Goal: Task Accomplishment & Management: Complete application form

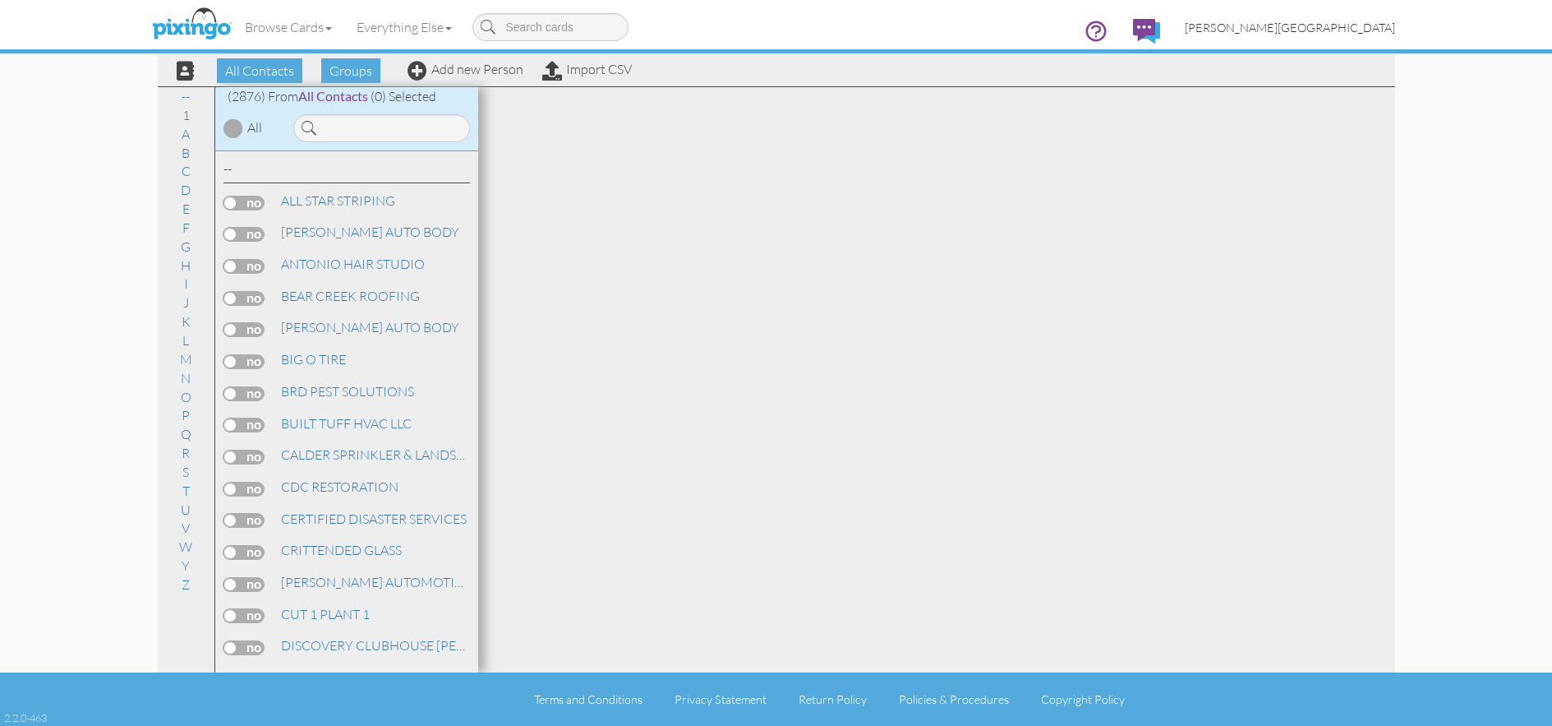
click at [1340, 25] on span "[PERSON_NAME][GEOGRAPHIC_DATA]" at bounding box center [1290, 28] width 210 height 14
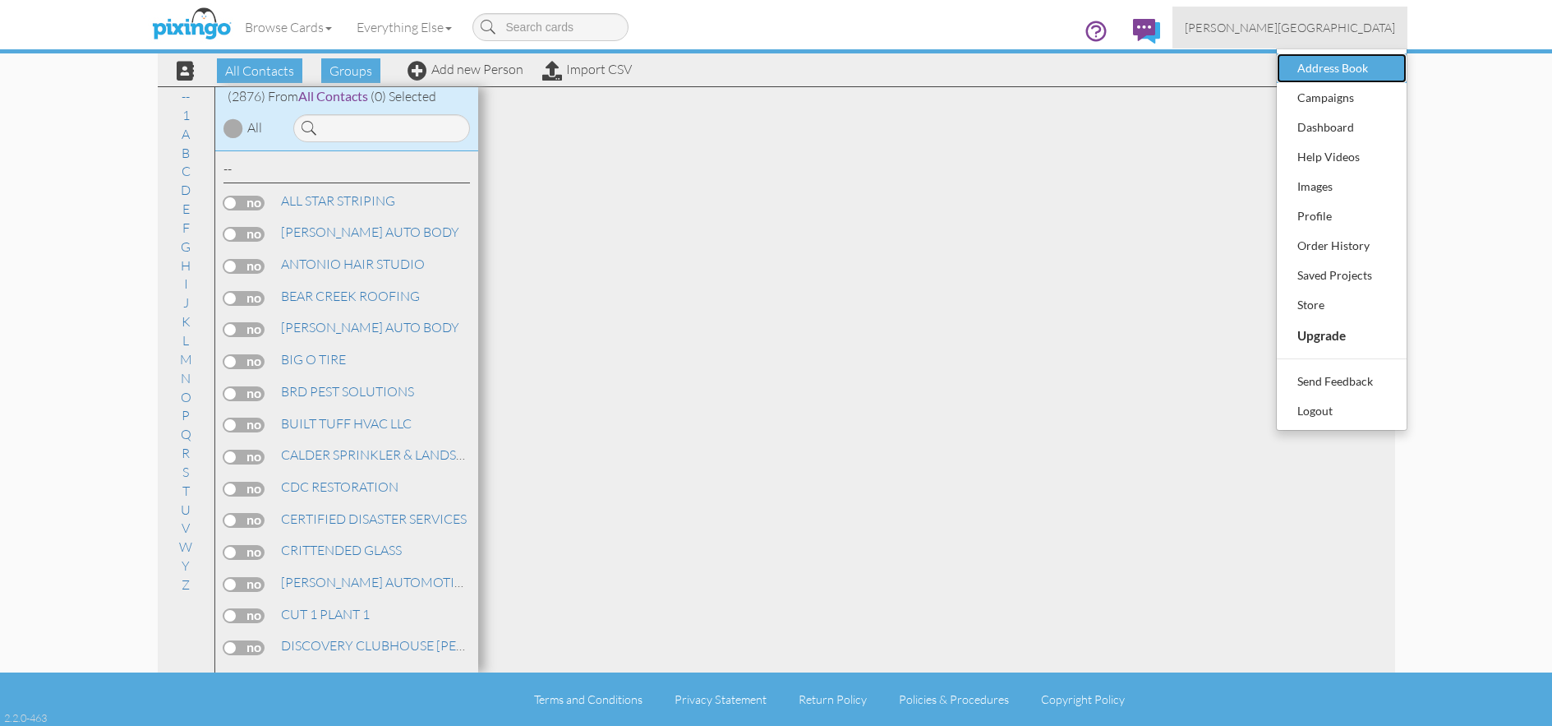
click at [1334, 62] on div "Address Book" at bounding box center [1341, 68] width 97 height 25
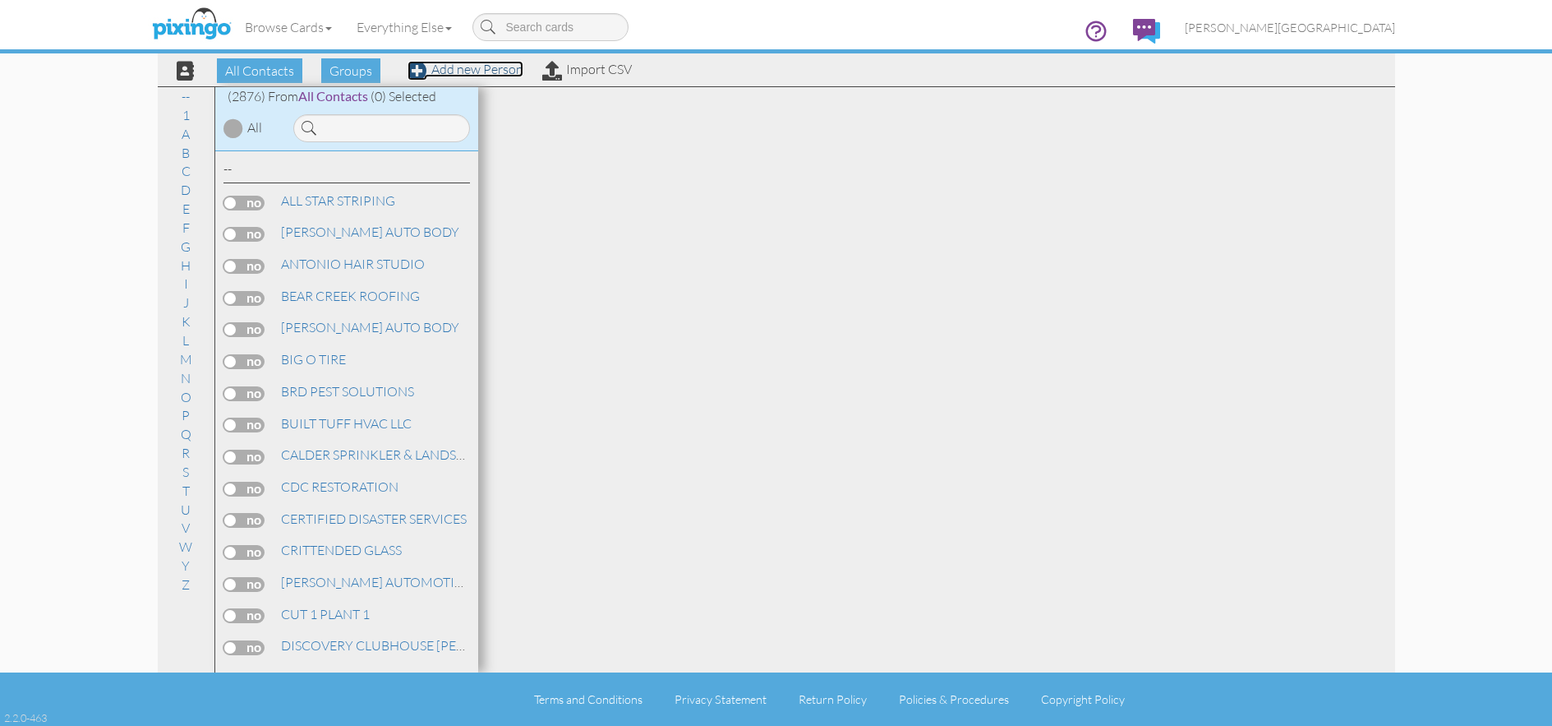
click at [481, 75] on link "Add new Person" at bounding box center [466, 69] width 116 height 16
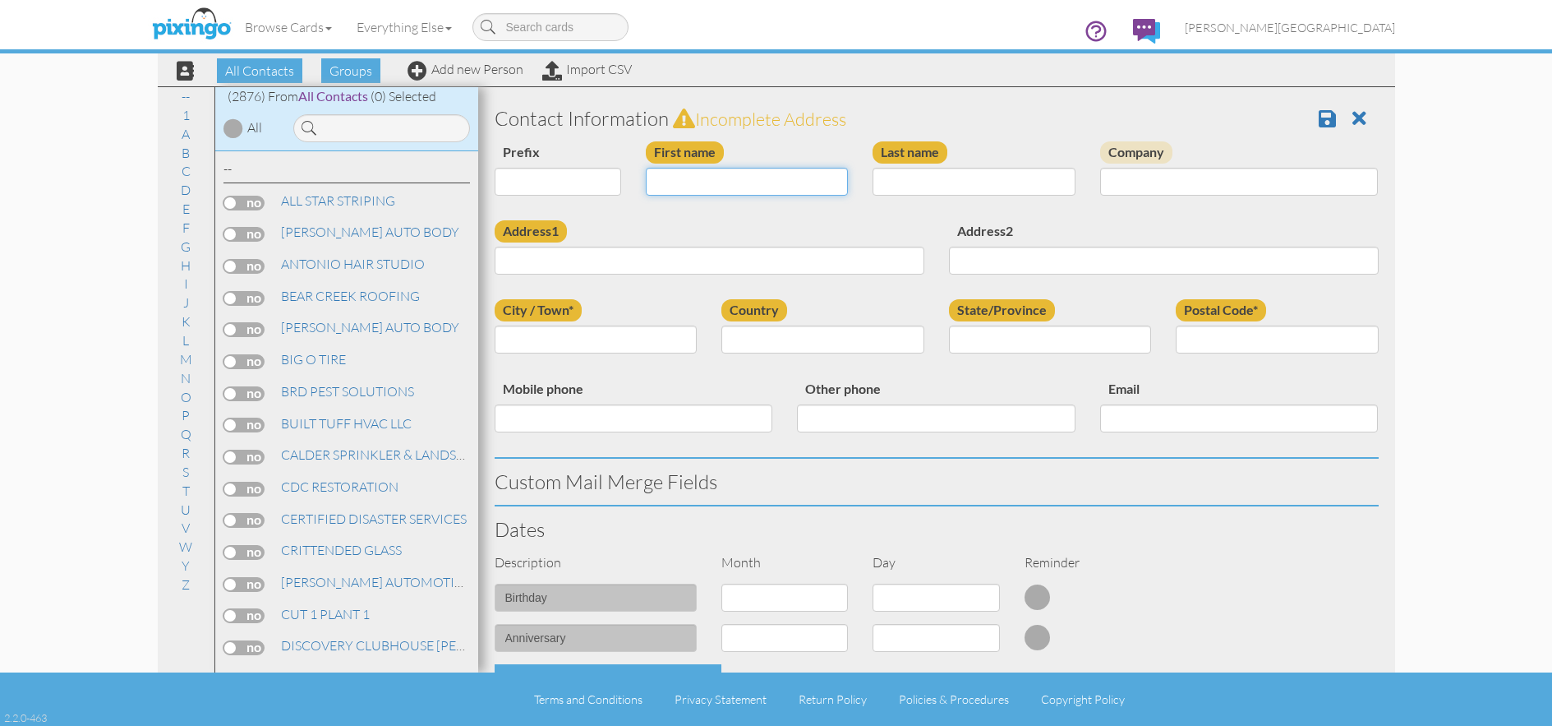
click at [804, 178] on input "First name" at bounding box center [747, 182] width 203 height 28
click at [804, 178] on input "[PERSON_NAME]" at bounding box center [747, 182] width 203 height 28
type input "[PERSON_NAME] & [PERSON_NAME]"
type input "ORME"
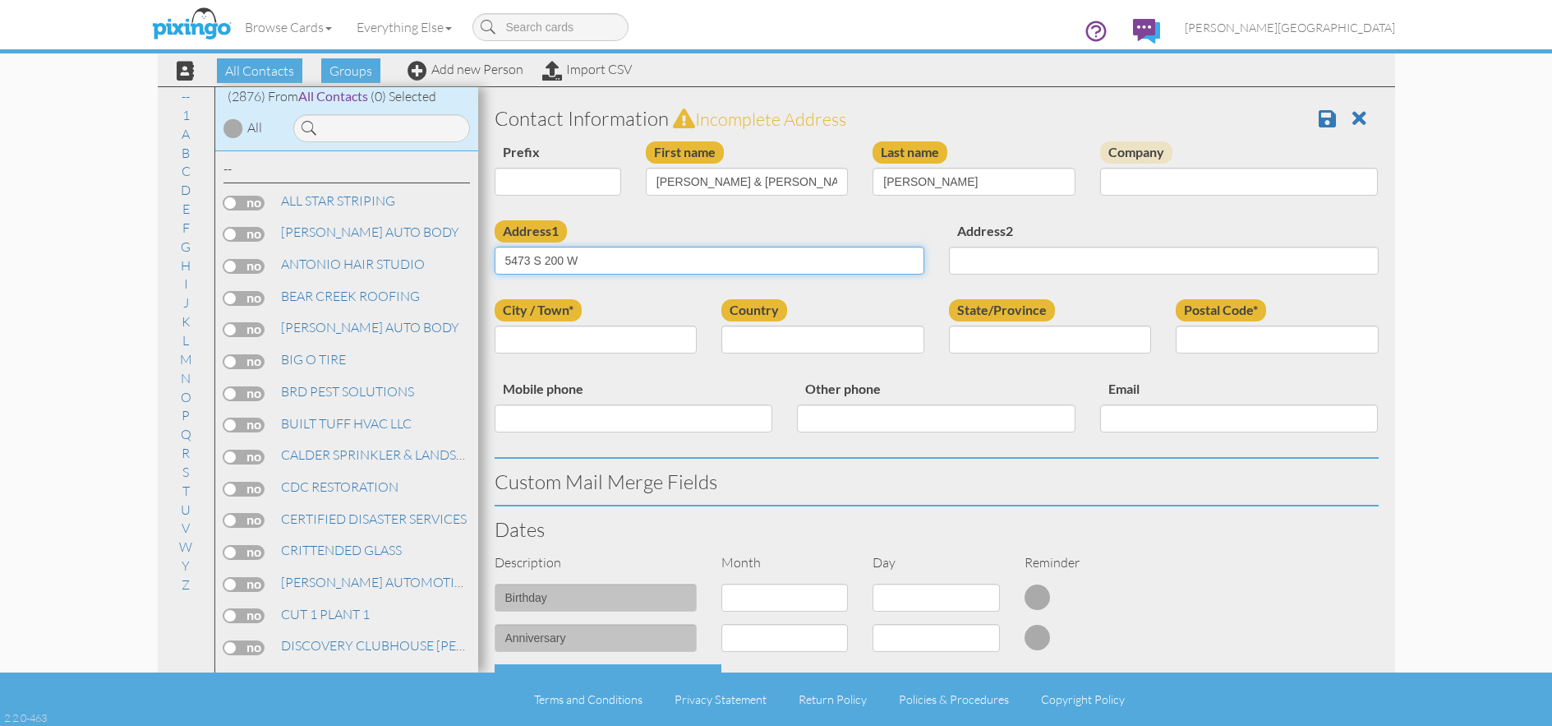
type input "5473 S 200 W"
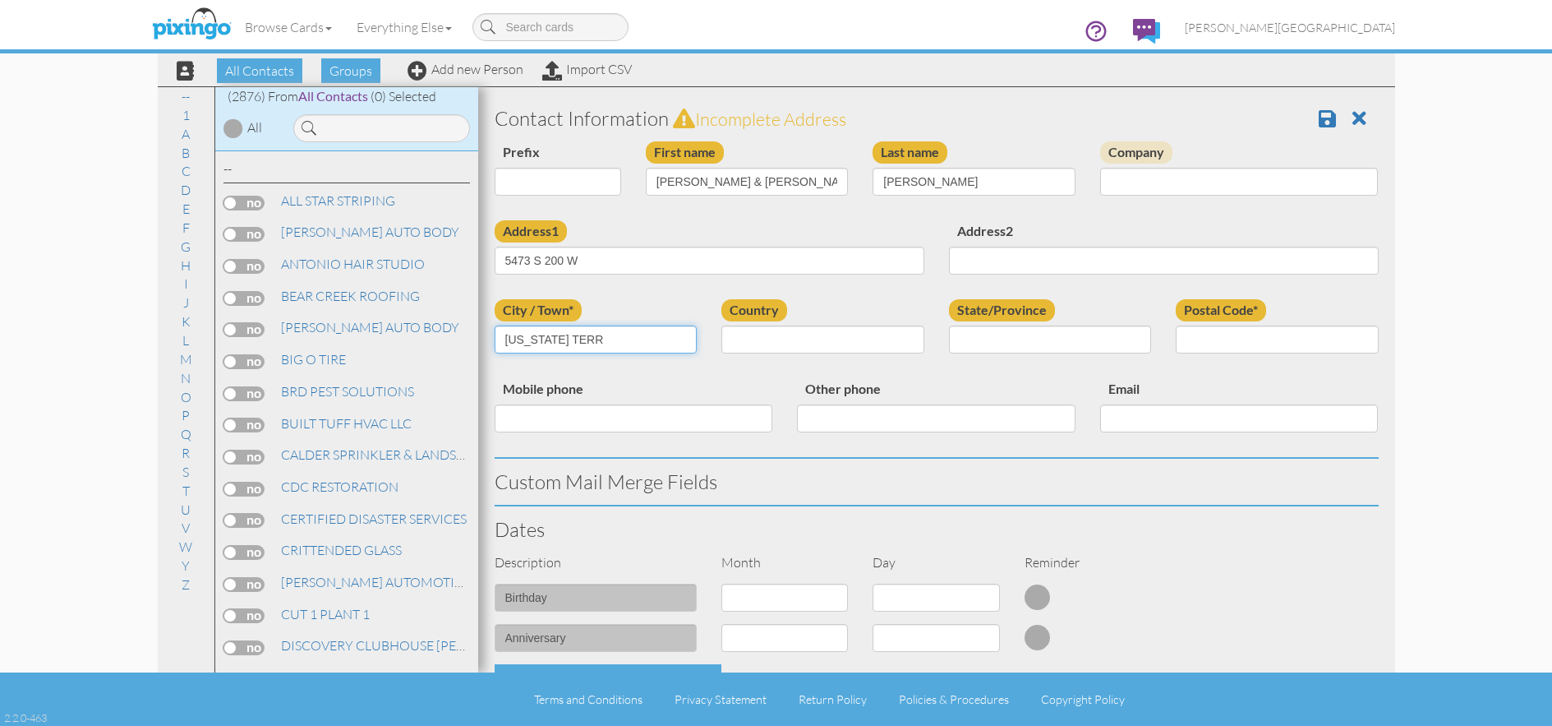
type input "WASHINGTON TERR"
select select "object:8823"
select select "object:9122"
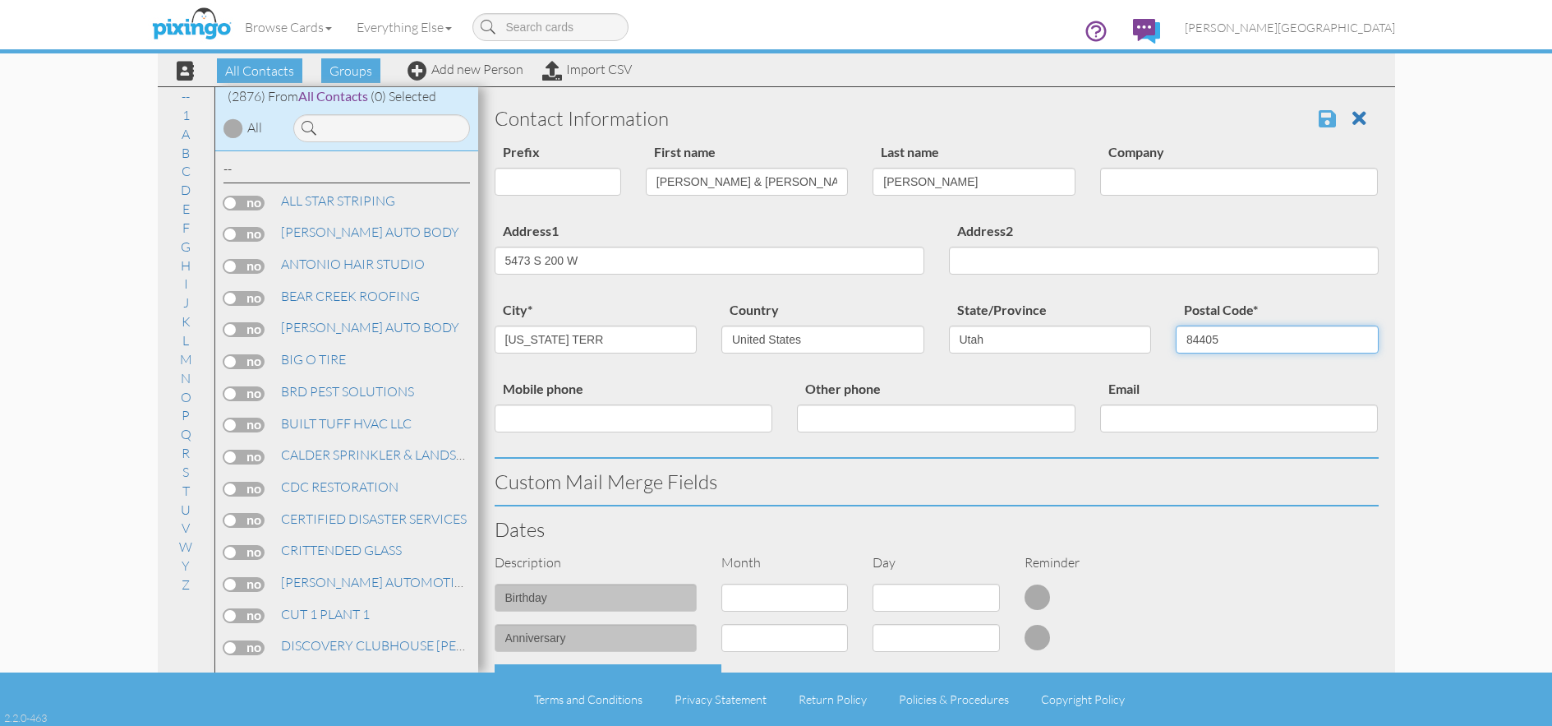
type input "84405"
click at [1319, 114] on span at bounding box center [1327, 118] width 17 height 20
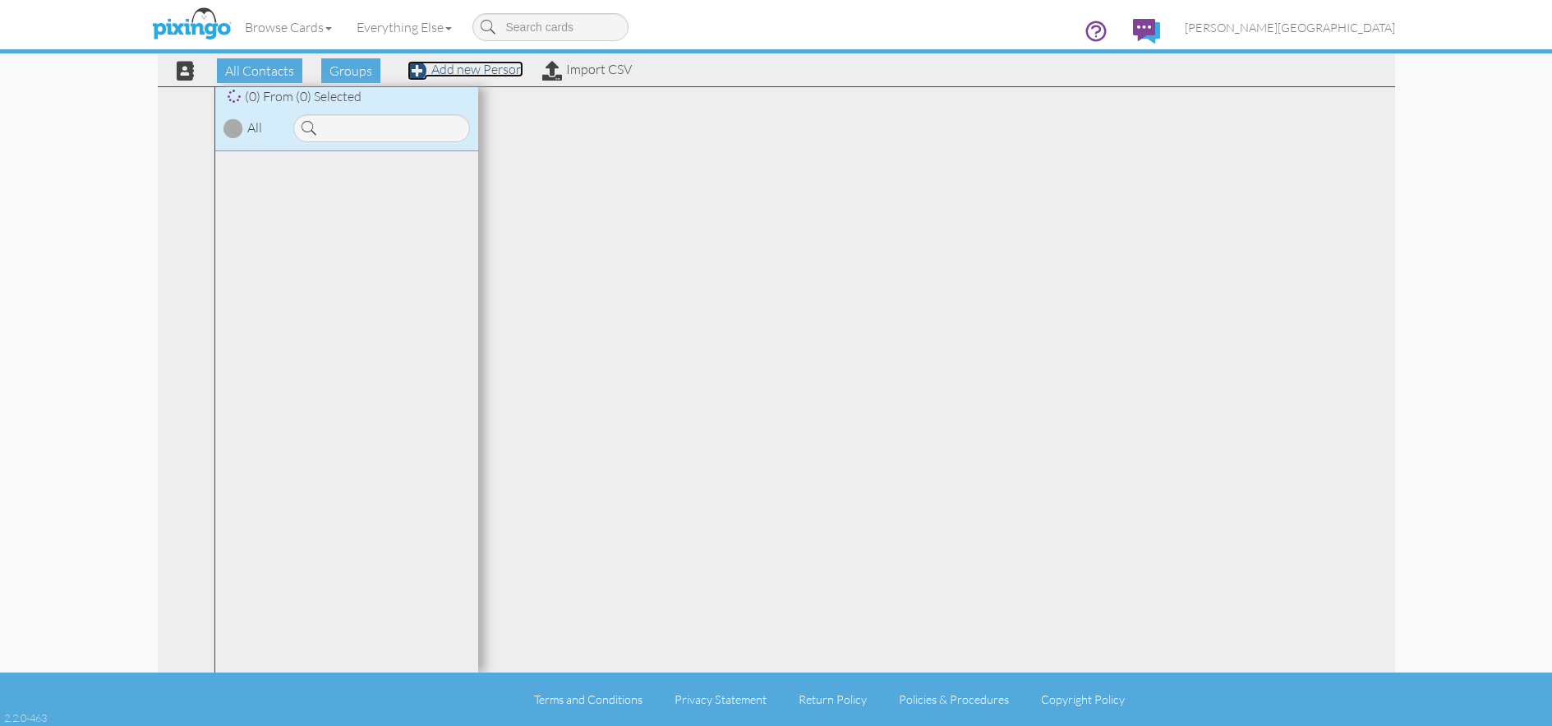
click at [500, 72] on link "Add new Person" at bounding box center [466, 69] width 116 height 16
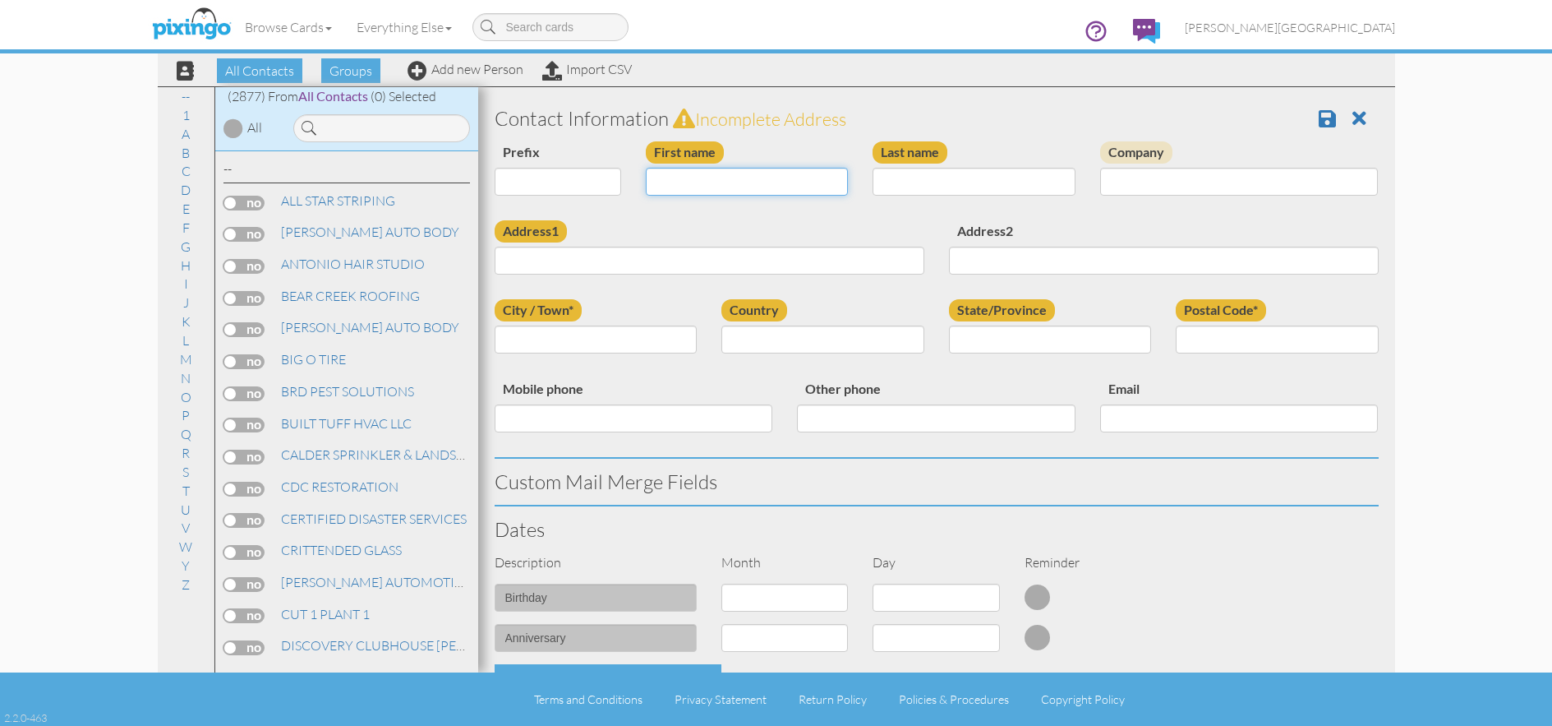
click at [771, 188] on input "First name" at bounding box center [747, 182] width 203 height 28
type input "[PERSON_NAME]"
type input "WINKLE"
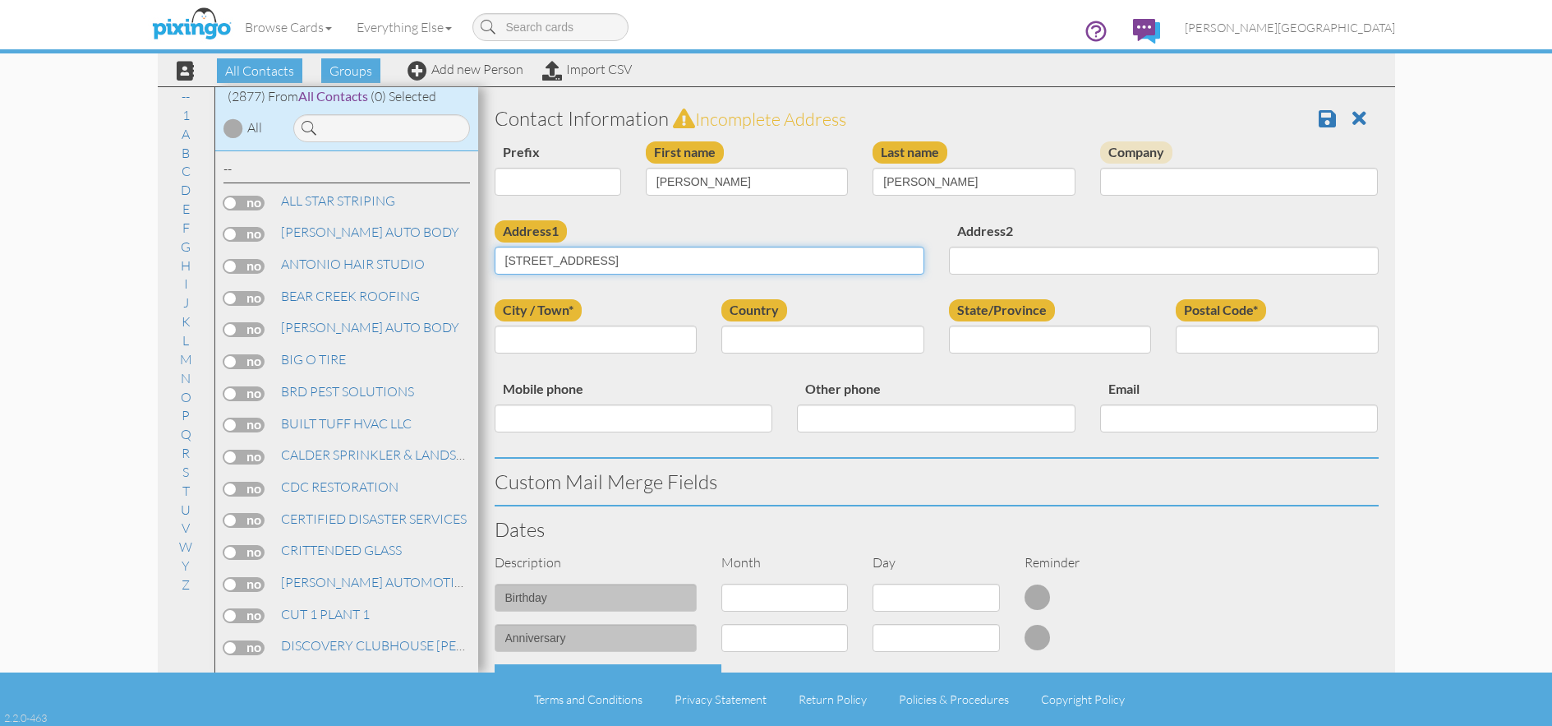
type input "939 25TH ST"
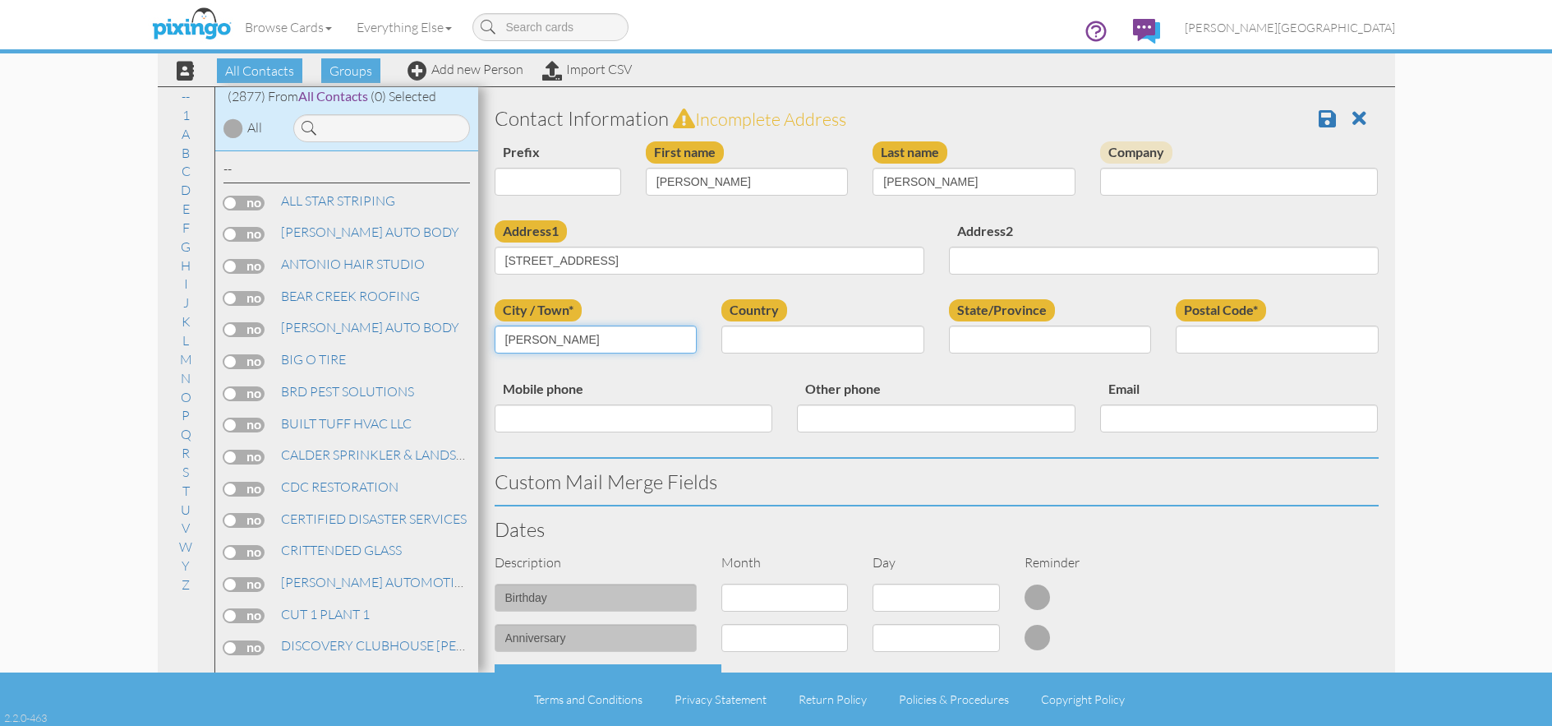
type input "[PERSON_NAME]"
select select "object:8828"
select select "object:9127"
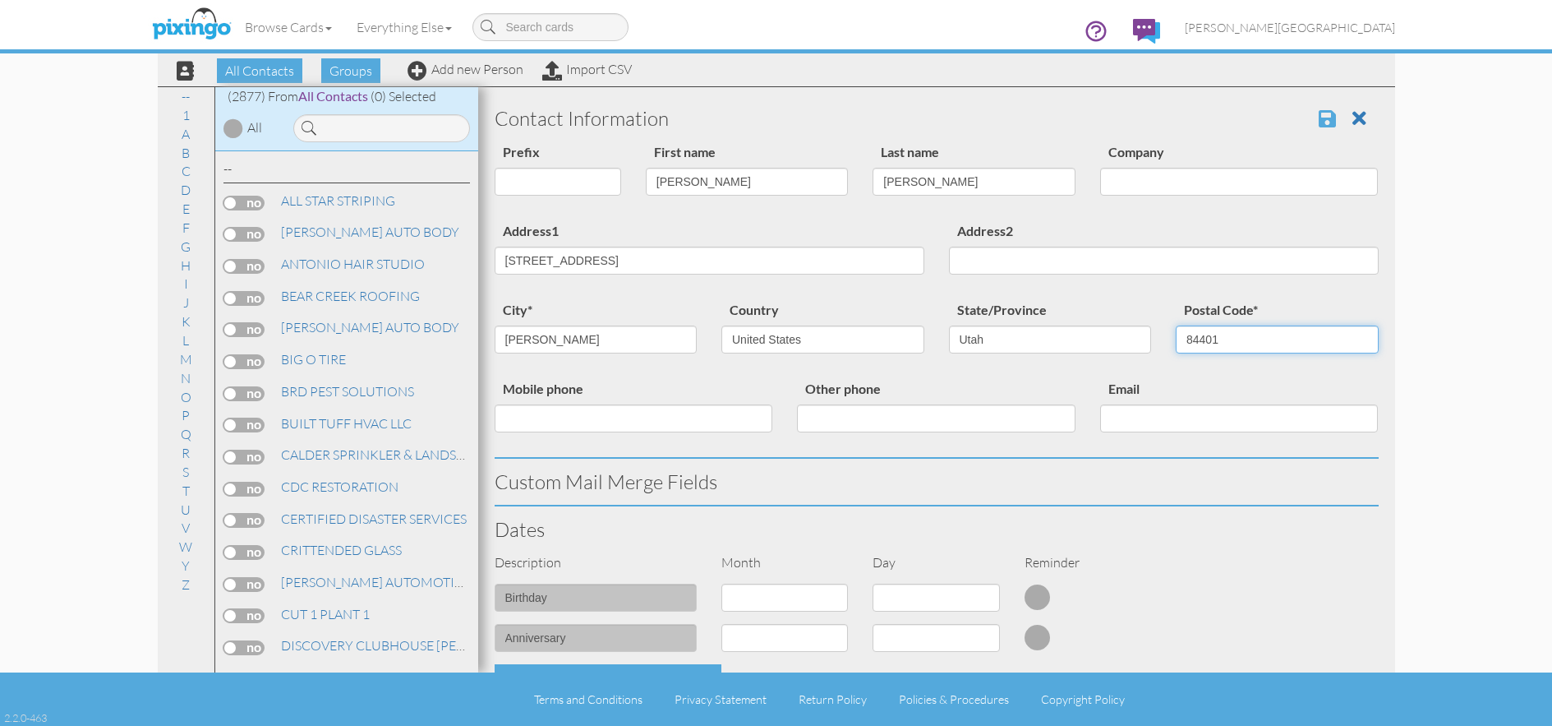
type input "84401"
click at [1320, 118] on span at bounding box center [1327, 118] width 17 height 20
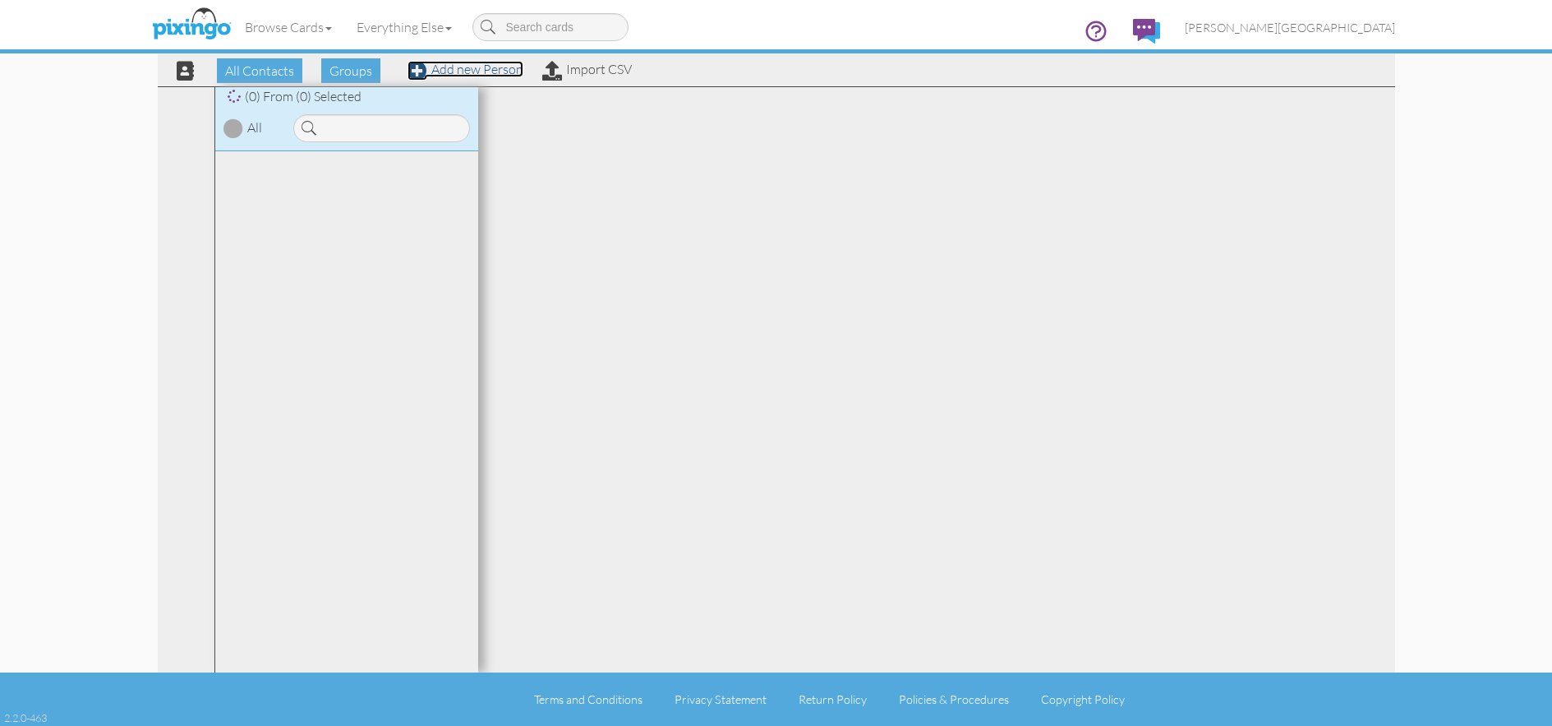
click at [502, 74] on link "Add new Person" at bounding box center [466, 69] width 116 height 16
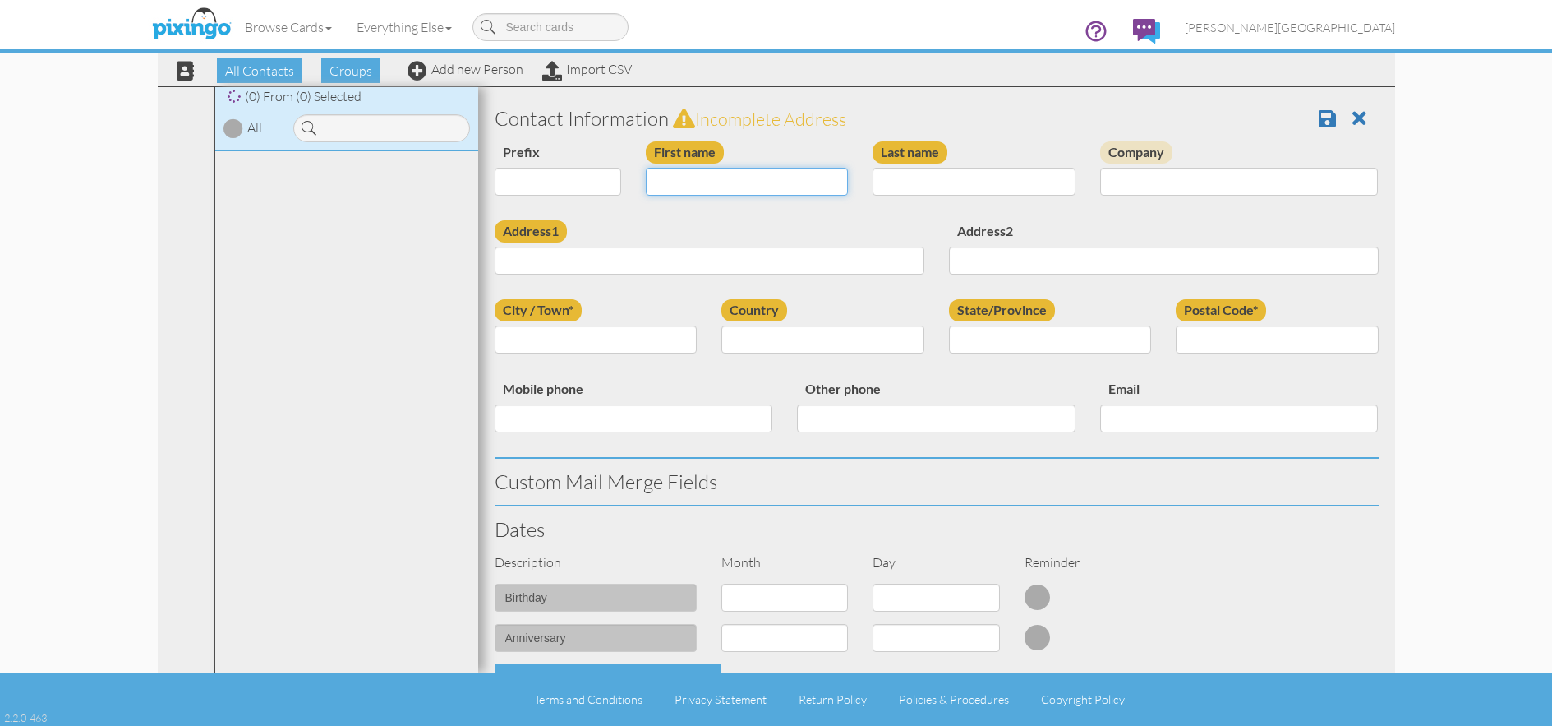
click at [732, 187] on input "First name" at bounding box center [747, 182] width 203 height 28
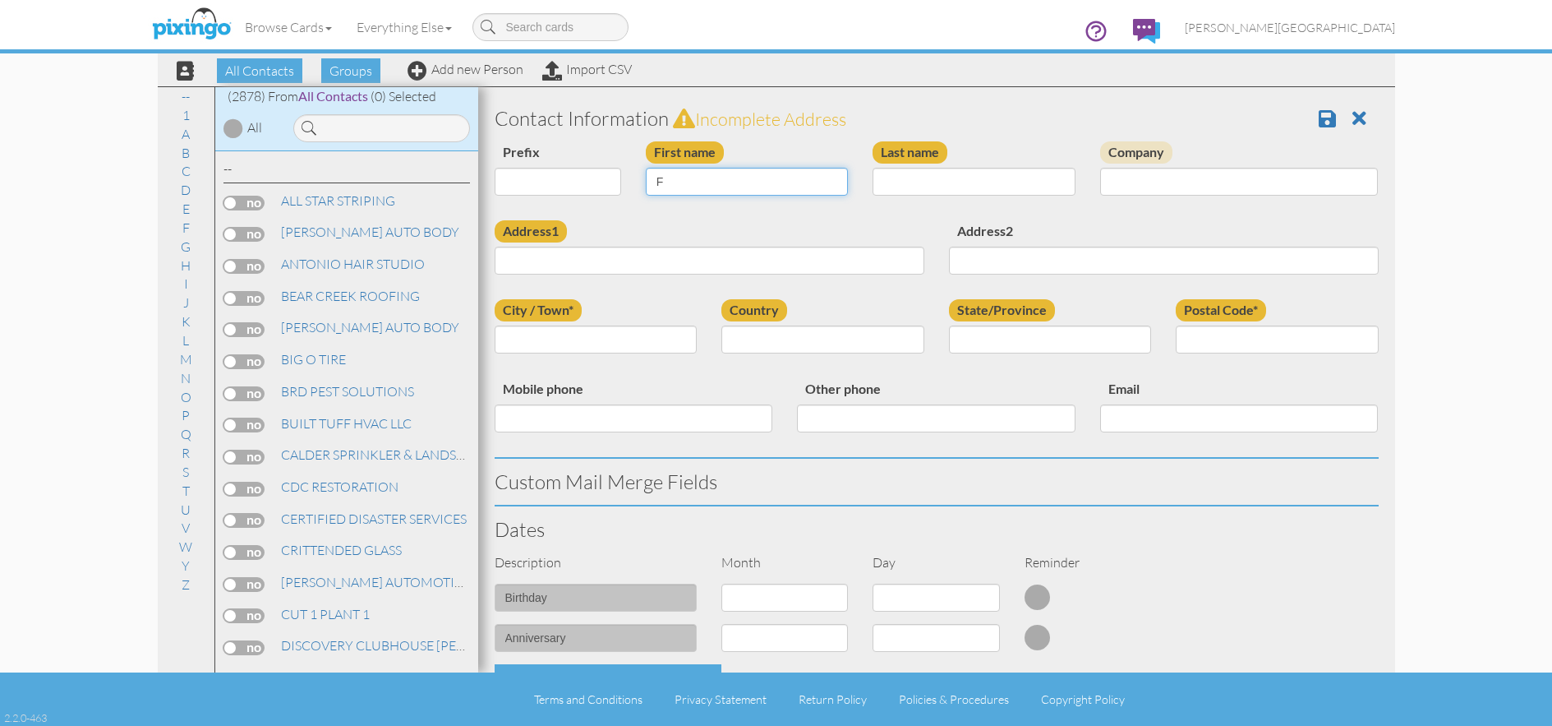
click at [732, 184] on input "F" at bounding box center [747, 182] width 203 height 28
type input "F"
type input "[PERSON_NAME]"
type input "BLACKETT"
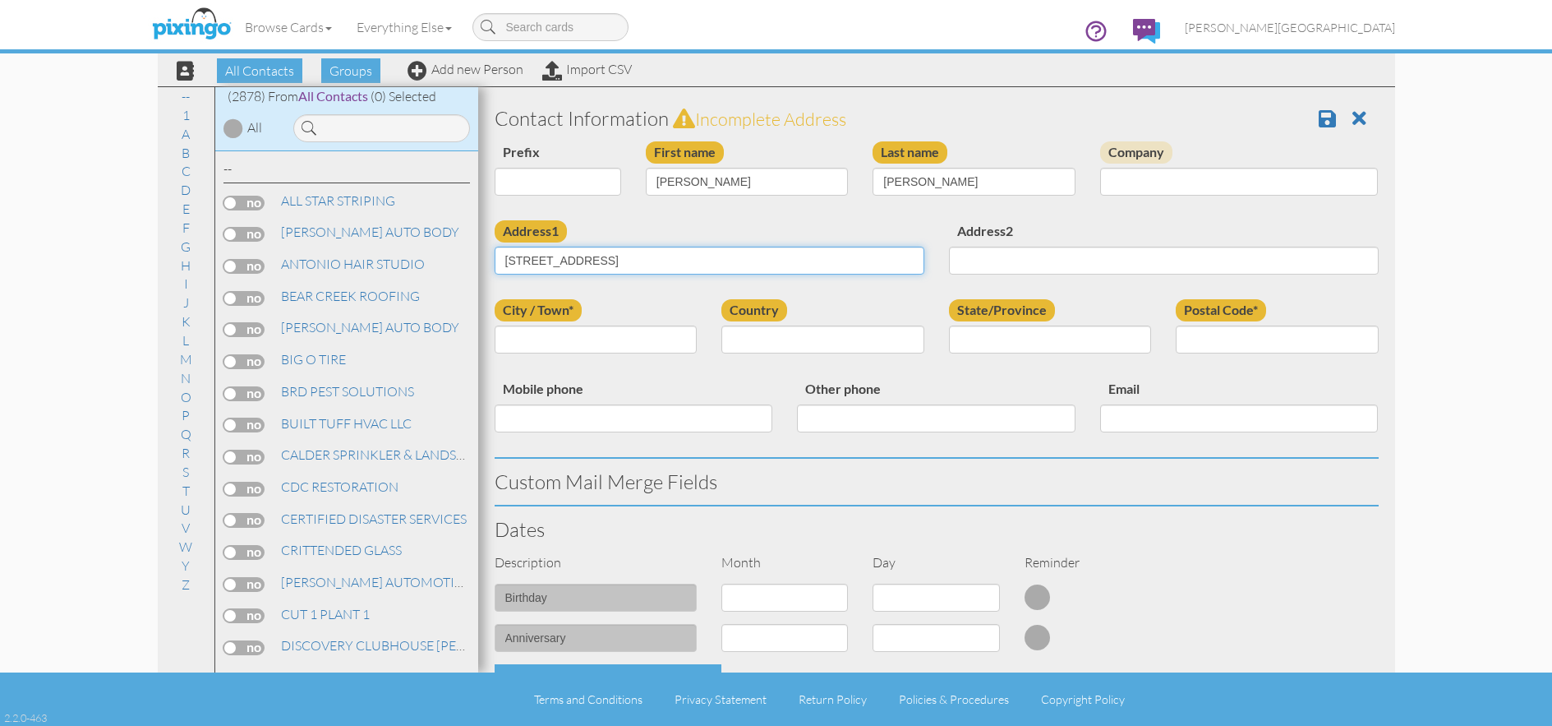
type input "580 25TH ST"
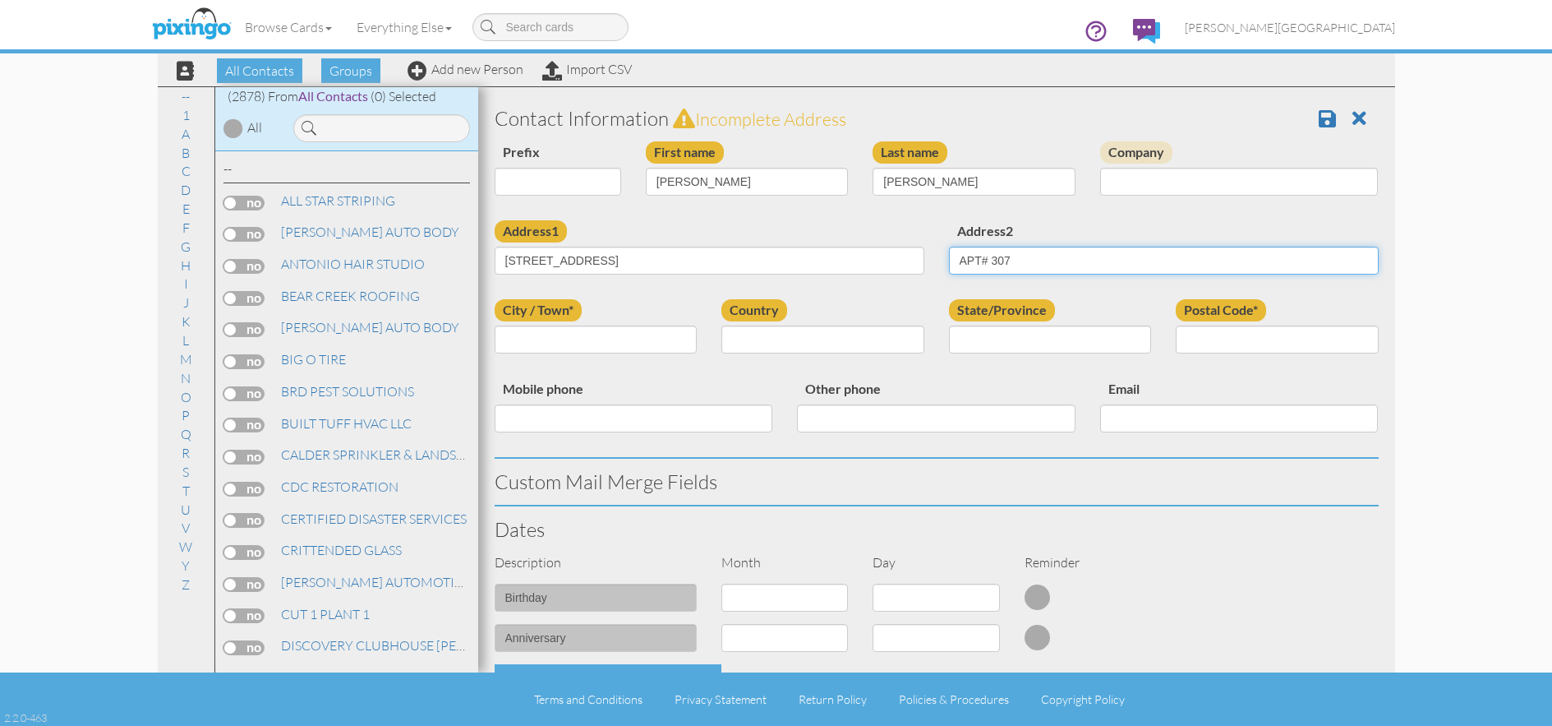
type input "APT# 307"
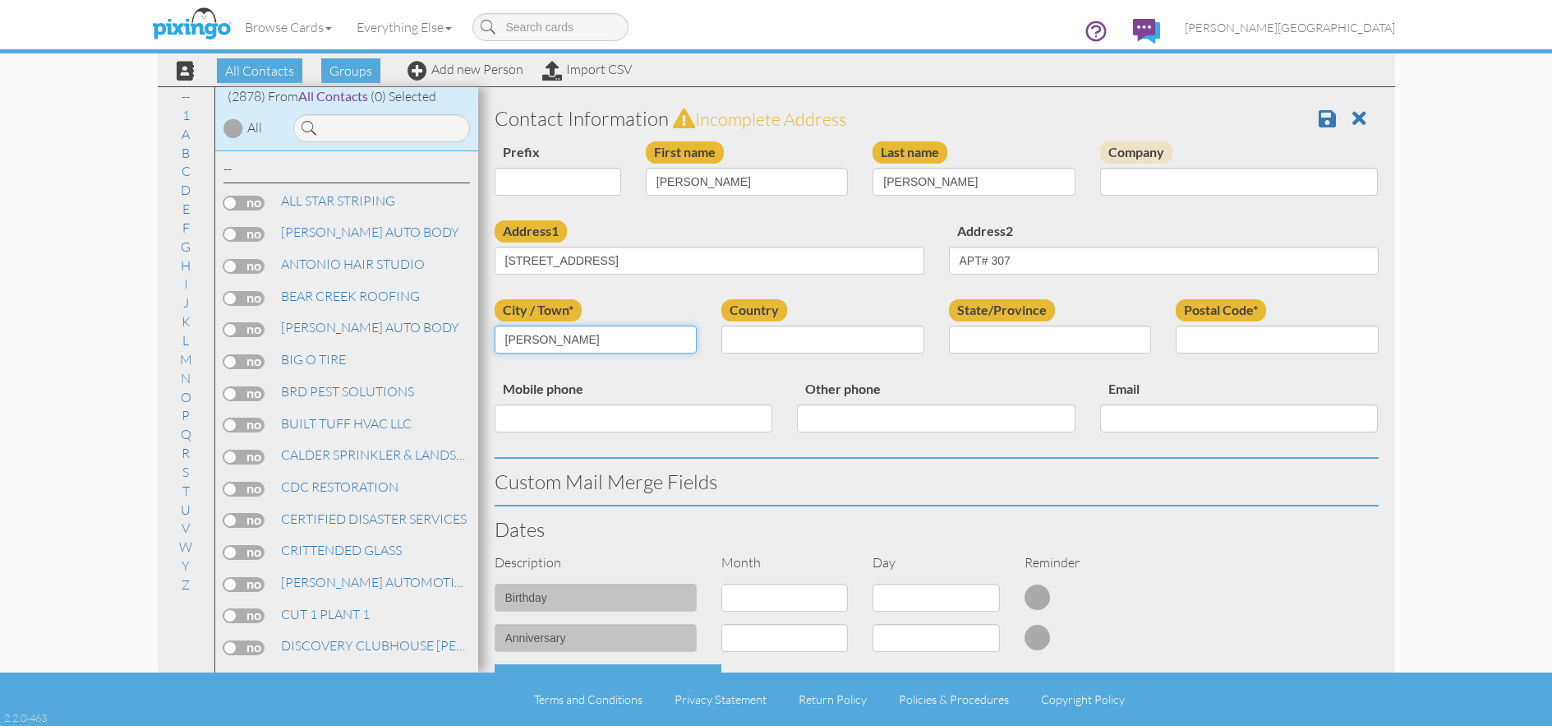
type input "[PERSON_NAME]"
select select "object:180"
select select "object:9130"
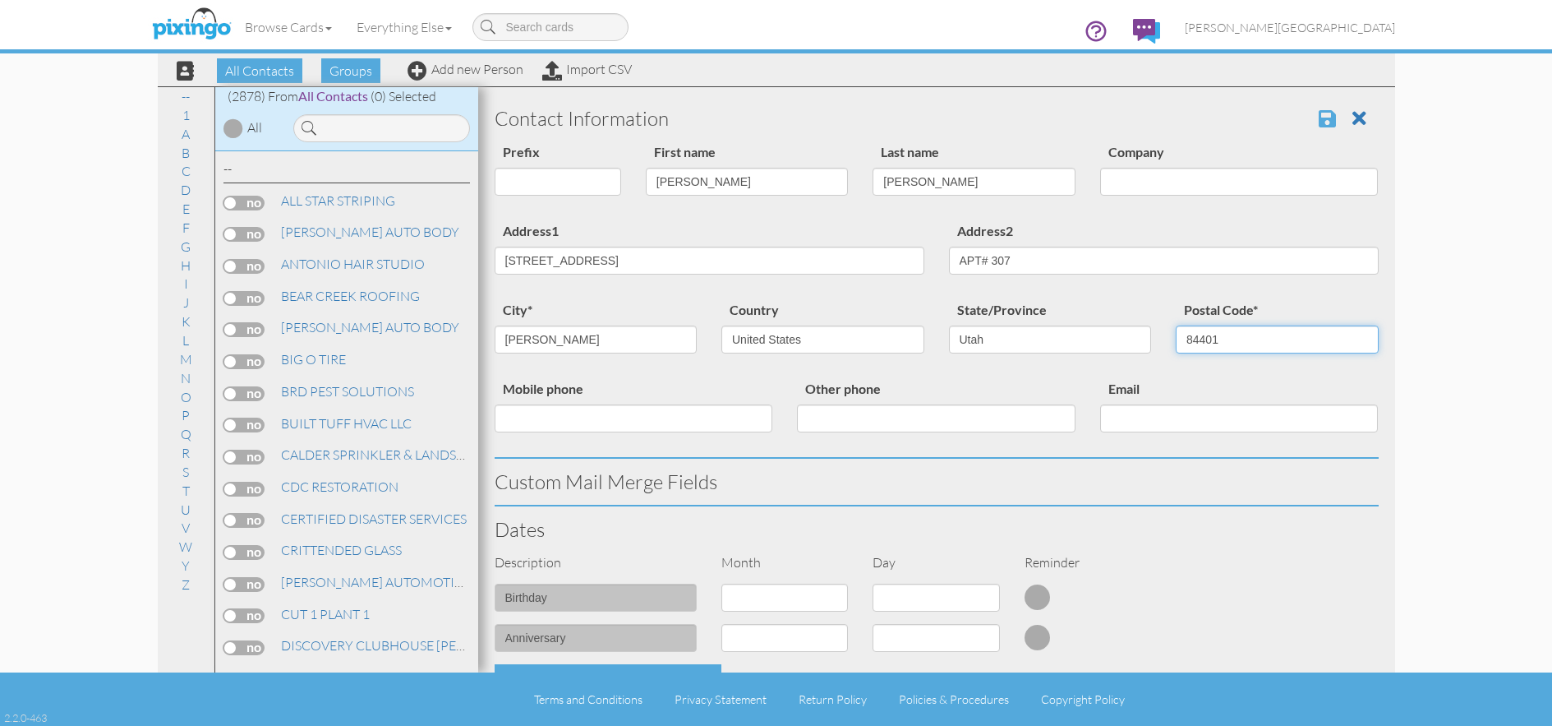
type input "84401"
click at [1319, 111] on span at bounding box center [1327, 118] width 17 height 20
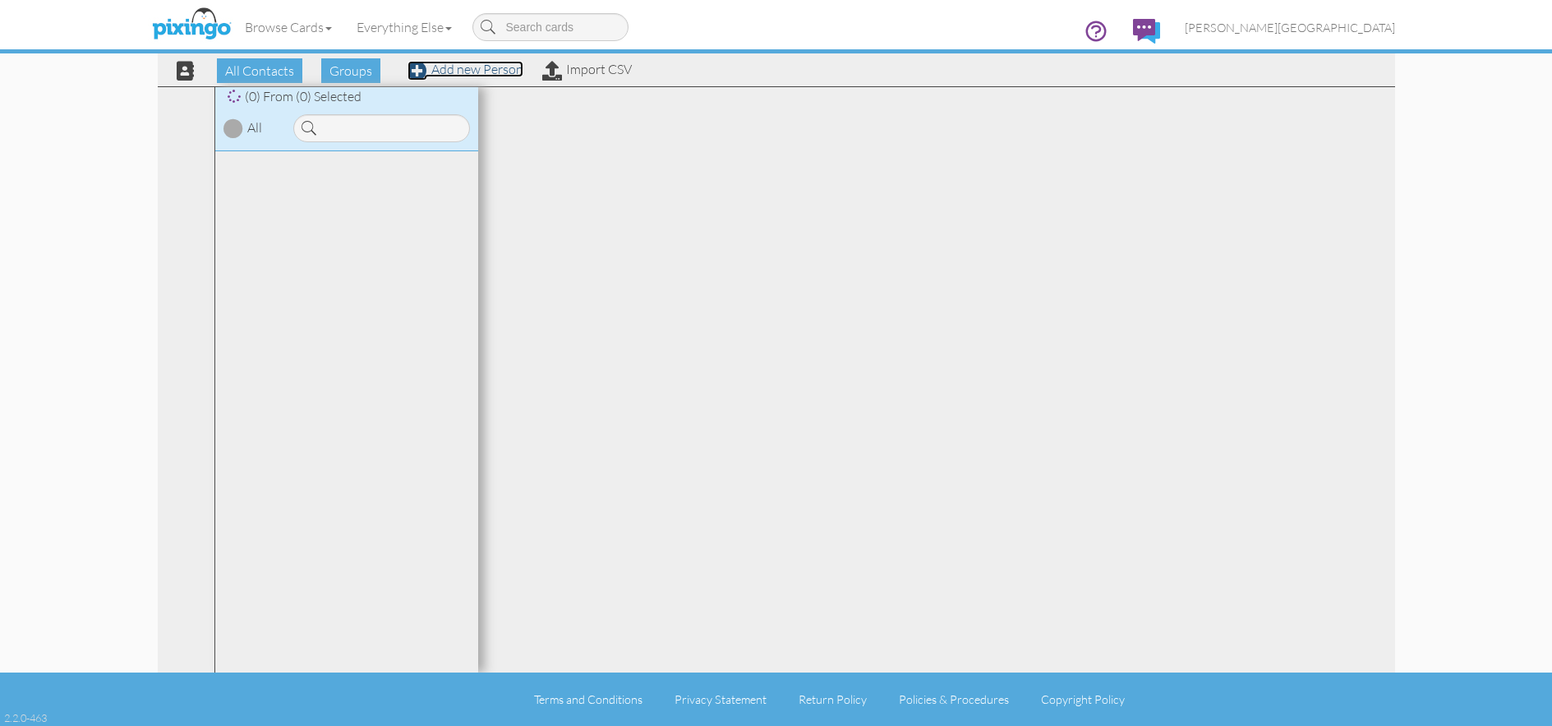
click at [505, 71] on link "Add new Person" at bounding box center [466, 69] width 116 height 16
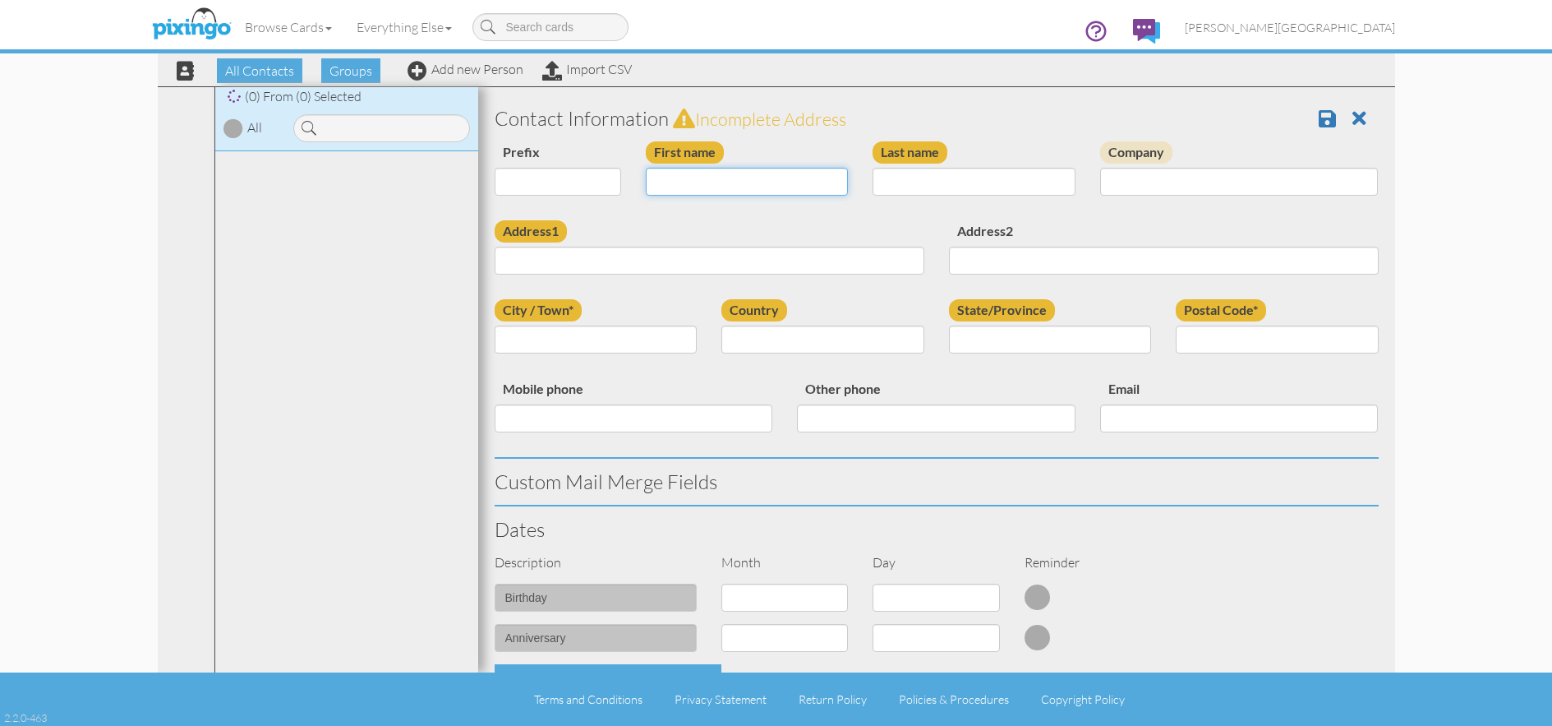
click at [705, 177] on input "First name" at bounding box center [747, 182] width 203 height 28
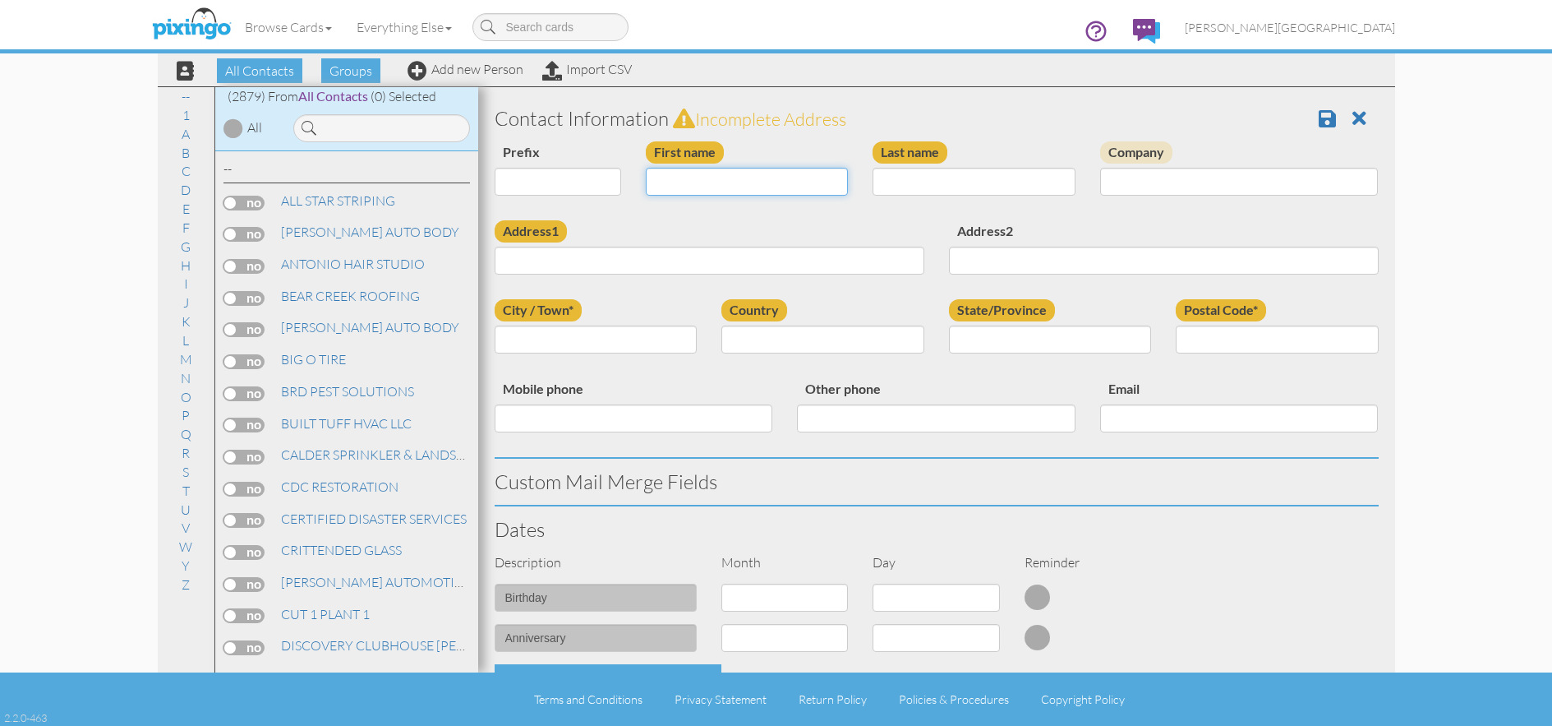
click at [706, 182] on input "First name" at bounding box center [747, 182] width 203 height 28
type input "GADGE"
type input "OLSON"
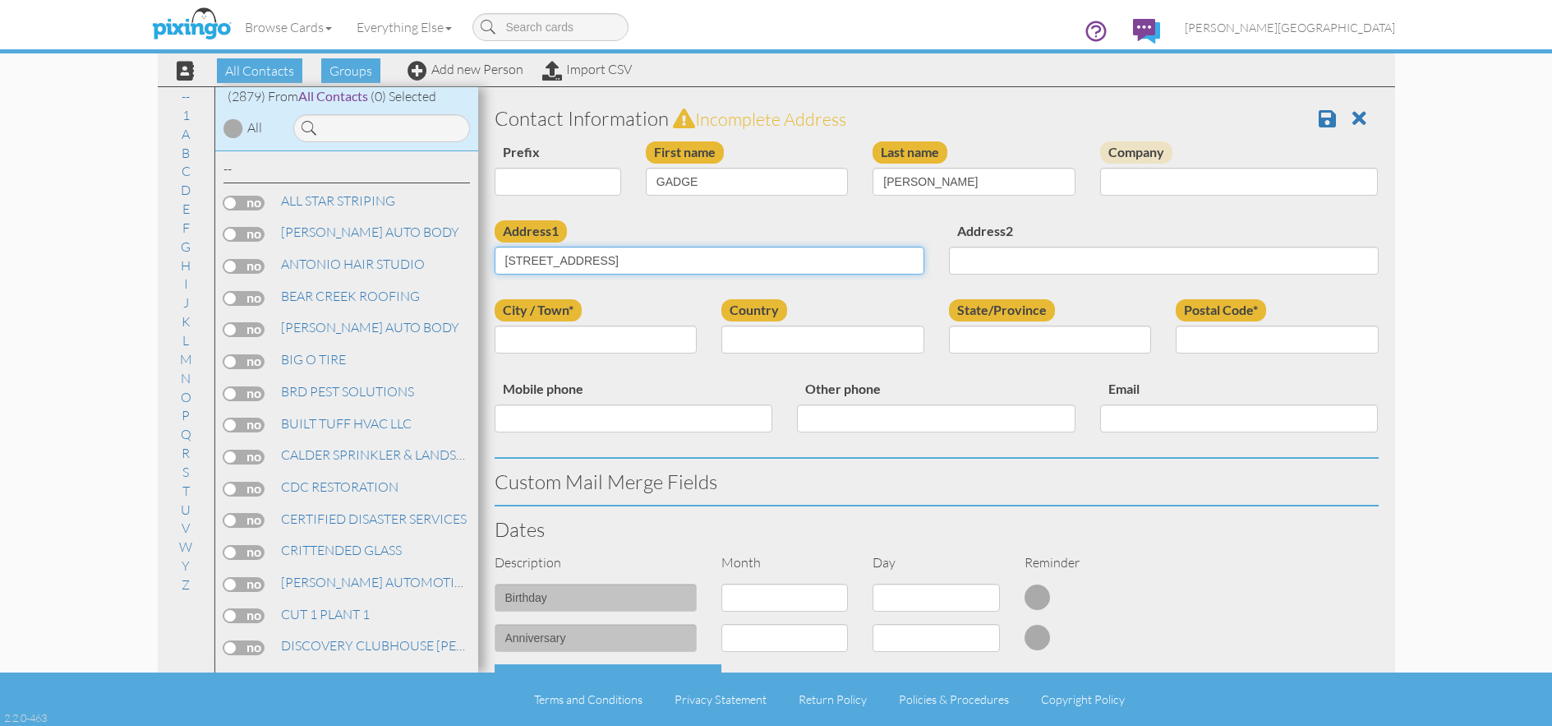
type input "925 MELODY LANE"
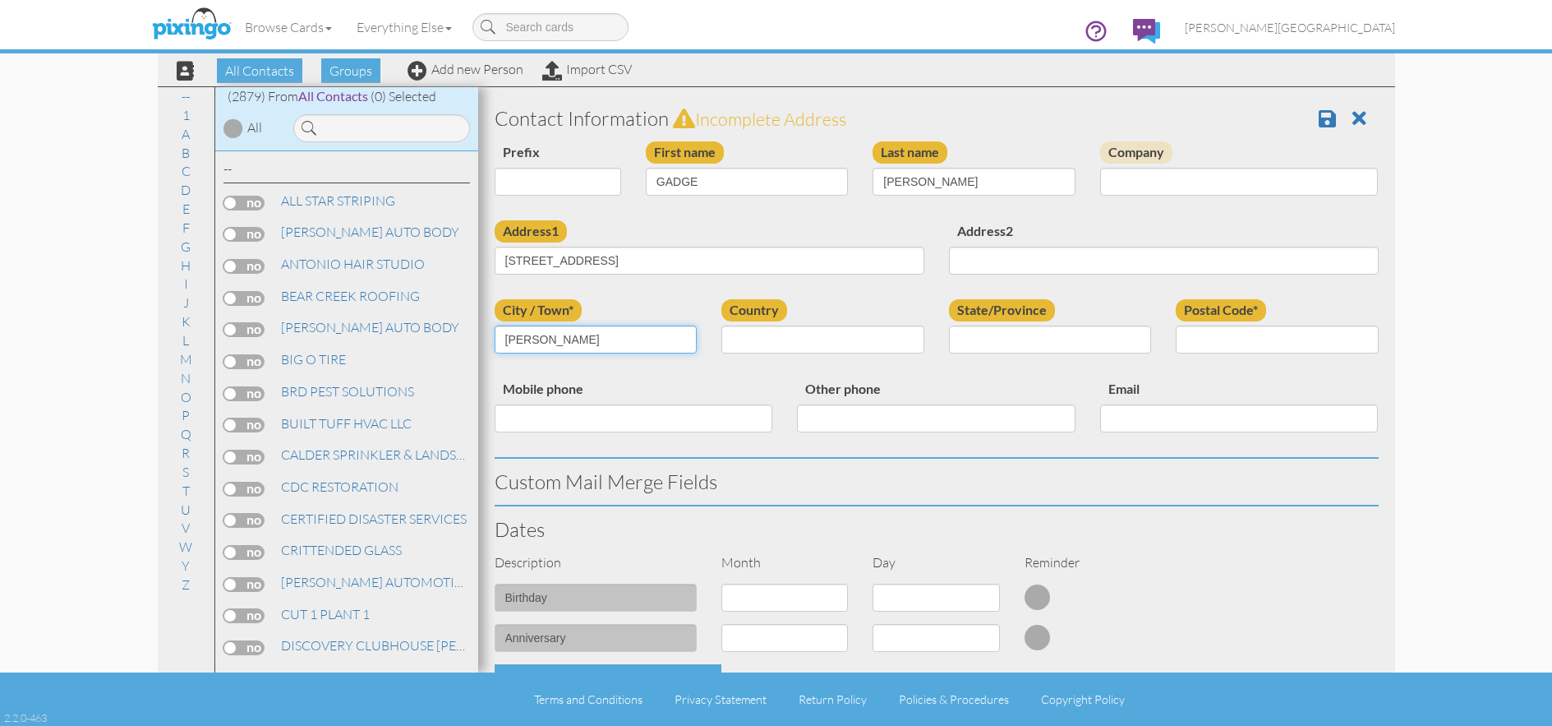
type input "[PERSON_NAME]"
select select "object:180"
select select "object:9133"
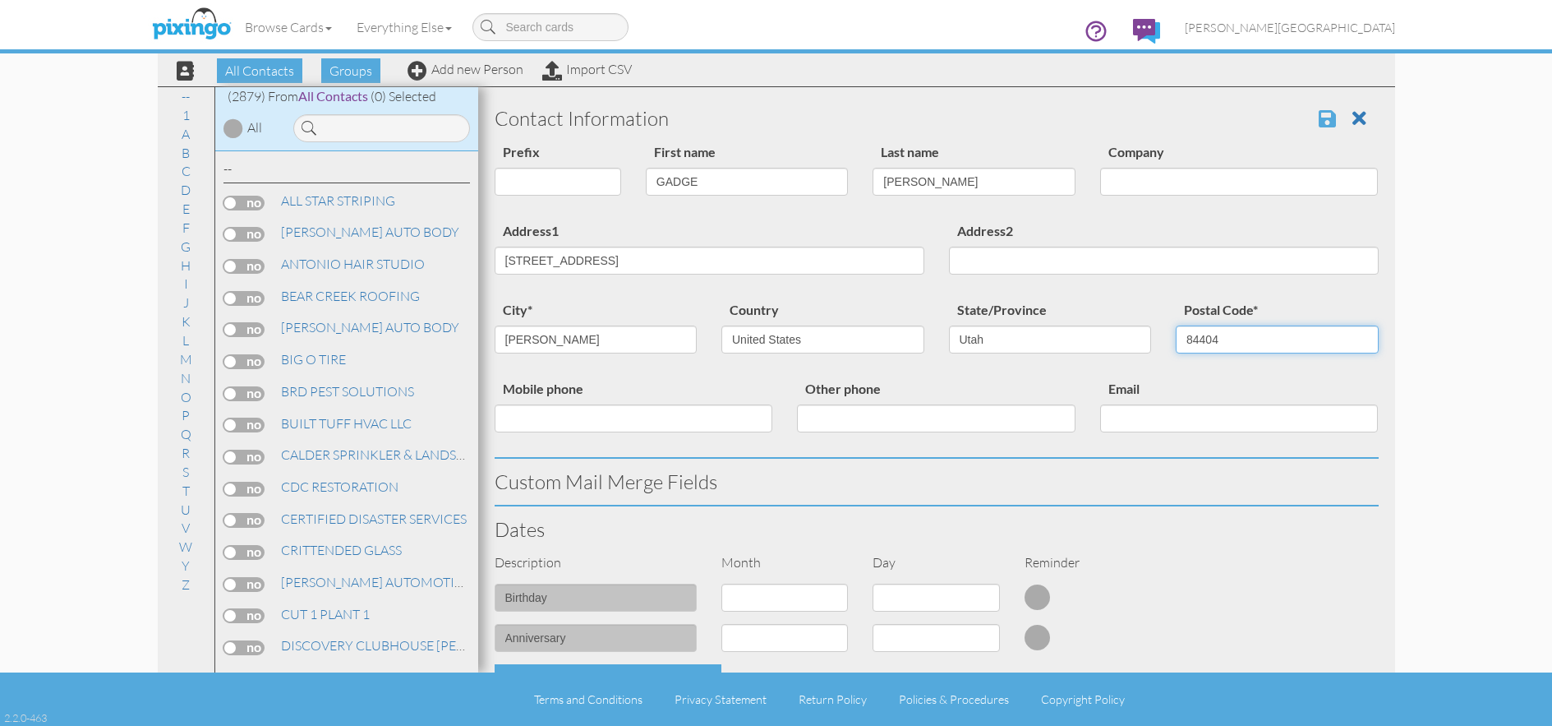
type input "84404"
click at [1319, 113] on span at bounding box center [1327, 118] width 17 height 20
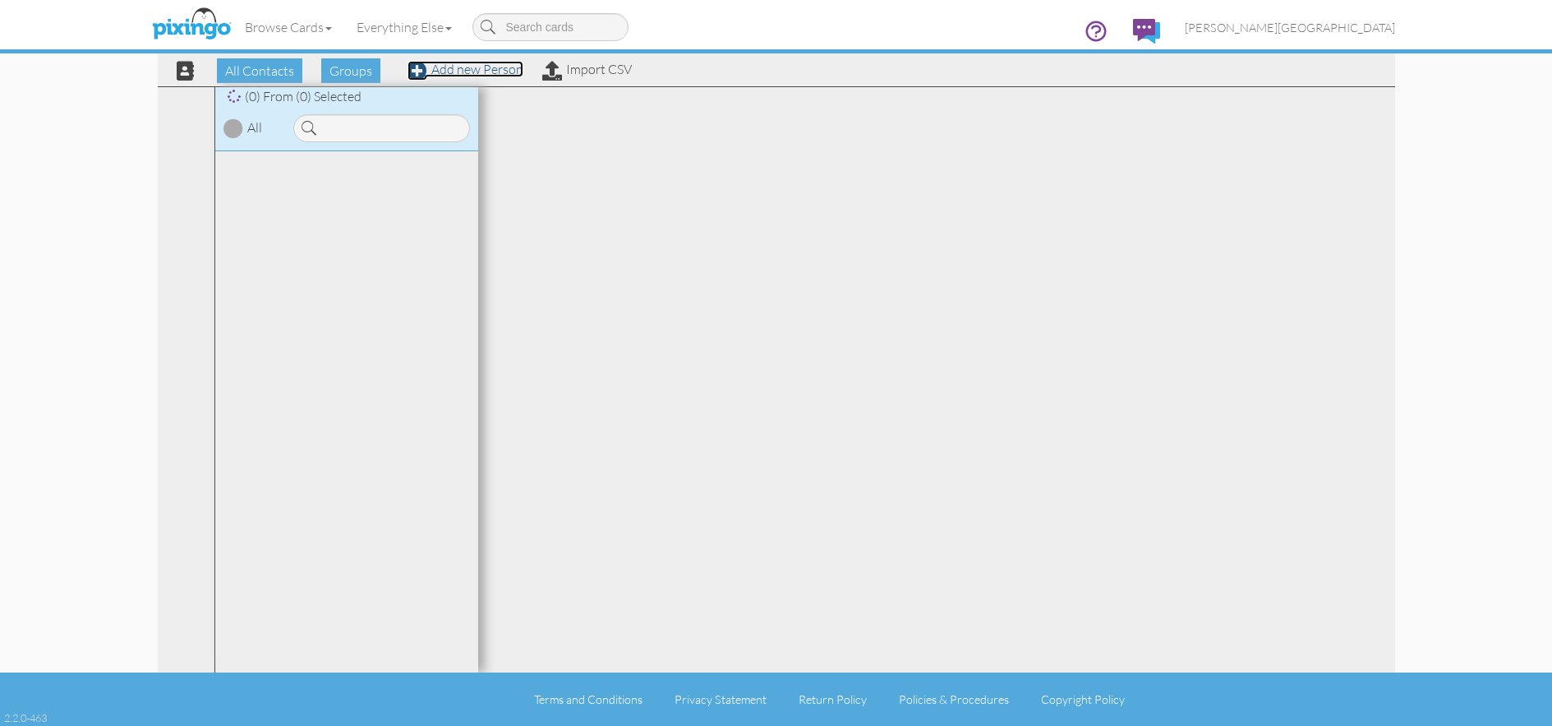
click at [489, 73] on link "Add new Person" at bounding box center [466, 69] width 116 height 16
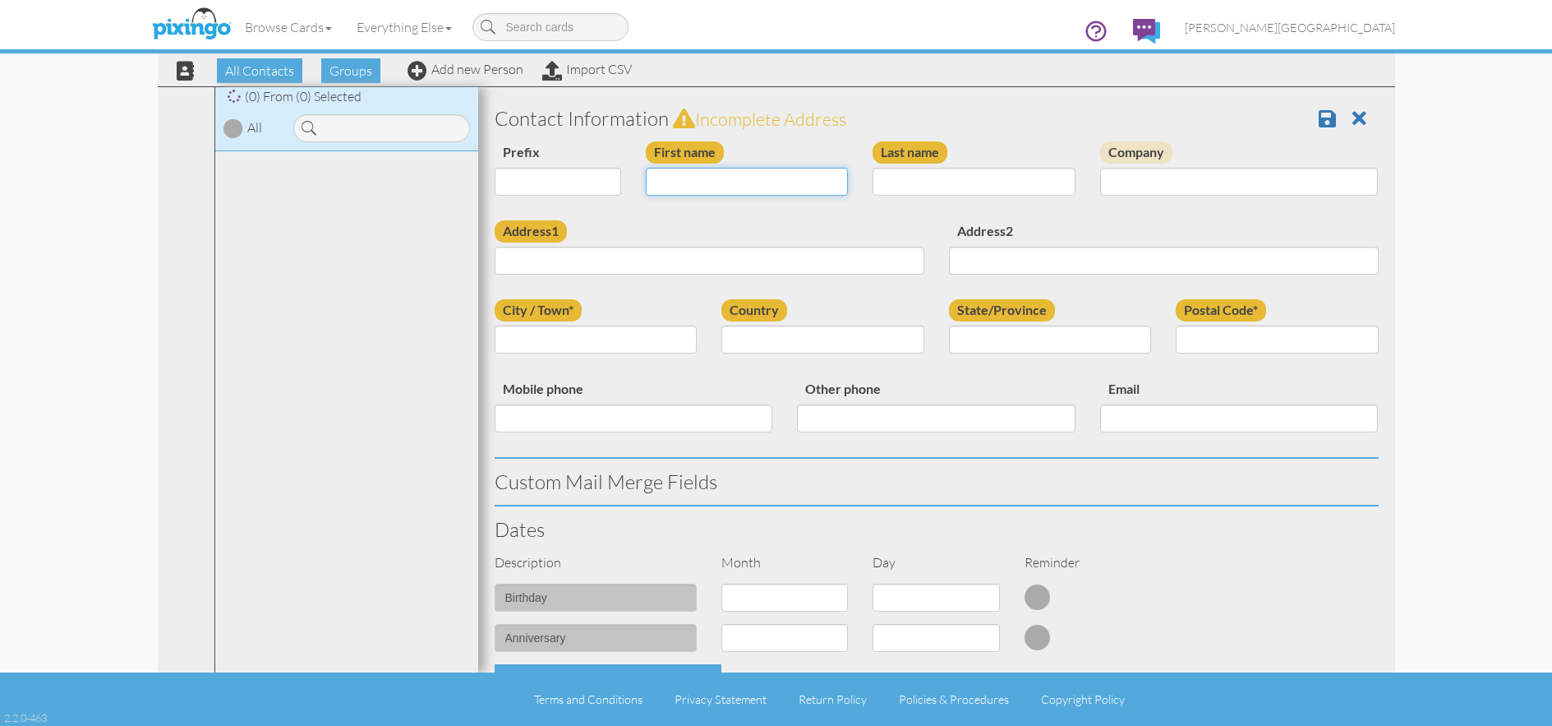
click at [745, 186] on input "First name" at bounding box center [747, 182] width 203 height 28
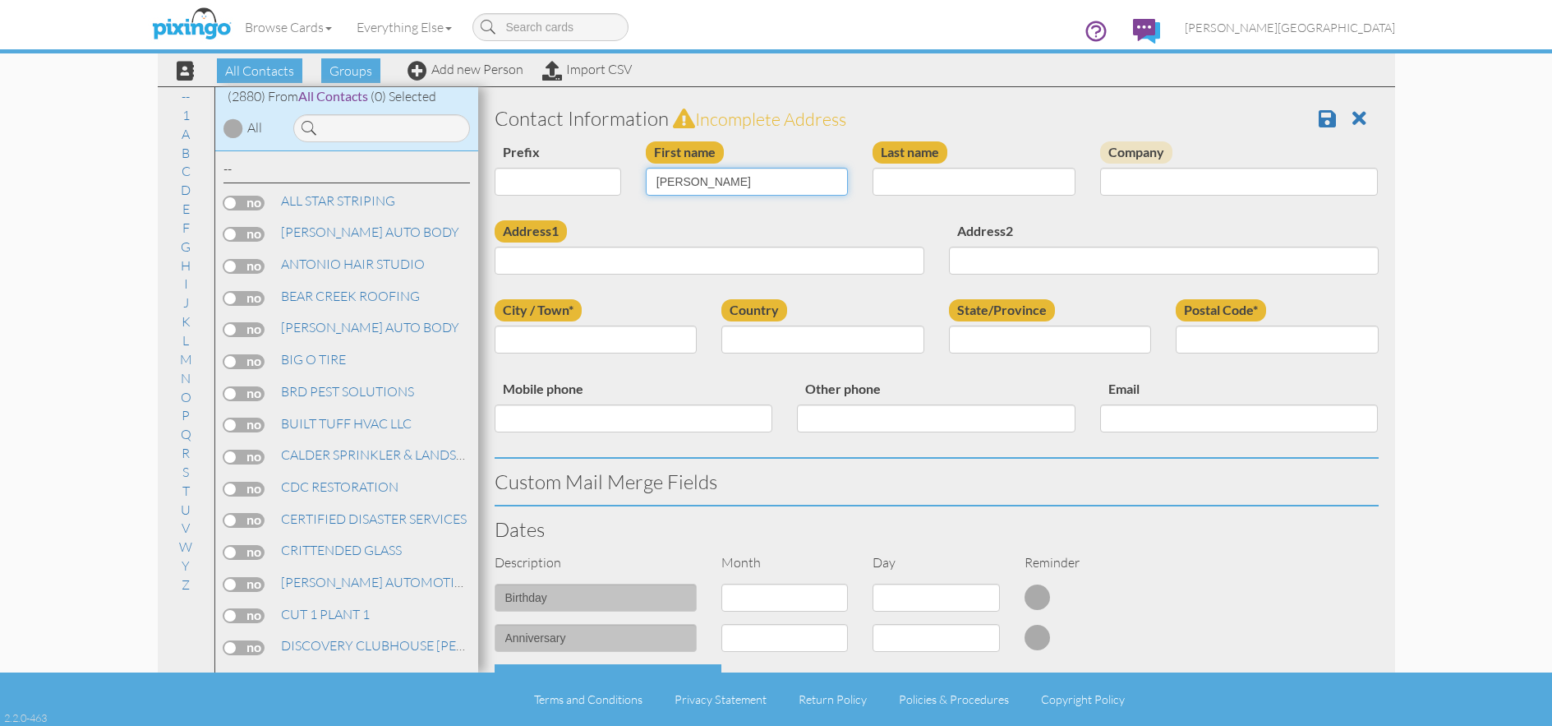
type input "[PERSON_NAME]"
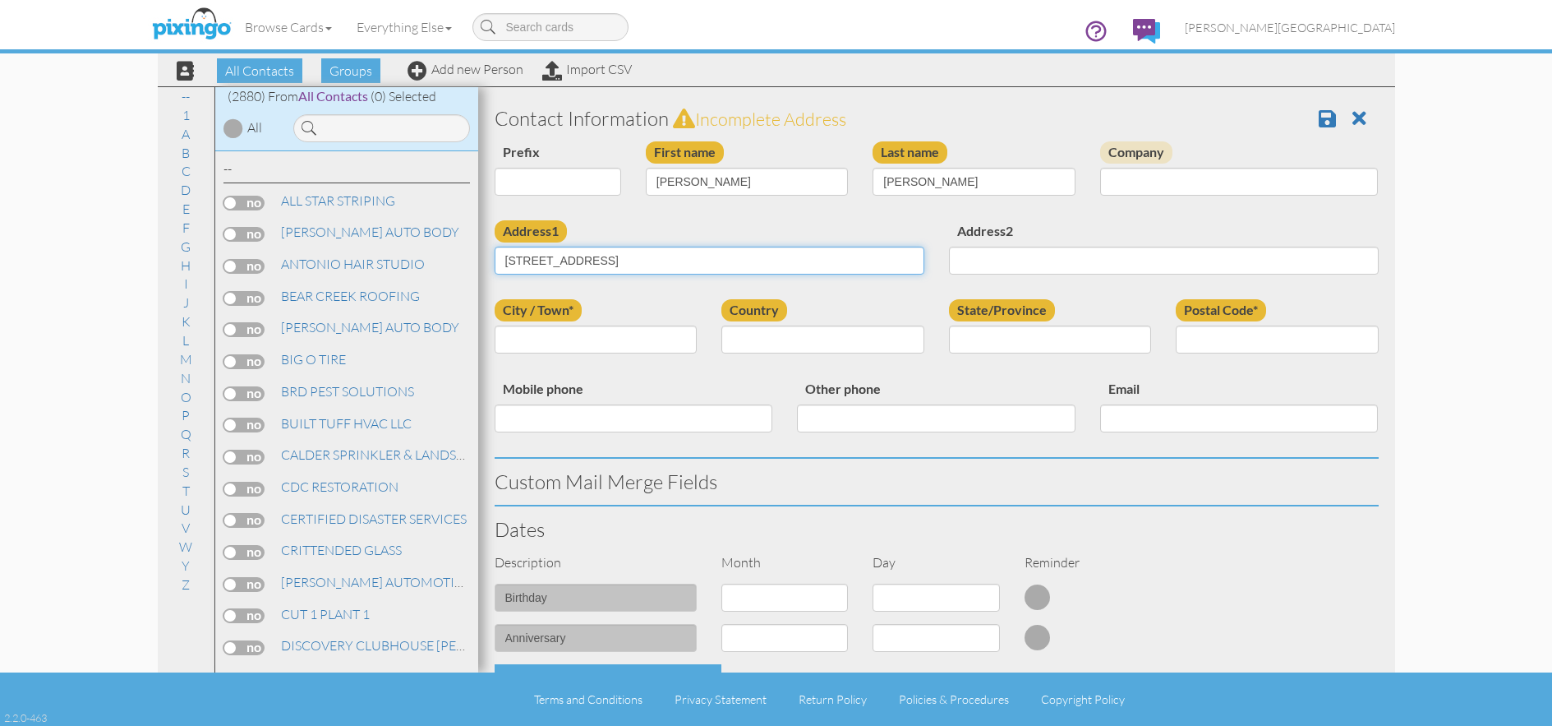
type input "[STREET_ADDRESS]"
click at [629, 340] on input "City / Town*" at bounding box center [596, 339] width 203 height 28
type input "EDEN"
select select "object:180"
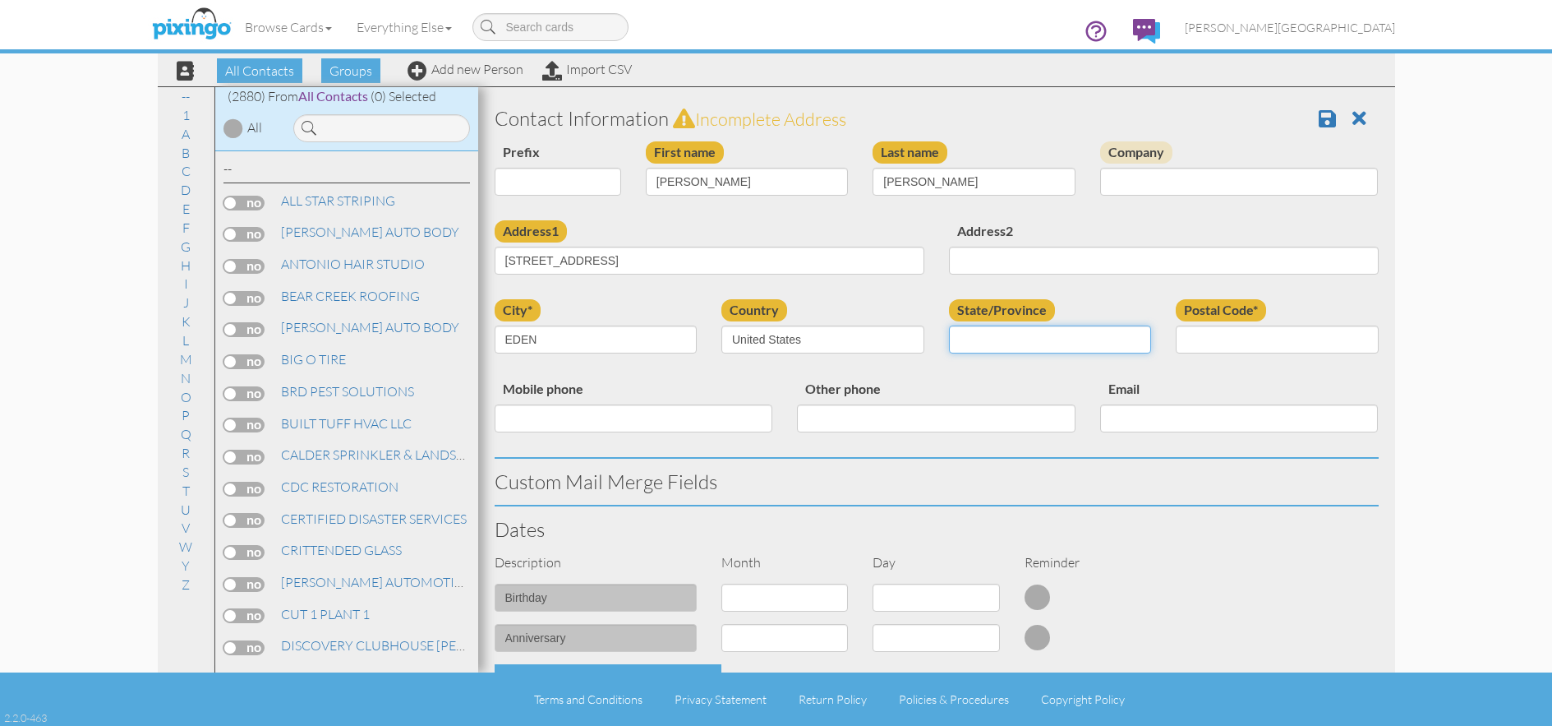
select select "object:9136"
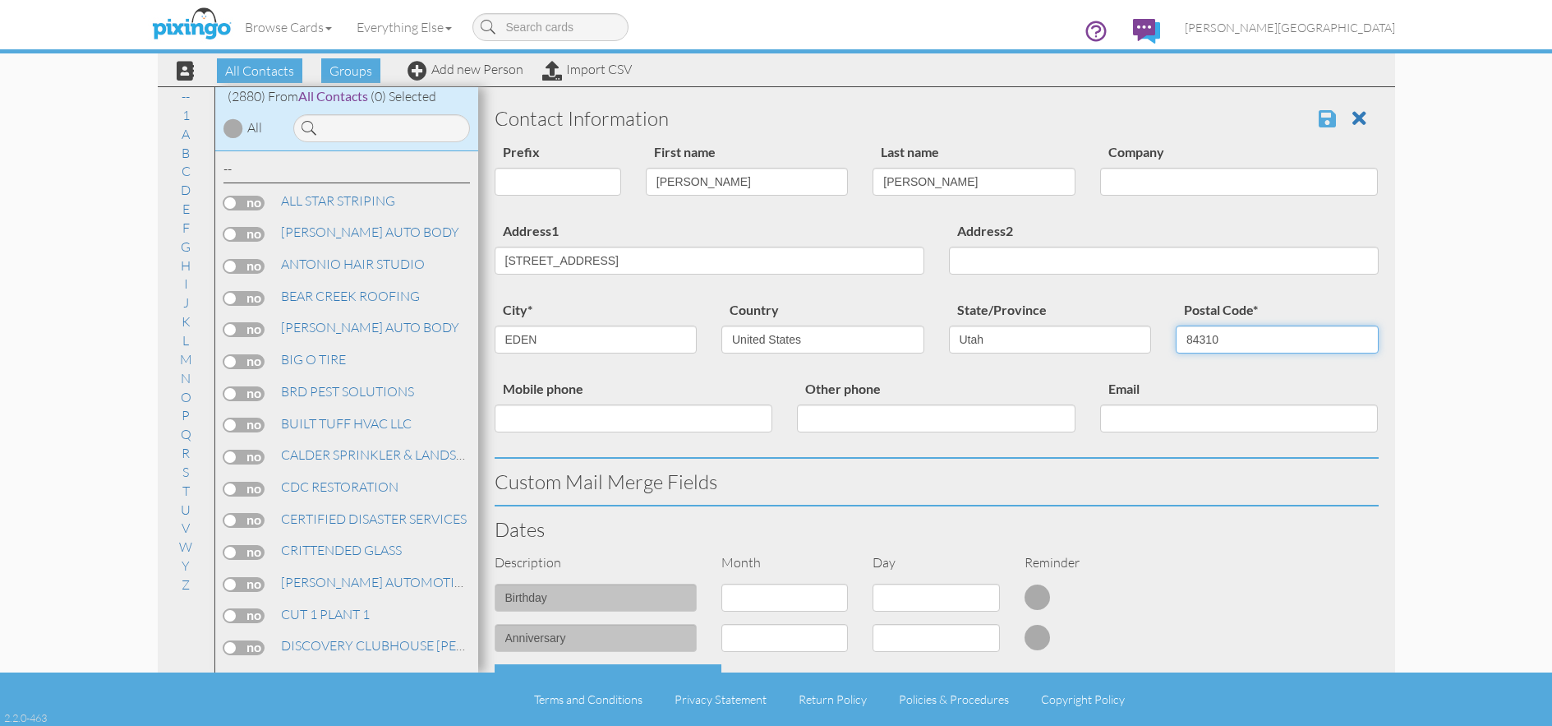
type input "84310"
click at [1319, 113] on span at bounding box center [1327, 118] width 17 height 20
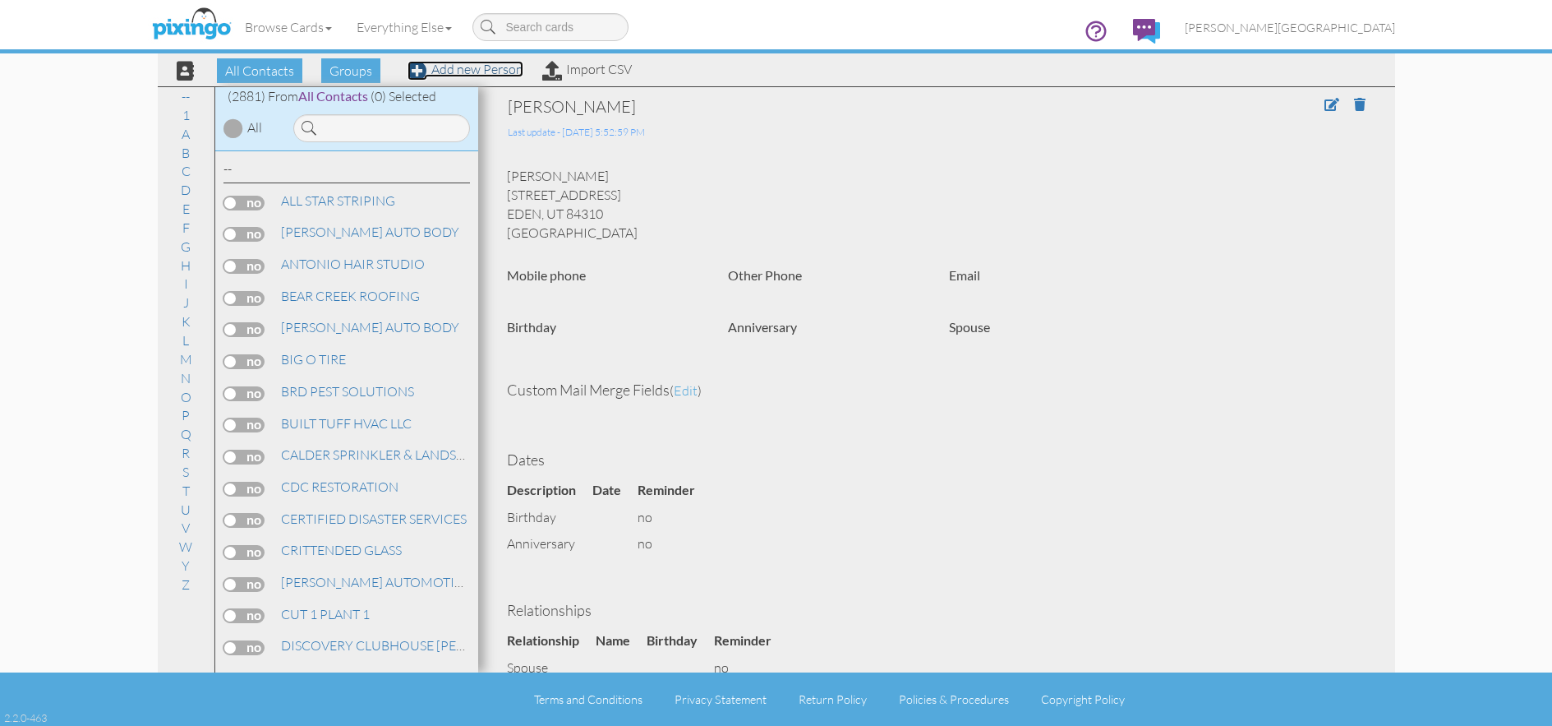
drag, startPoint x: 463, startPoint y: 69, endPoint x: 760, endPoint y: 160, distance: 310.3
click at [463, 70] on link "Add new Person" at bounding box center [466, 69] width 116 height 16
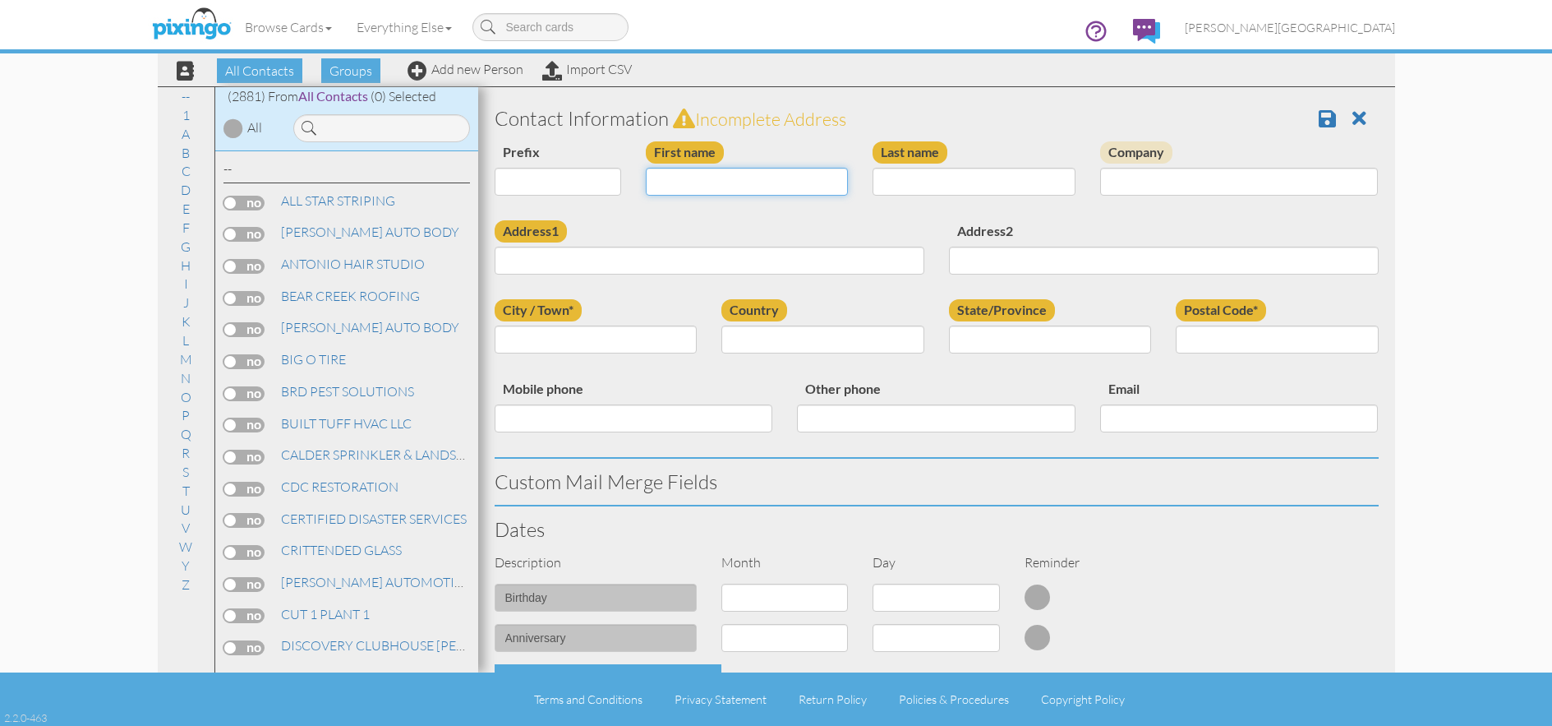
click at [734, 183] on input "First name" at bounding box center [747, 182] width 203 height 28
type input "[PERSON_NAME]"
type input "RANKIN"
type input "2"
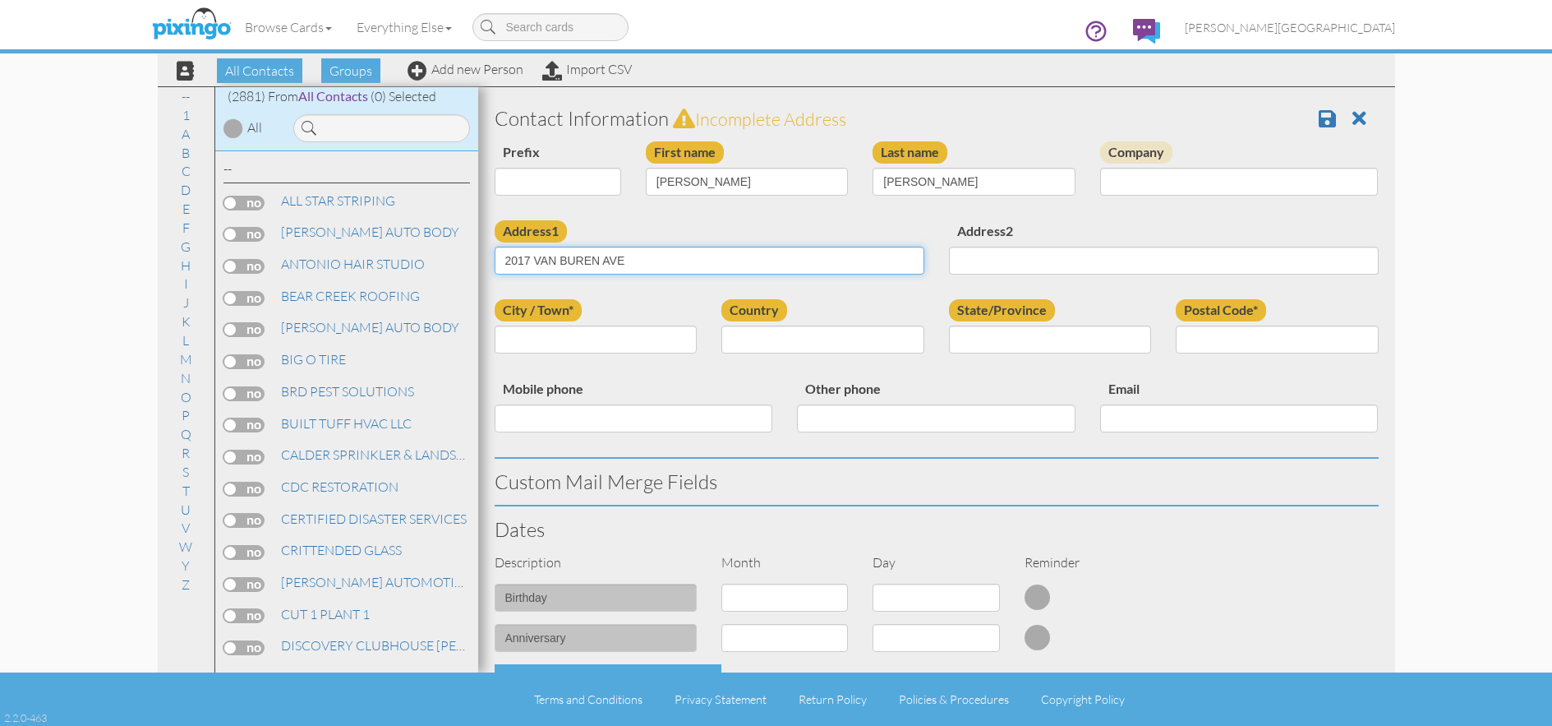
type input "2017 VAN BUREN AVE"
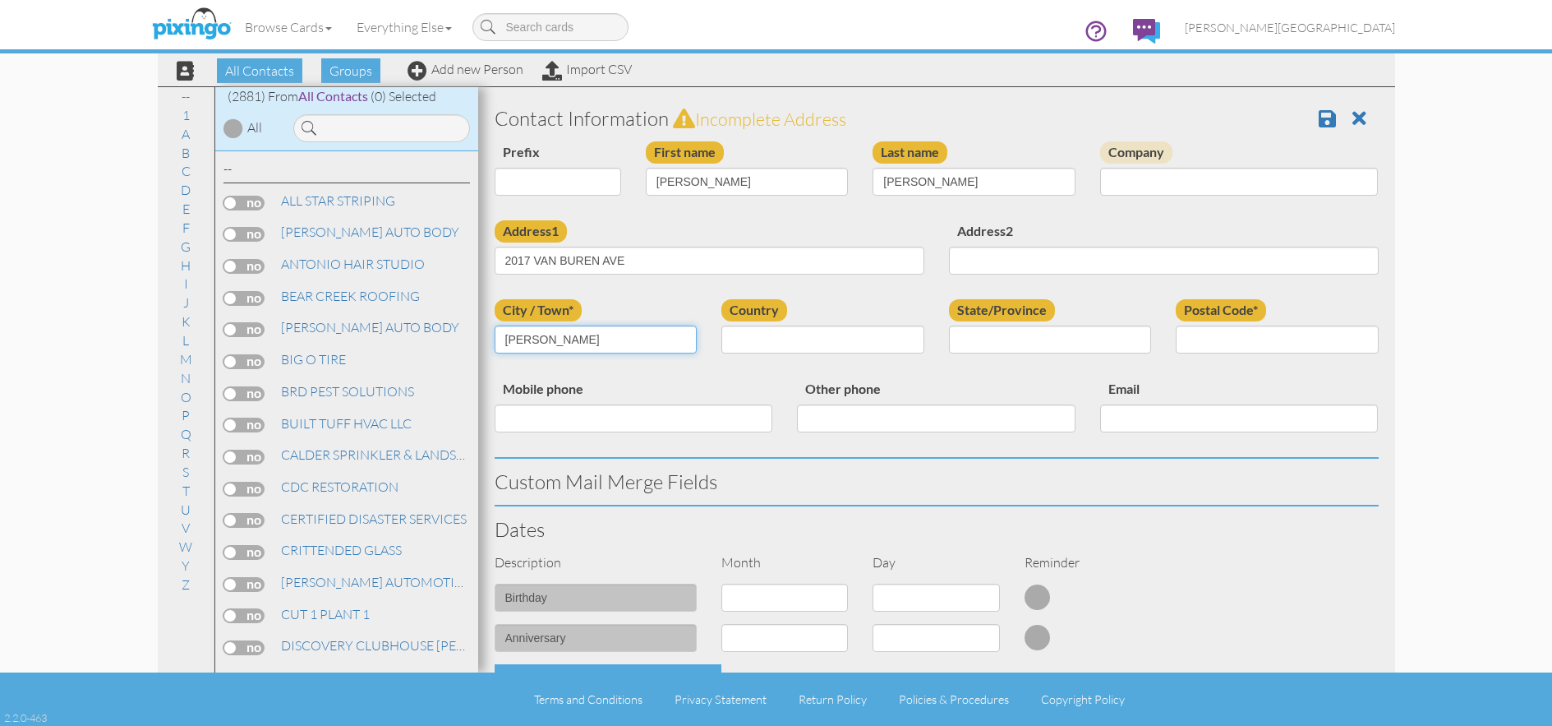
type input "[PERSON_NAME]"
select select "object:8853"
click at [968, 327] on select "AA (Military) AE (Military) [US_STATE] [US_STATE] [US_STATE] AP (Military) [US_…" at bounding box center [1050, 339] width 203 height 28
select select "object:9152"
click at [949, 325] on select "AA (Military) AE (Military) Alabama Alaska American Samoa AP (Military) Arizona…" at bounding box center [1050, 339] width 203 height 28
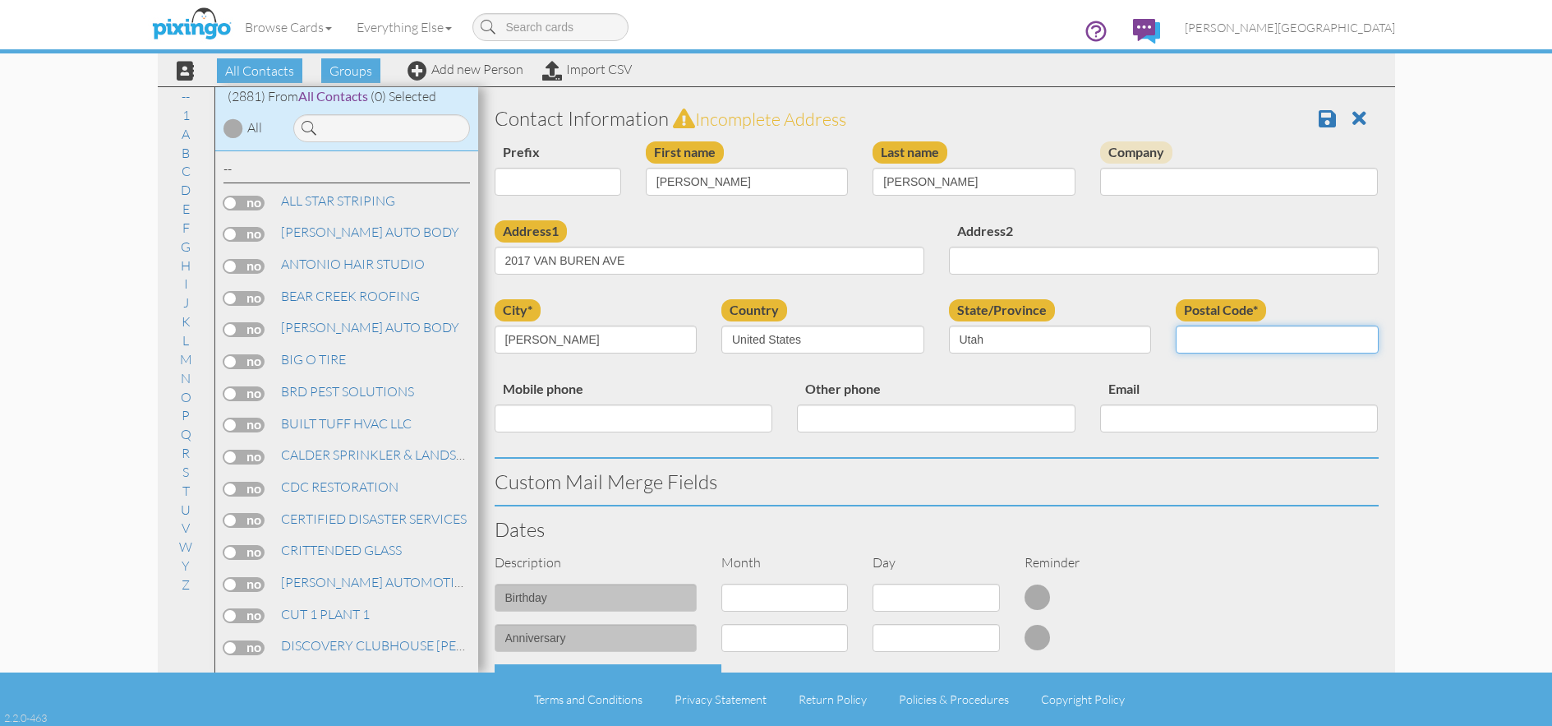
click at [1216, 340] on input "Postal Code*" at bounding box center [1277, 339] width 203 height 28
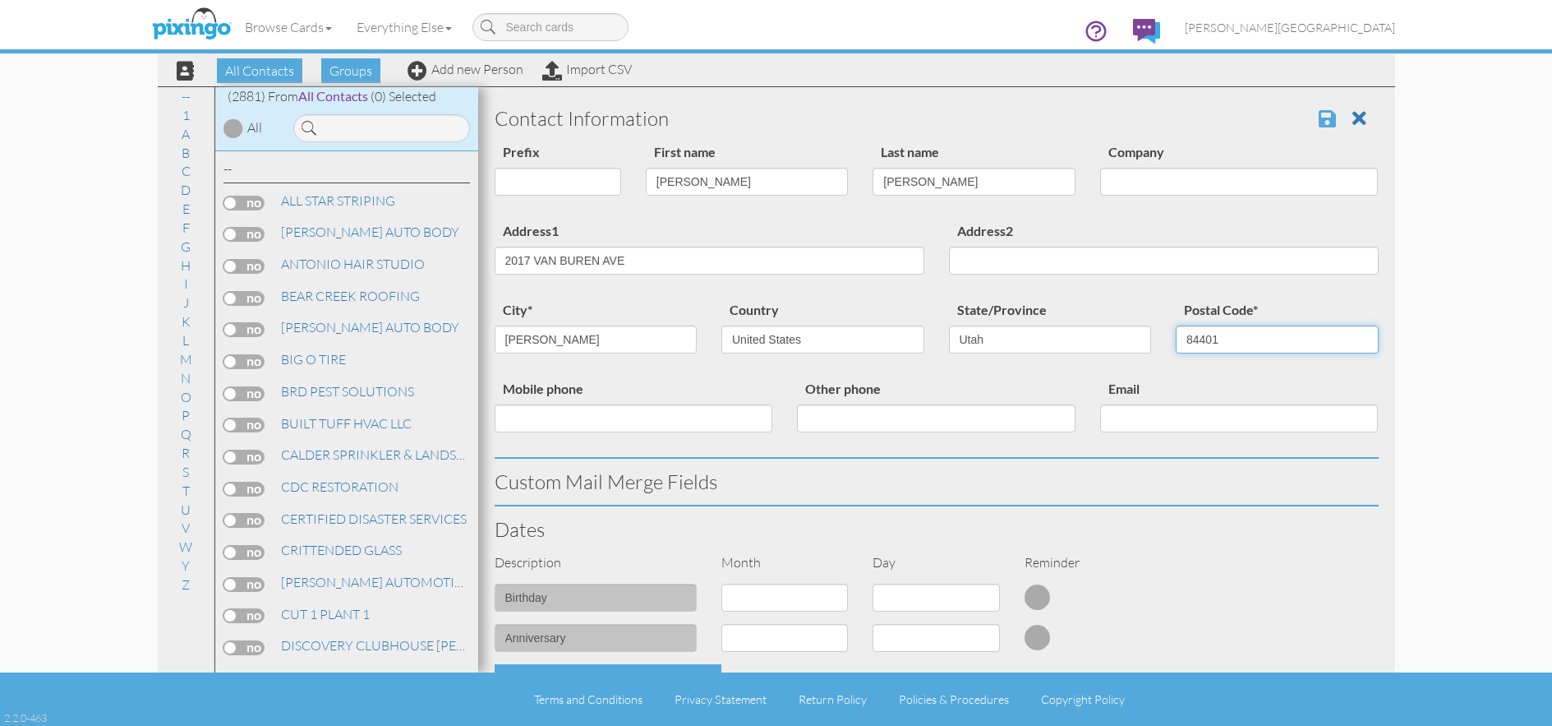
type input "84401"
click at [1319, 124] on span at bounding box center [1327, 118] width 17 height 20
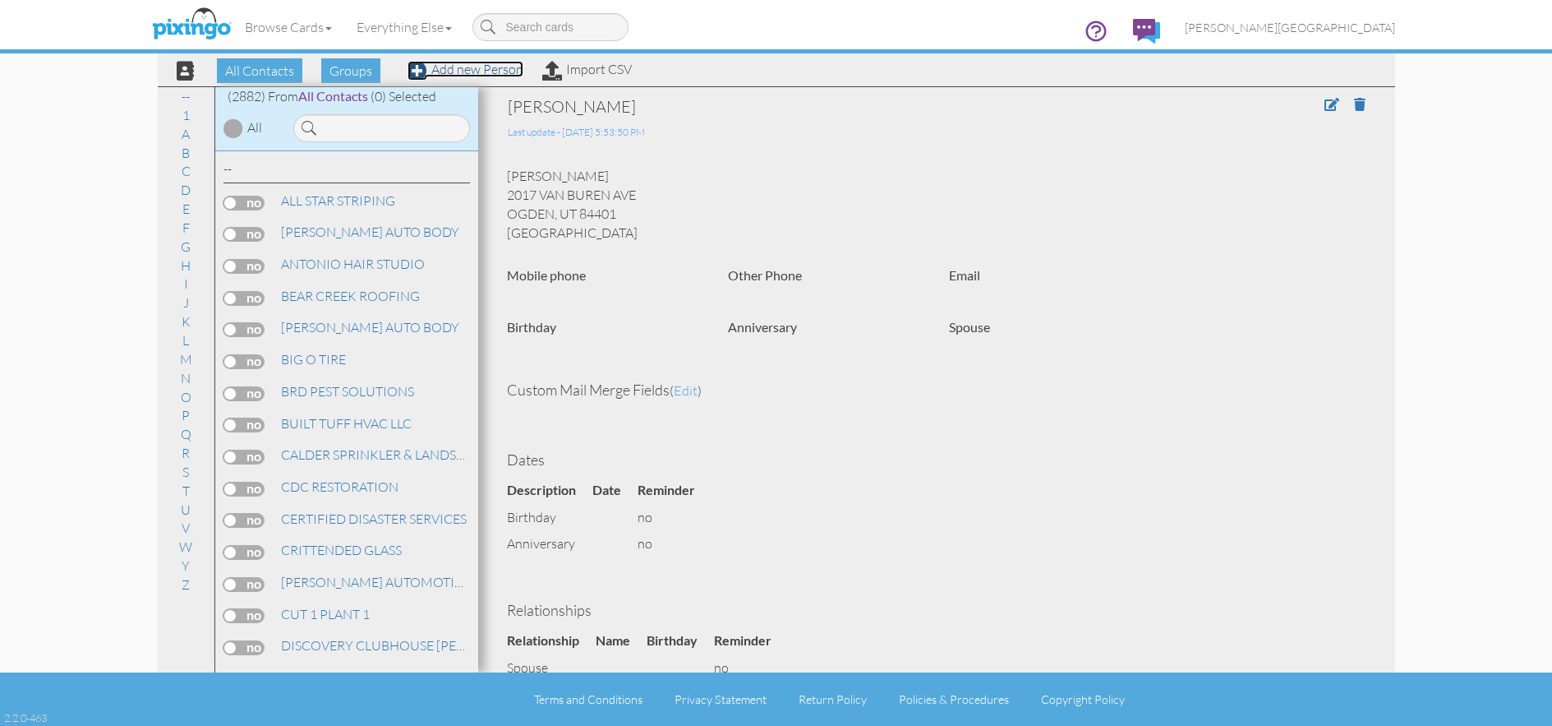
click at [491, 71] on link "Add new Person" at bounding box center [466, 69] width 116 height 16
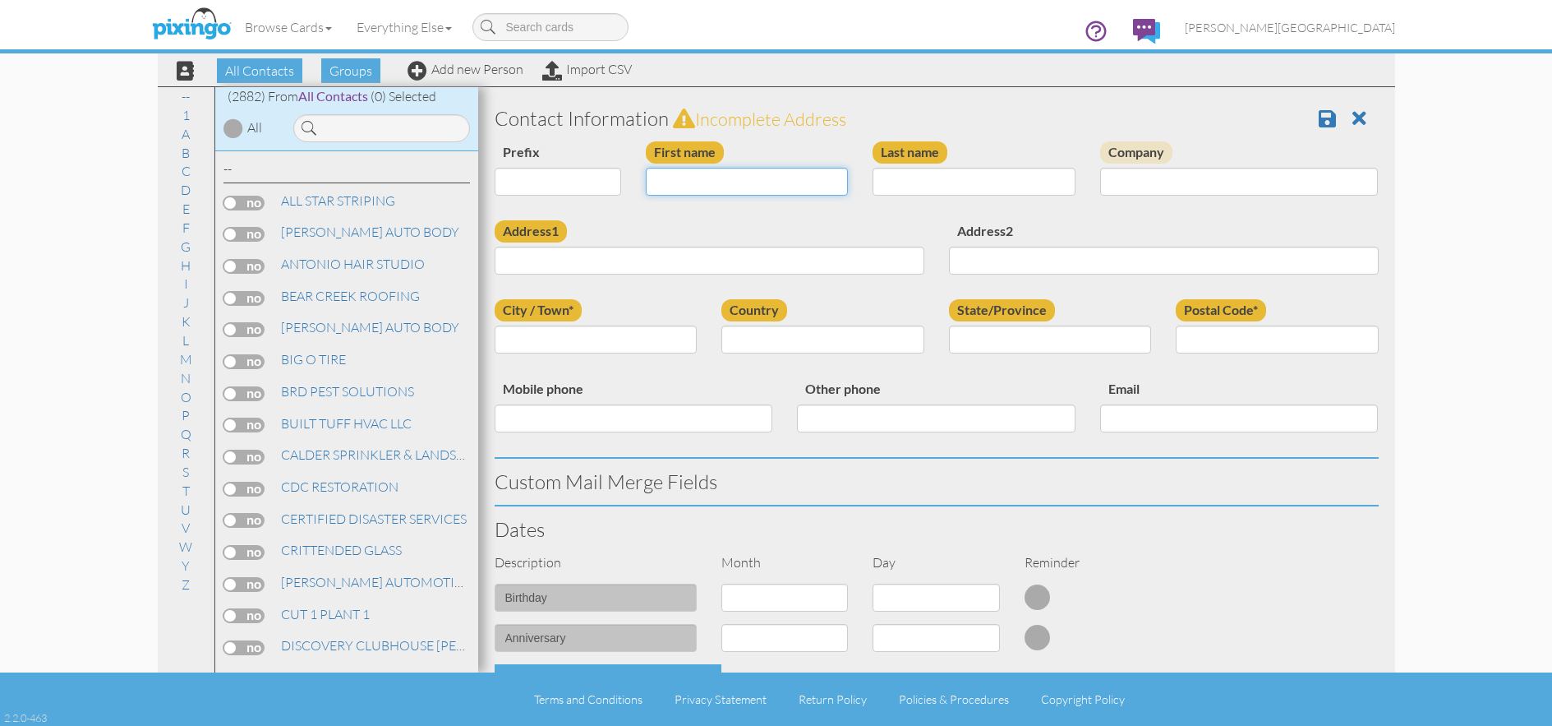
click at [739, 183] on input "First name" at bounding box center [747, 182] width 203 height 28
type input "[PERSON_NAME]"
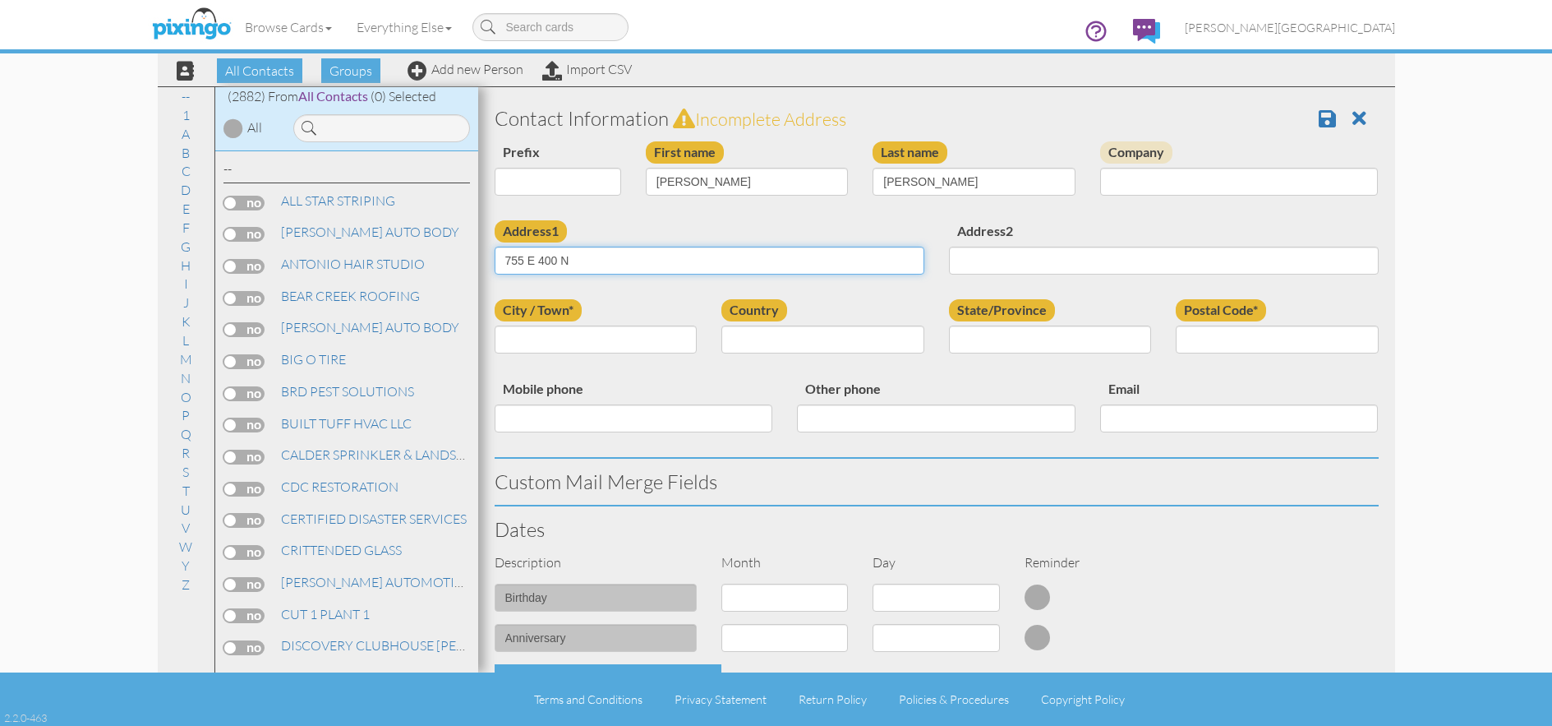
type input "755 E 400 N"
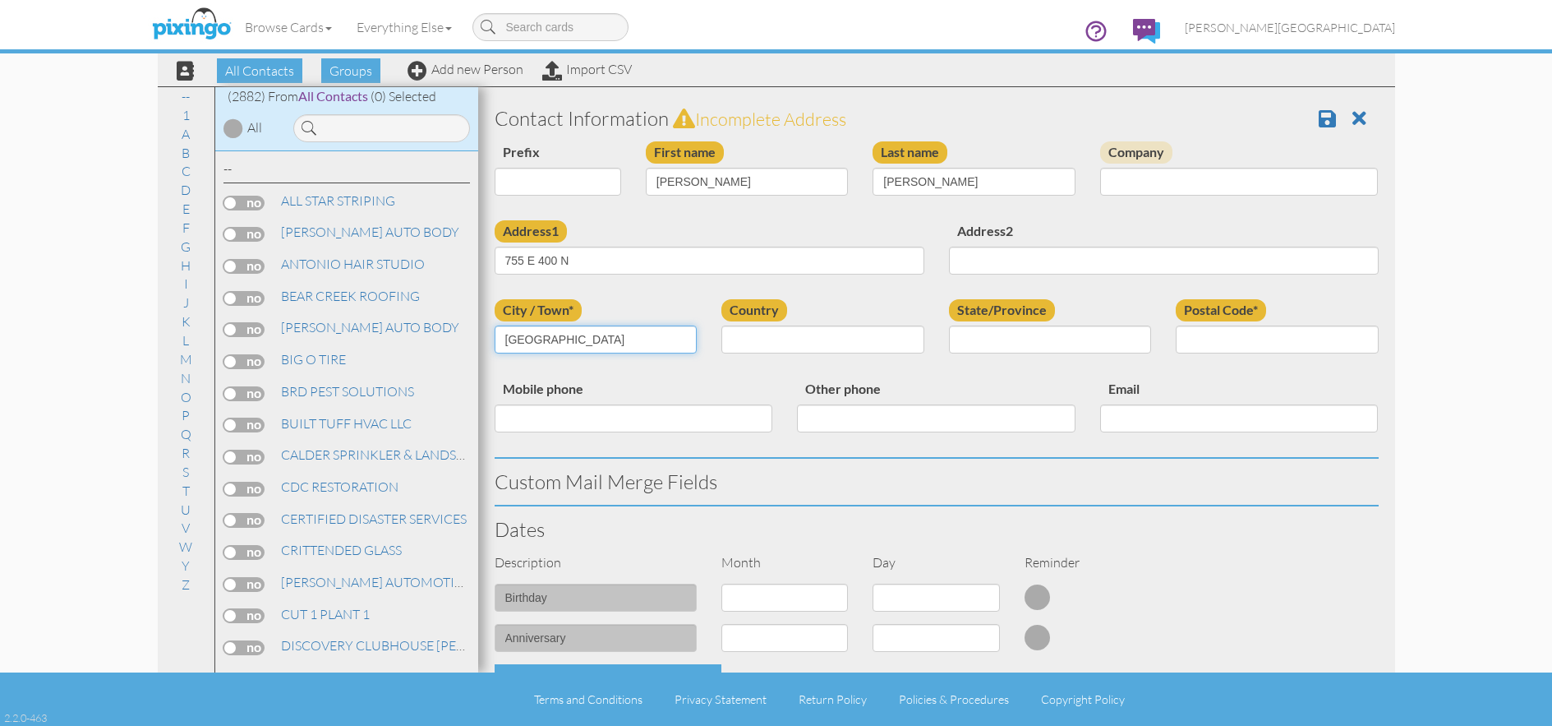
type input "[GEOGRAPHIC_DATA]"
select select "object:8856"
select select "object:9155"
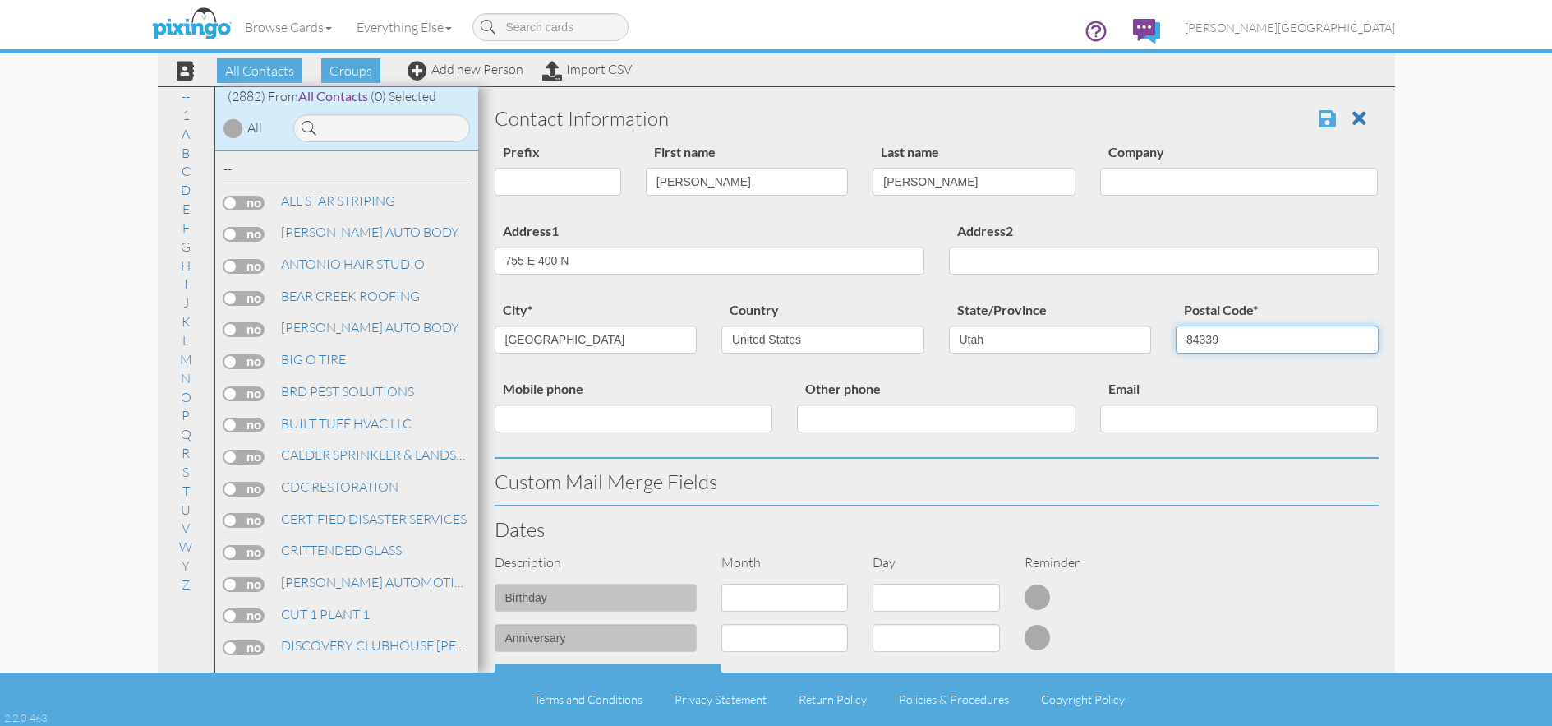
type input "84339"
click at [1319, 117] on span at bounding box center [1327, 118] width 17 height 20
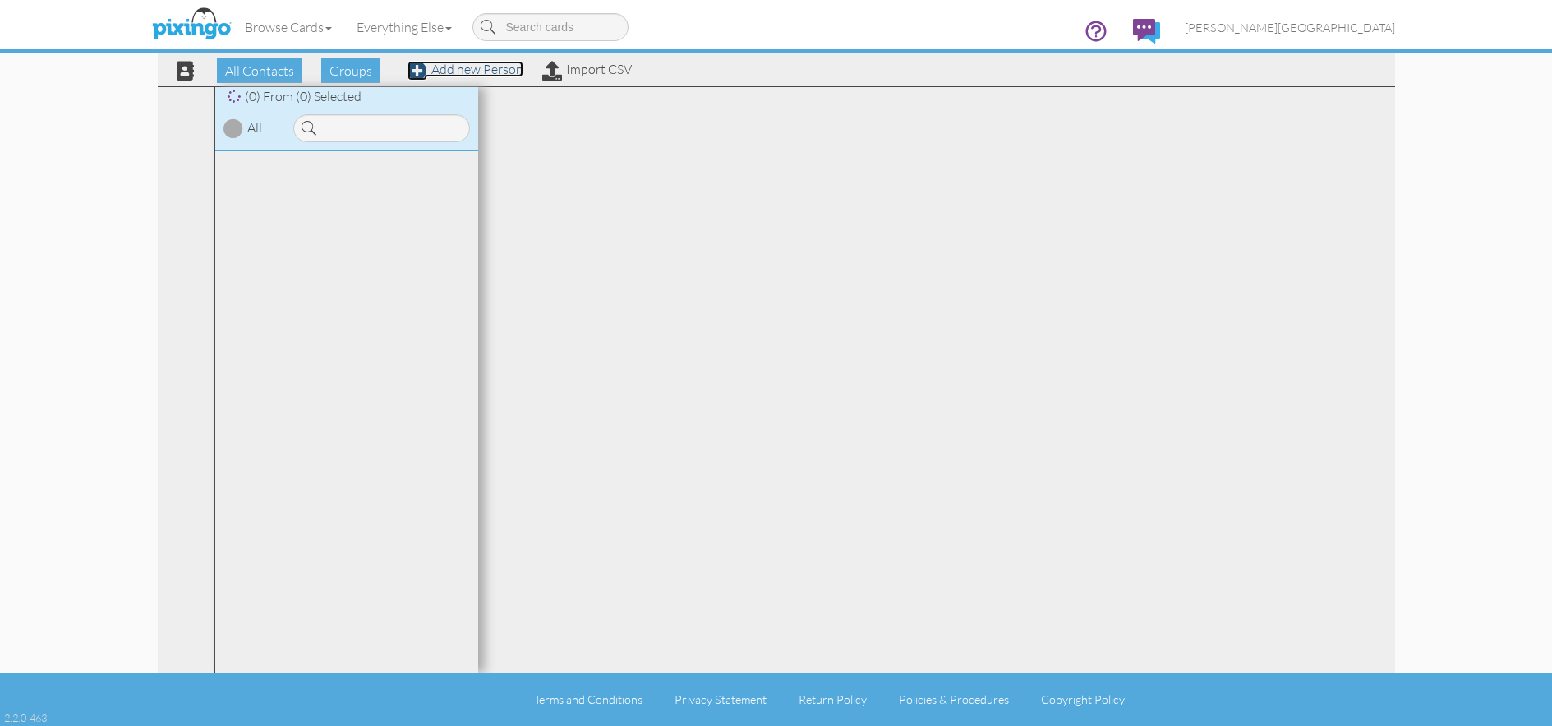
click at [495, 67] on link "Add new Person" at bounding box center [466, 69] width 116 height 16
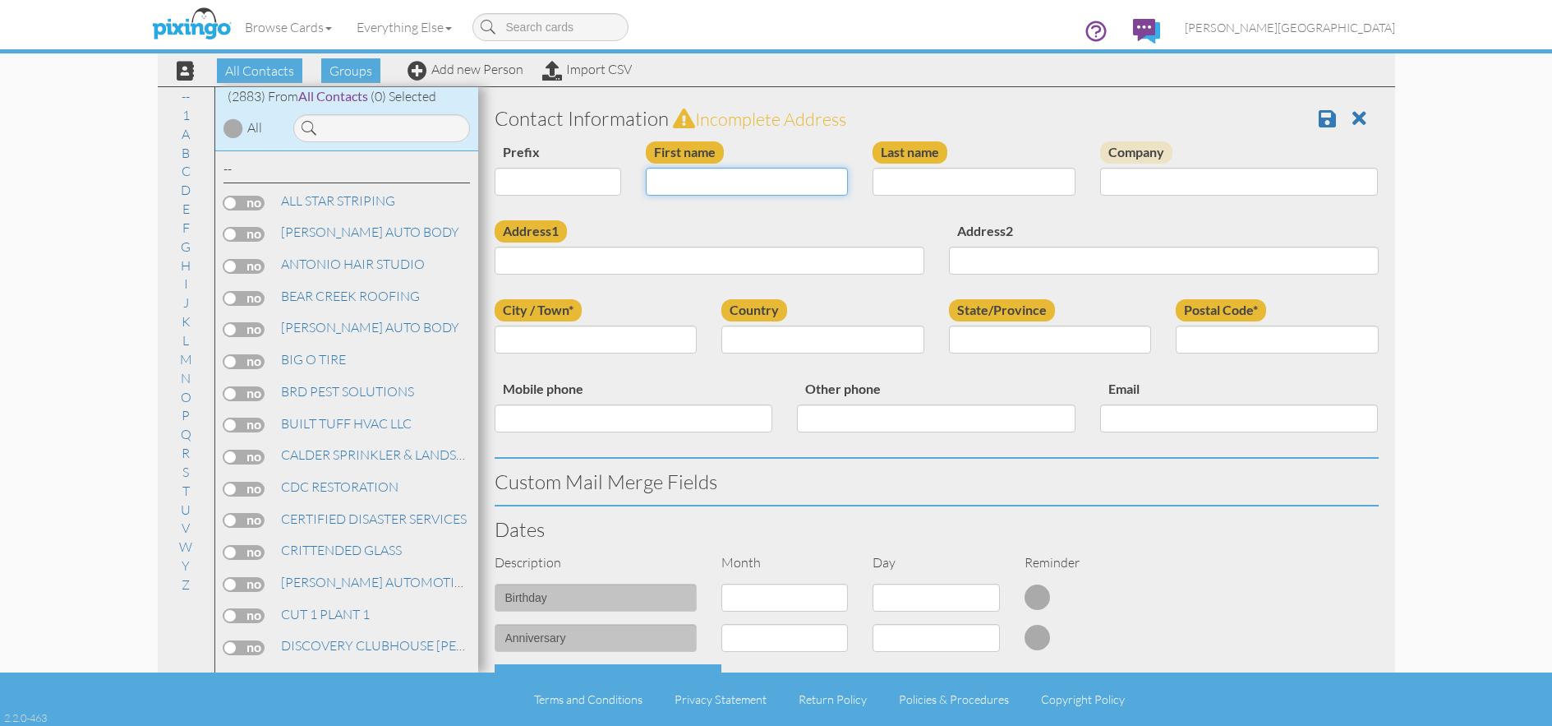
click at [732, 187] on input "First name" at bounding box center [747, 182] width 203 height 28
type input "[PERSON_NAME]"
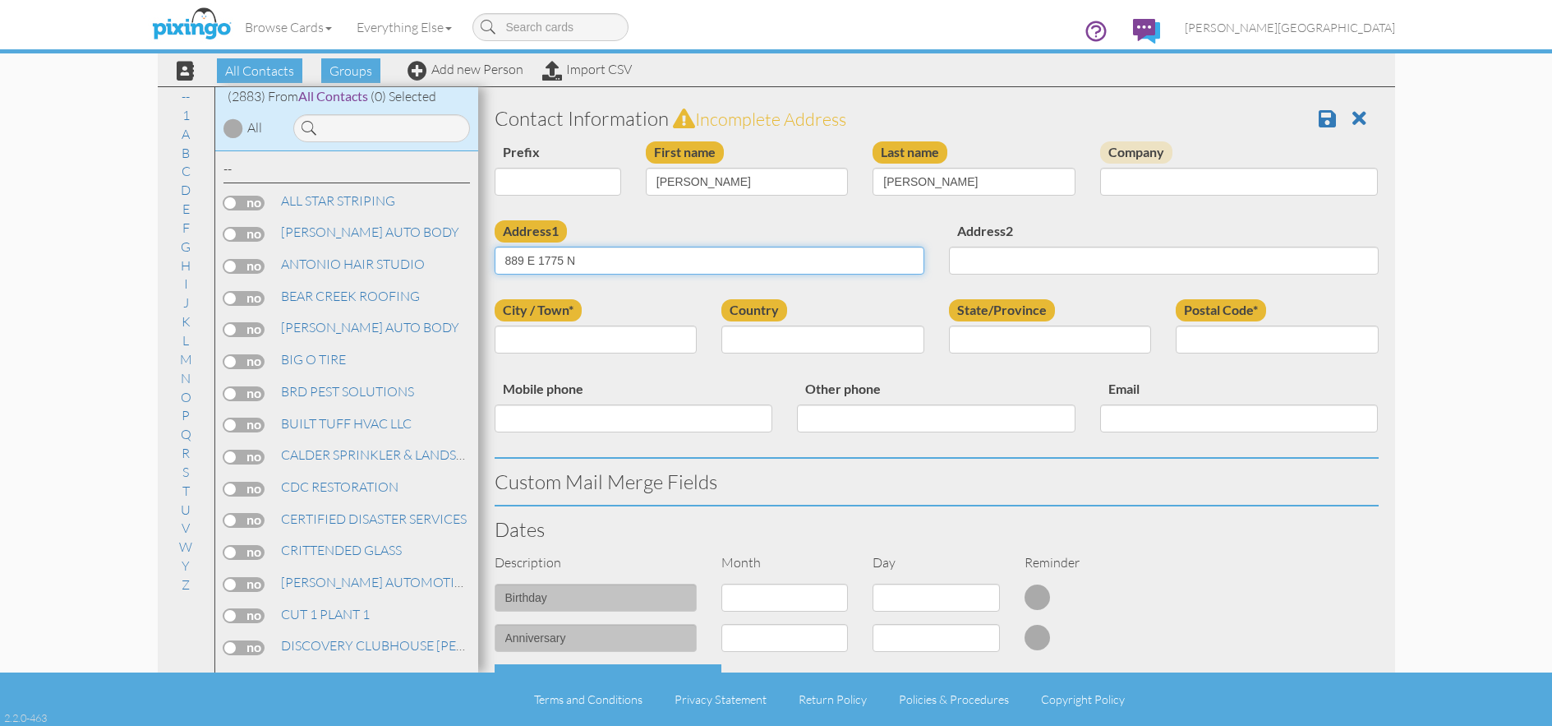
type input "889 E 1775 N"
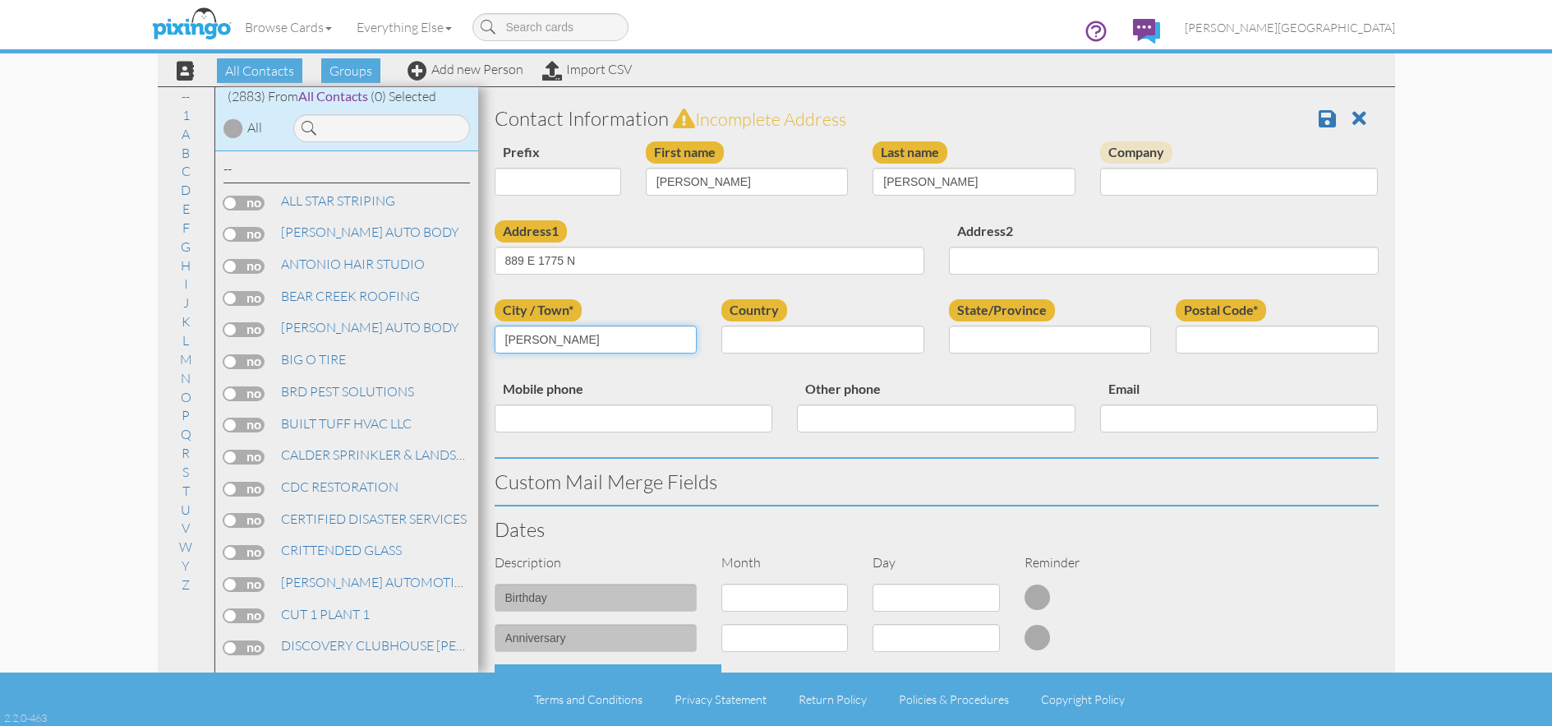
type input "[PERSON_NAME]"
select select "object:8846"
select select "object:9145"
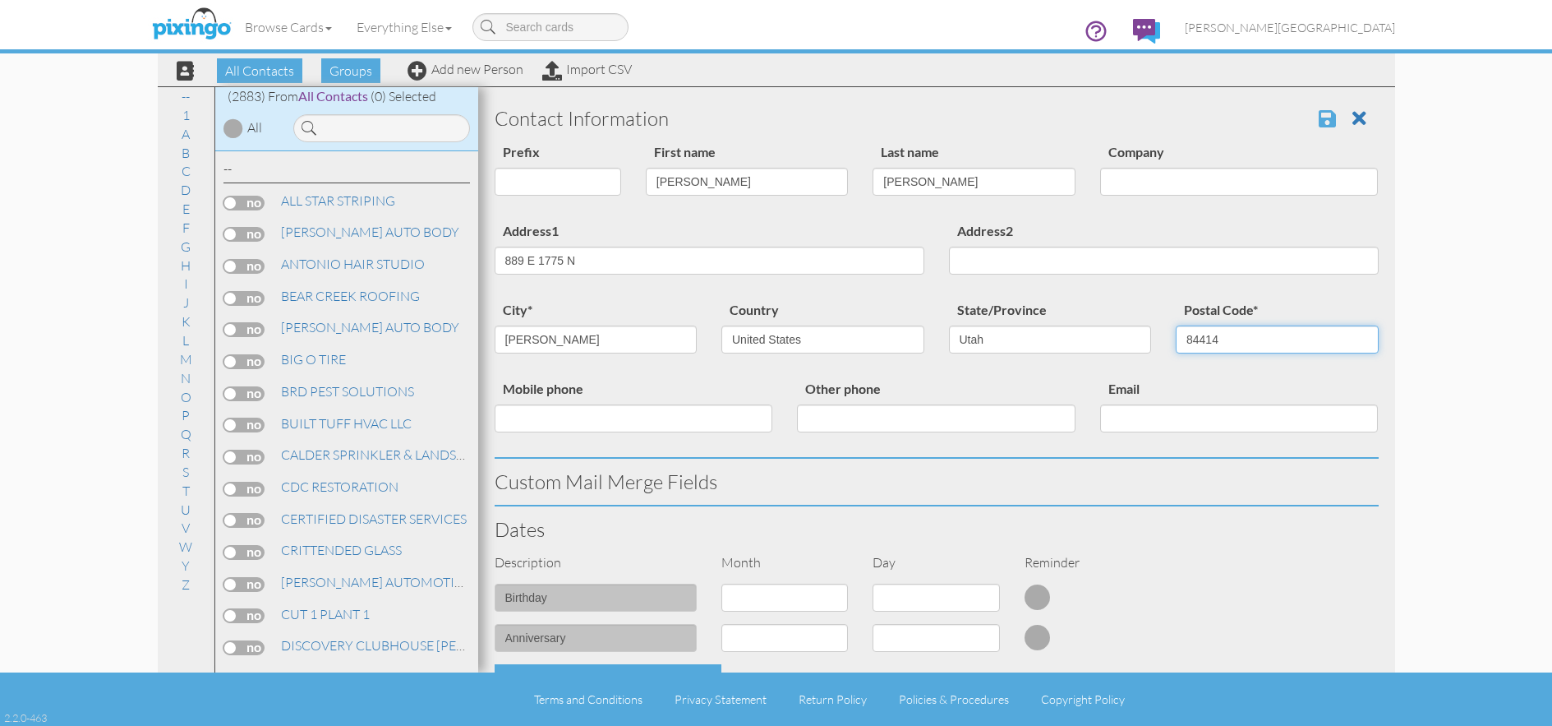
type input "84414"
click at [1338, 112] on span at bounding box center [1349, 118] width 60 height 21
click at [1322, 119] on span at bounding box center [1327, 118] width 17 height 20
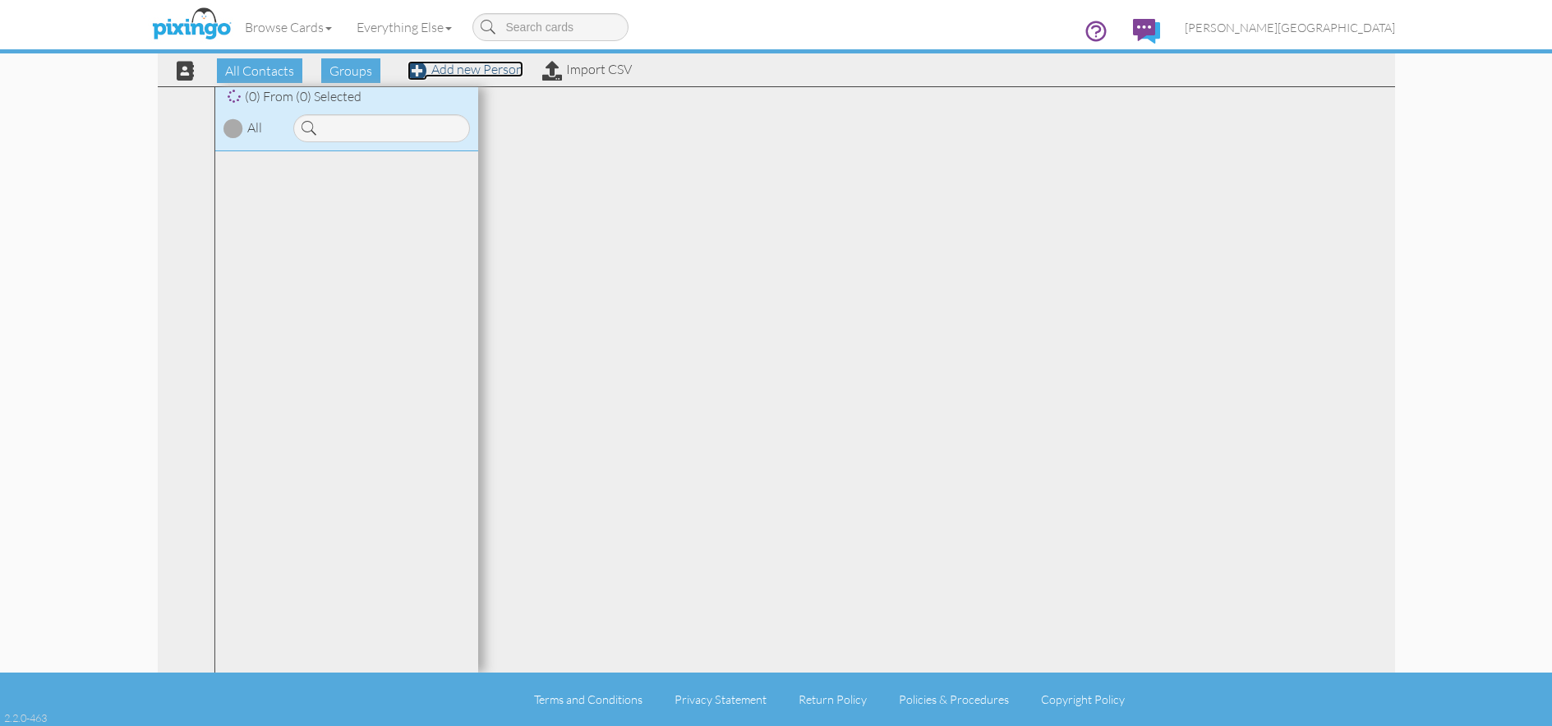
click at [468, 71] on link "Add new Person" at bounding box center [466, 69] width 116 height 16
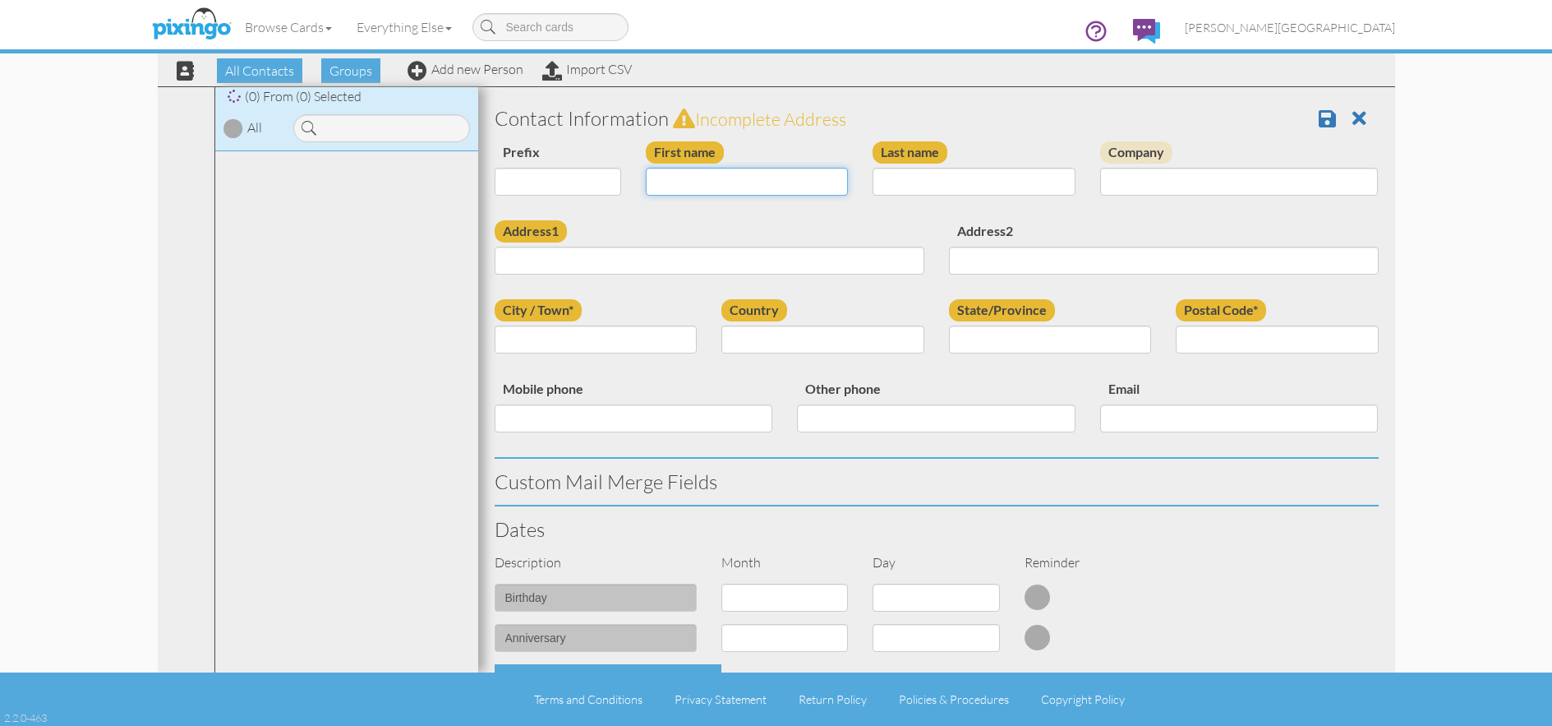
click at [719, 183] on input "First name" at bounding box center [747, 182] width 203 height 28
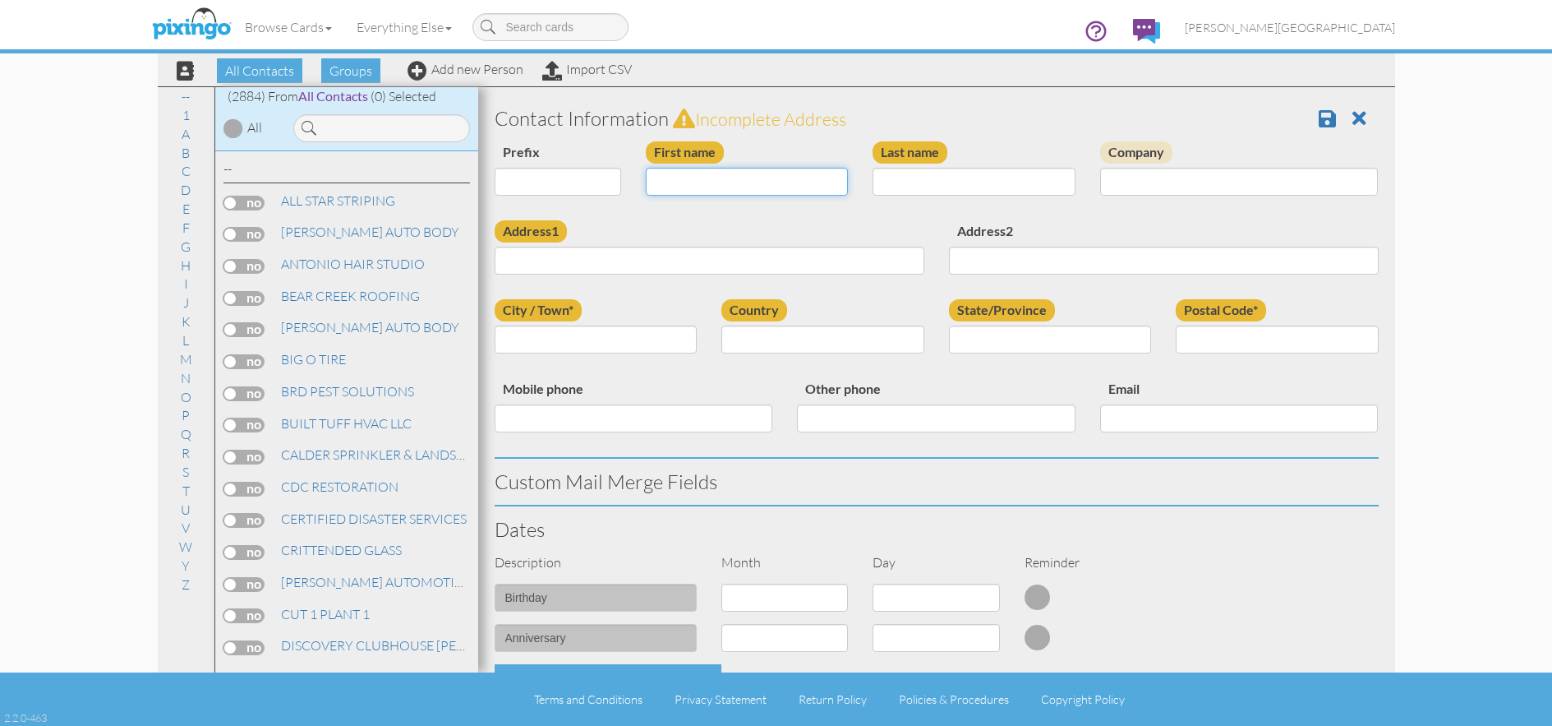
click at [784, 191] on input "First name" at bounding box center [747, 182] width 203 height 28
type input "[PERSON_NAME]"
type input "DODGEN"
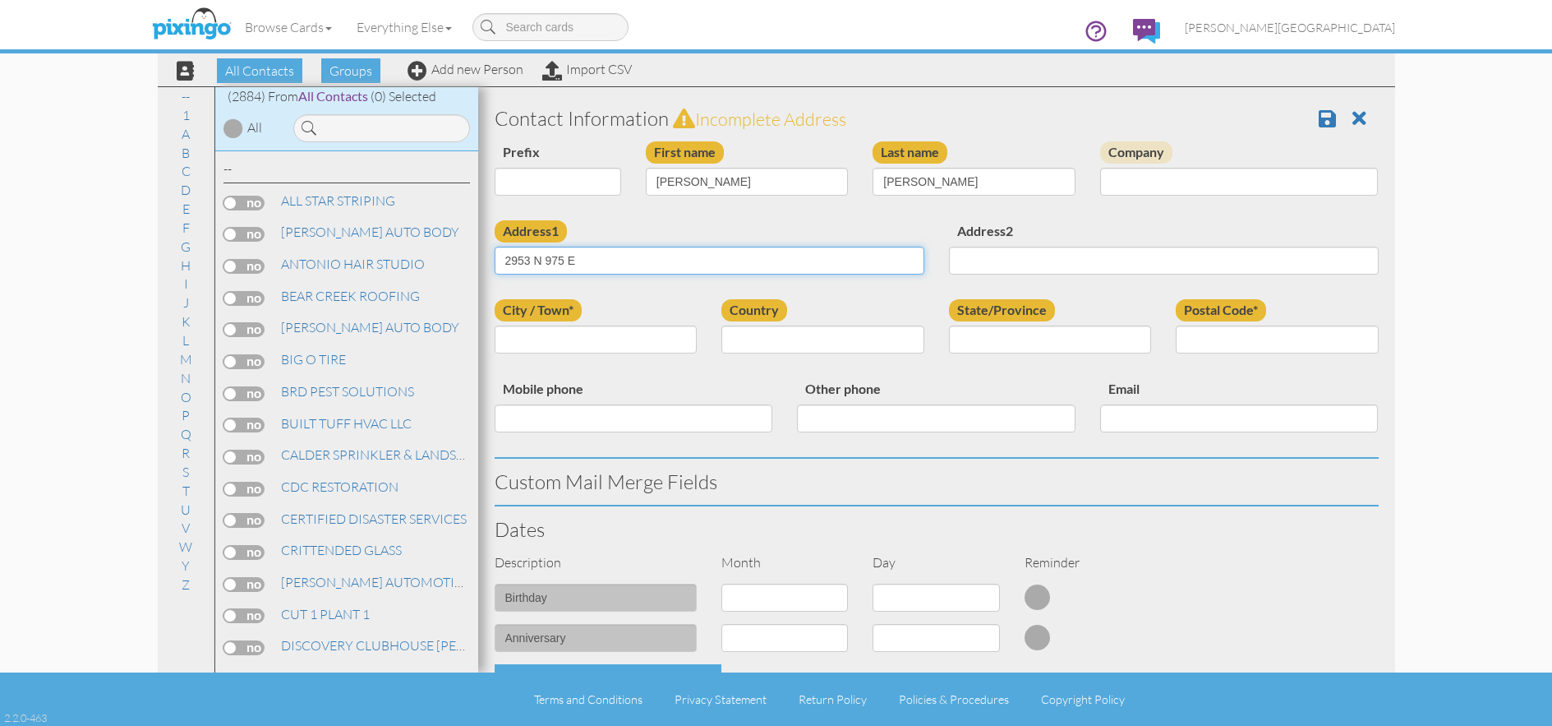
type input "2953 N 975 E"
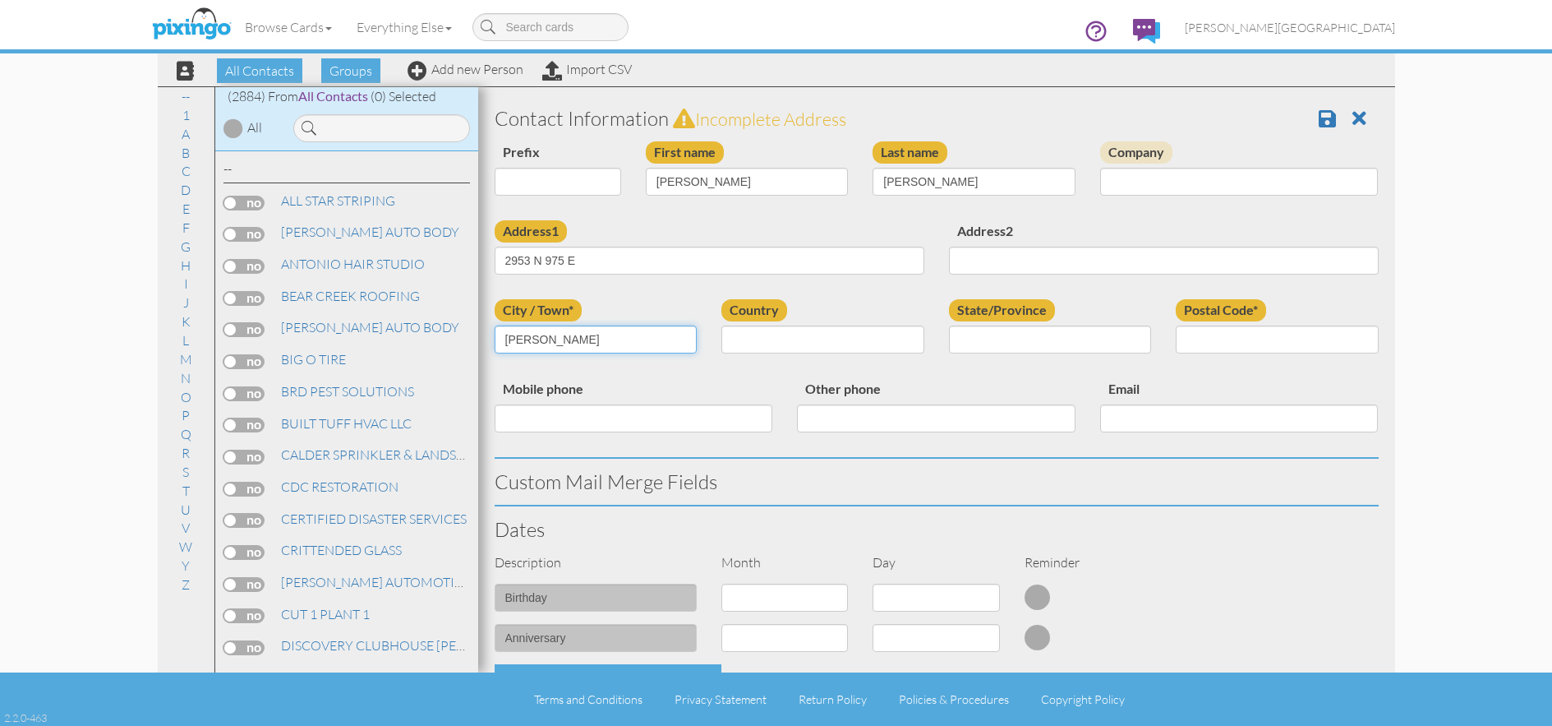
type input "OGDEN"
select select "object:180"
select select "object:9148"
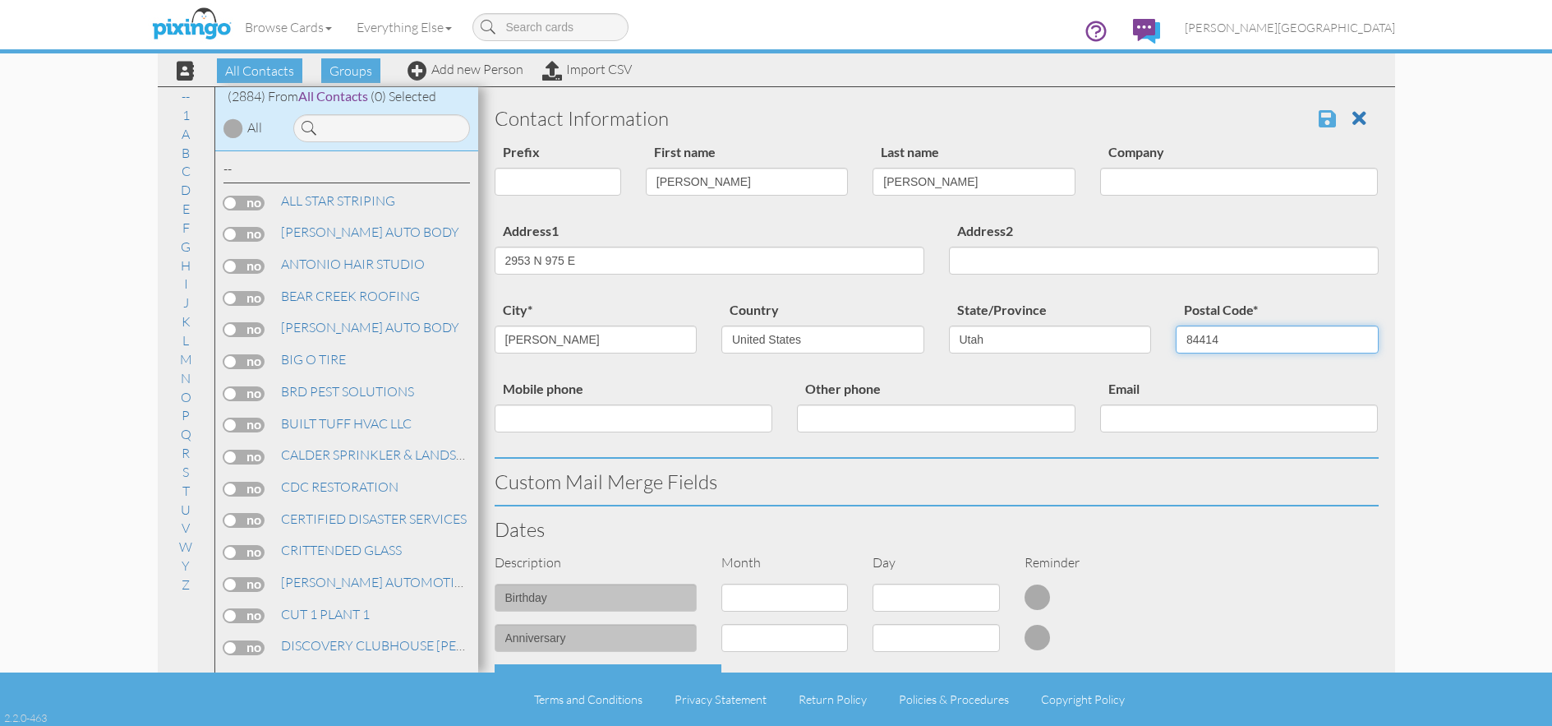
type input "84414"
click at [1319, 116] on span at bounding box center [1327, 118] width 17 height 20
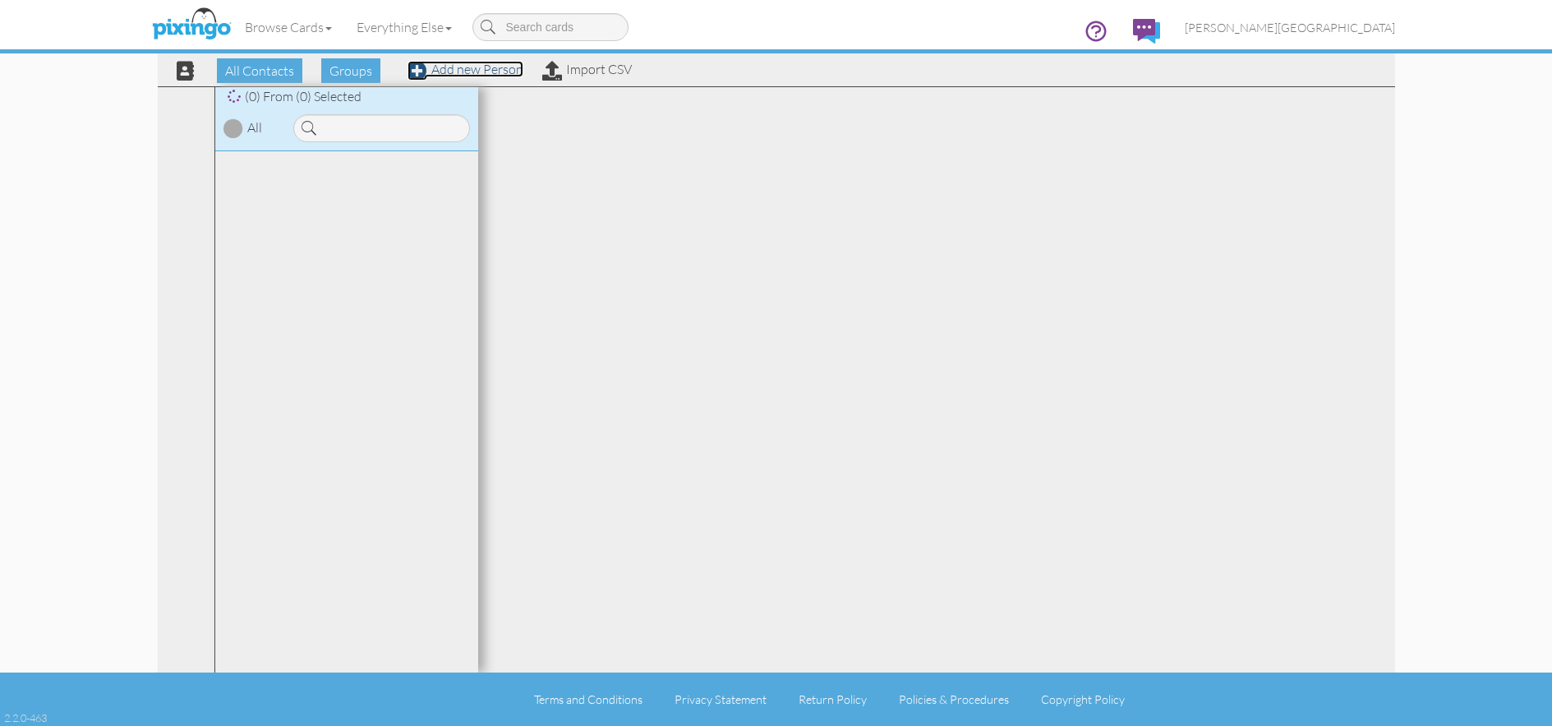
click at [468, 73] on link "Add new Person" at bounding box center [466, 69] width 116 height 16
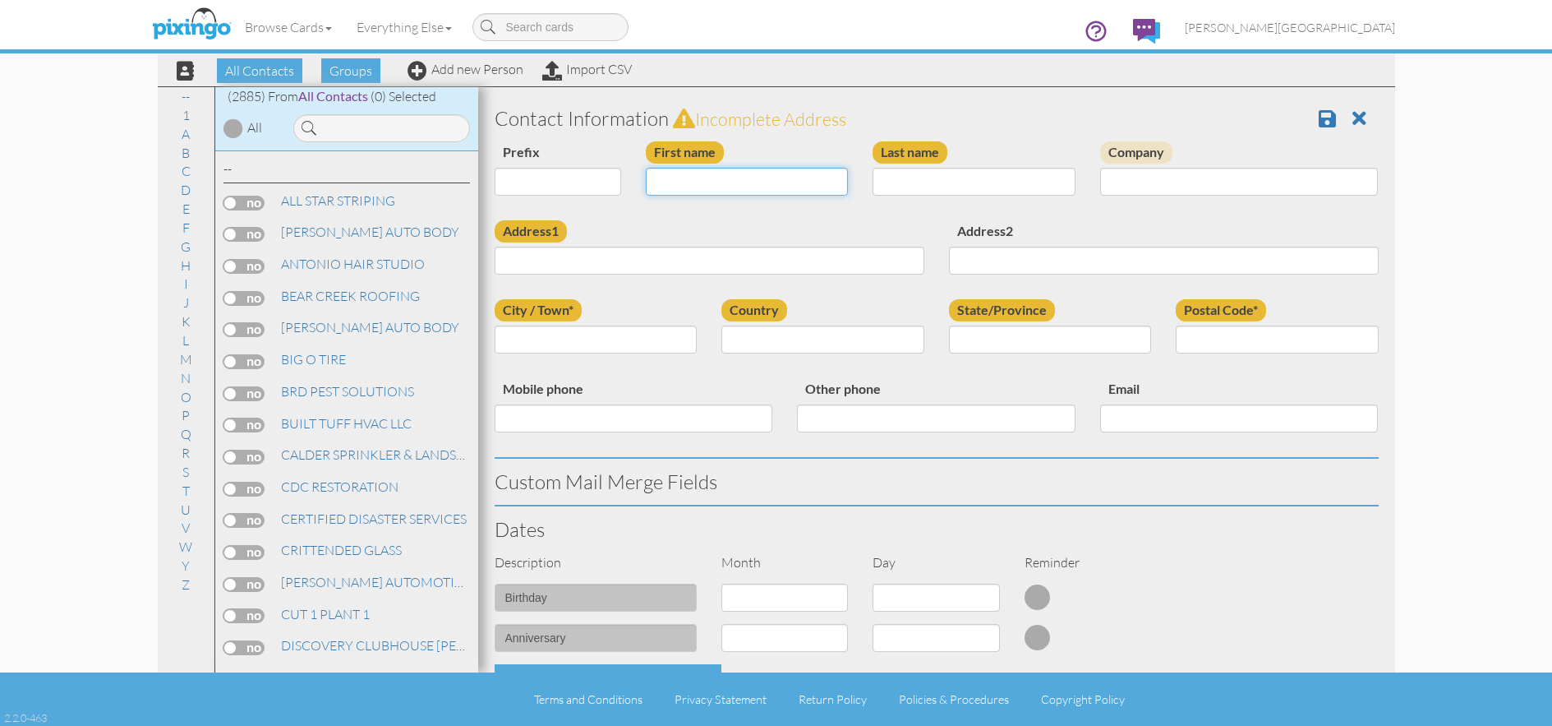
click at [776, 184] on input "First name" at bounding box center [747, 182] width 203 height 28
type input "[PERSON_NAME]"
type input "F"
type input "[PERSON_NAME]"
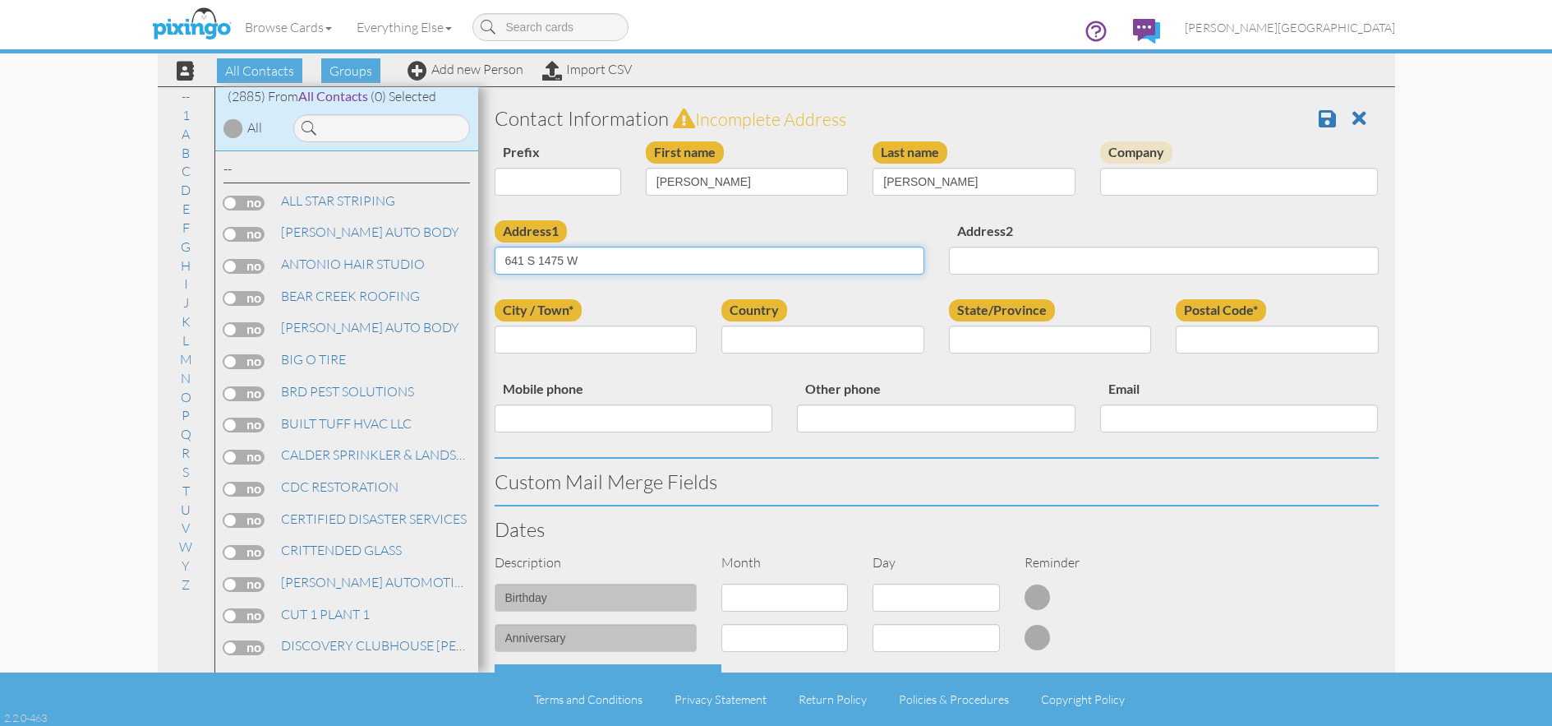
type input "641 S 1475 W"
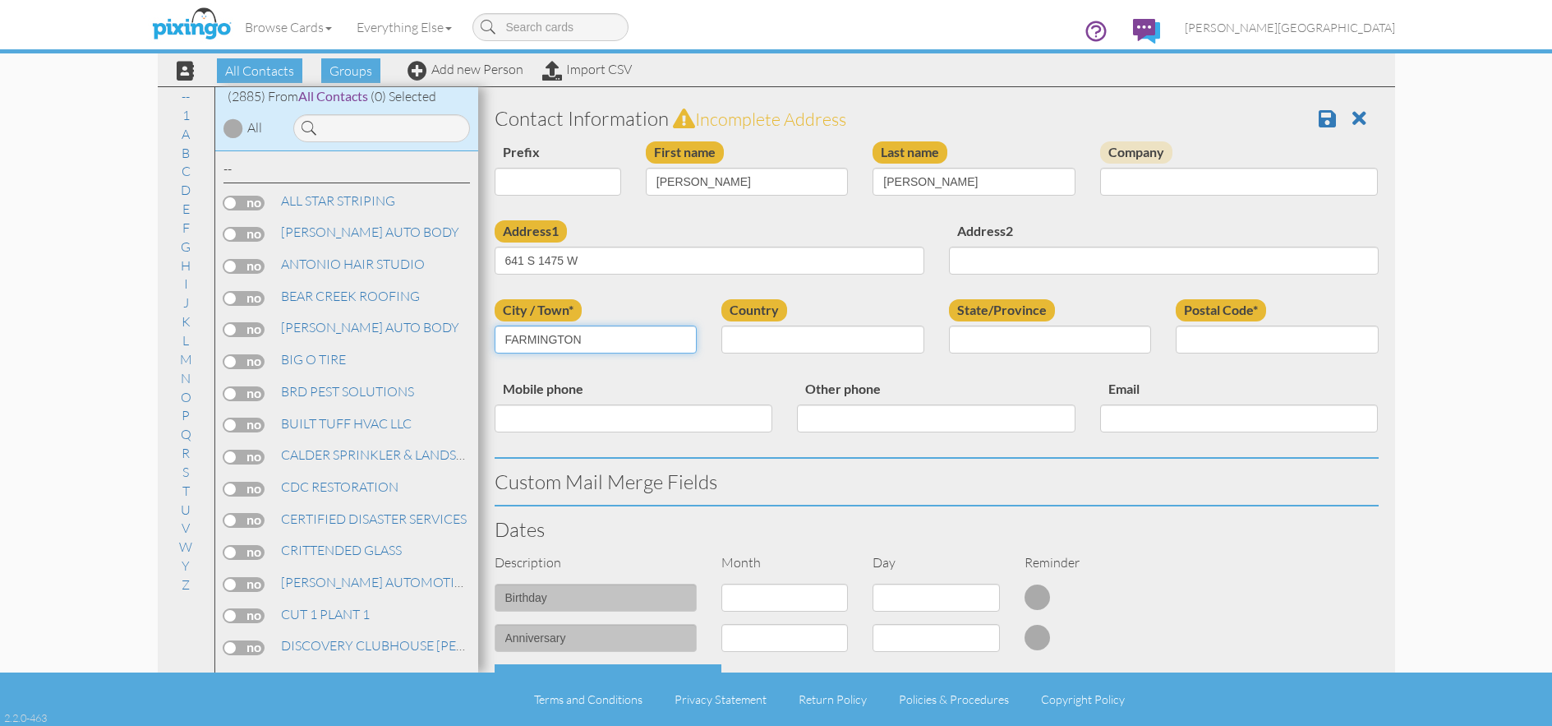
type input "FARMINGTON"
select select "object:180"
type input "84025"
click at [978, 339] on select "AA (Military) AE (Military) [US_STATE] [US_STATE] [US_STATE] AP (Military) [US_…" at bounding box center [1050, 339] width 203 height 28
select select "object:9151"
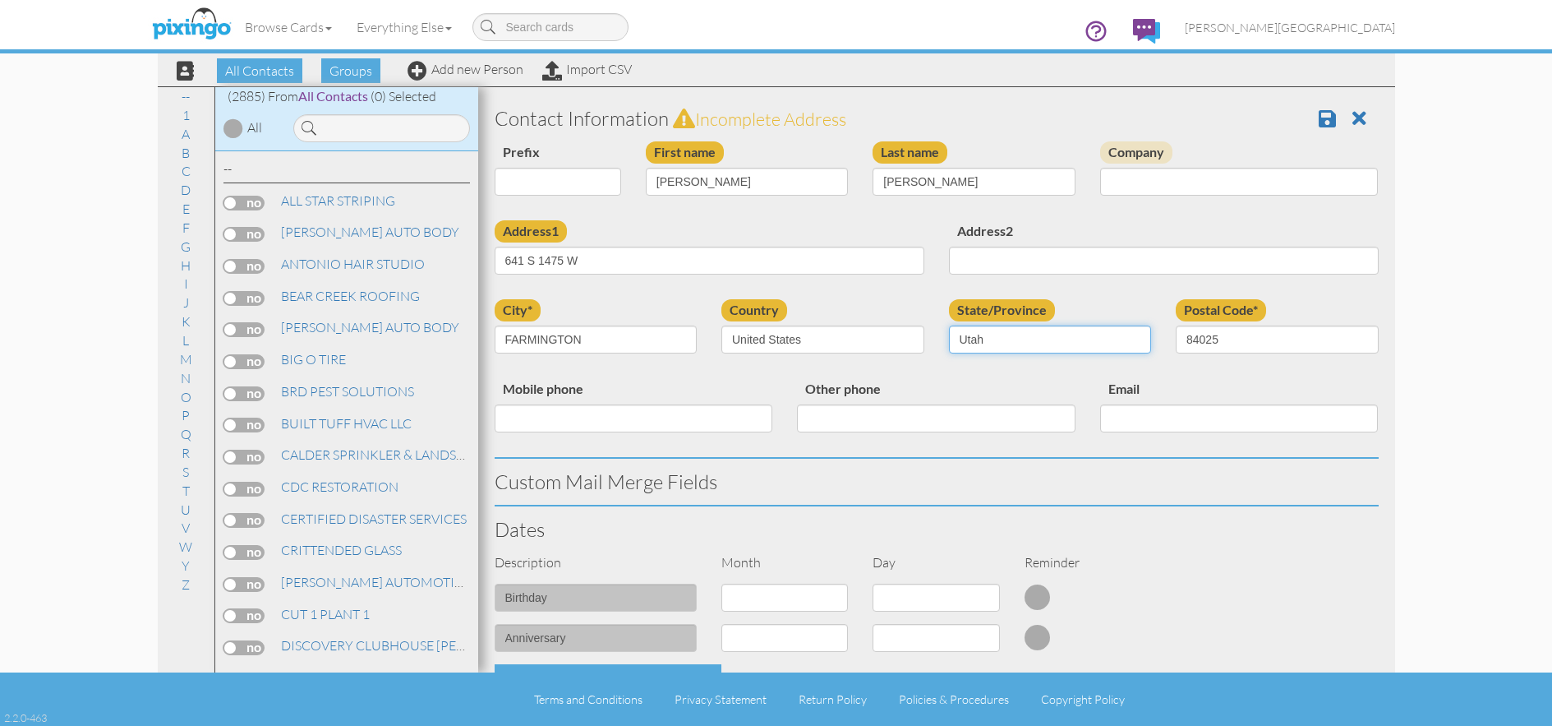
click at [949, 325] on select "AA (Military) AE (Military) [US_STATE] [US_STATE] [US_STATE] AP (Military) [US_…" at bounding box center [1050, 339] width 203 height 28
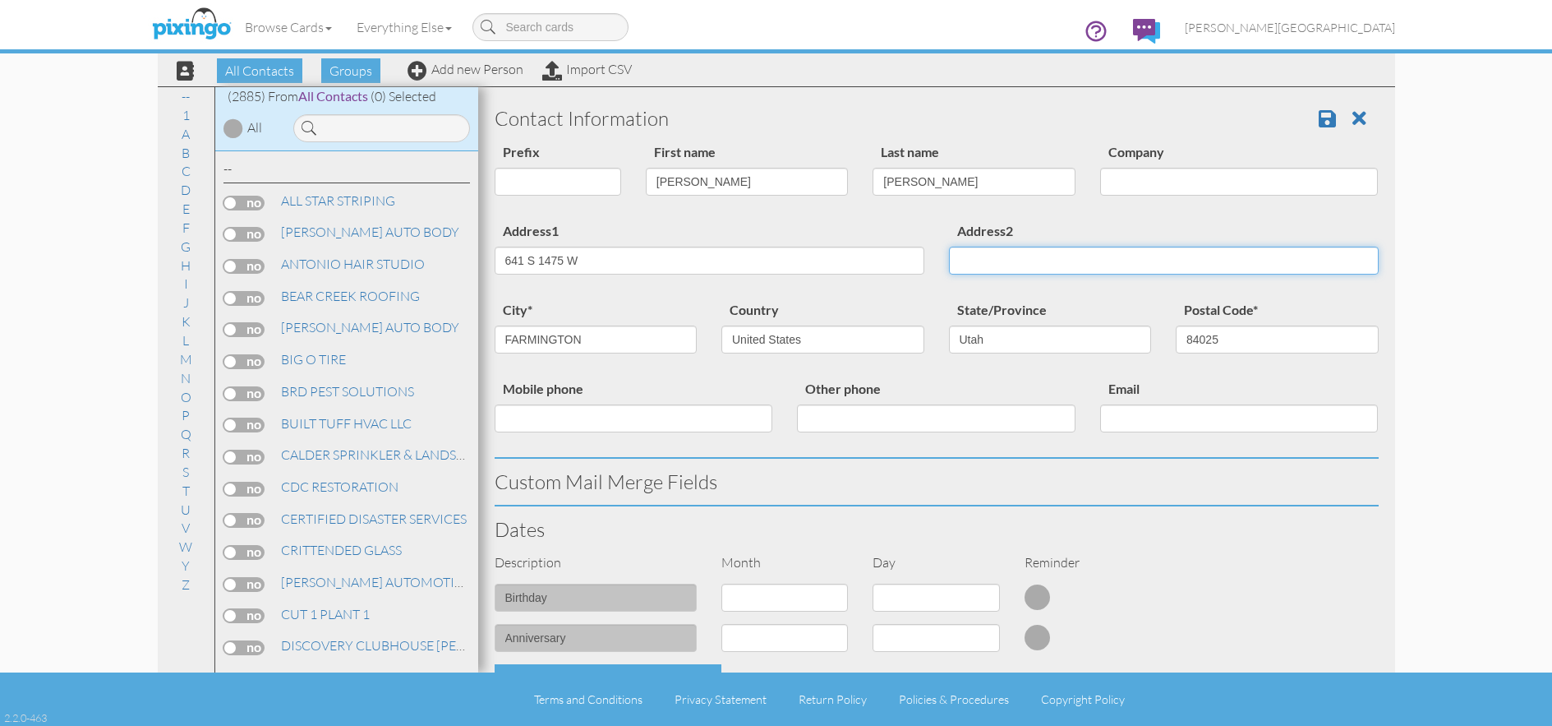
click at [1031, 258] on input "Address2" at bounding box center [1164, 260] width 430 height 28
click at [1319, 126] on span at bounding box center [1327, 118] width 17 height 20
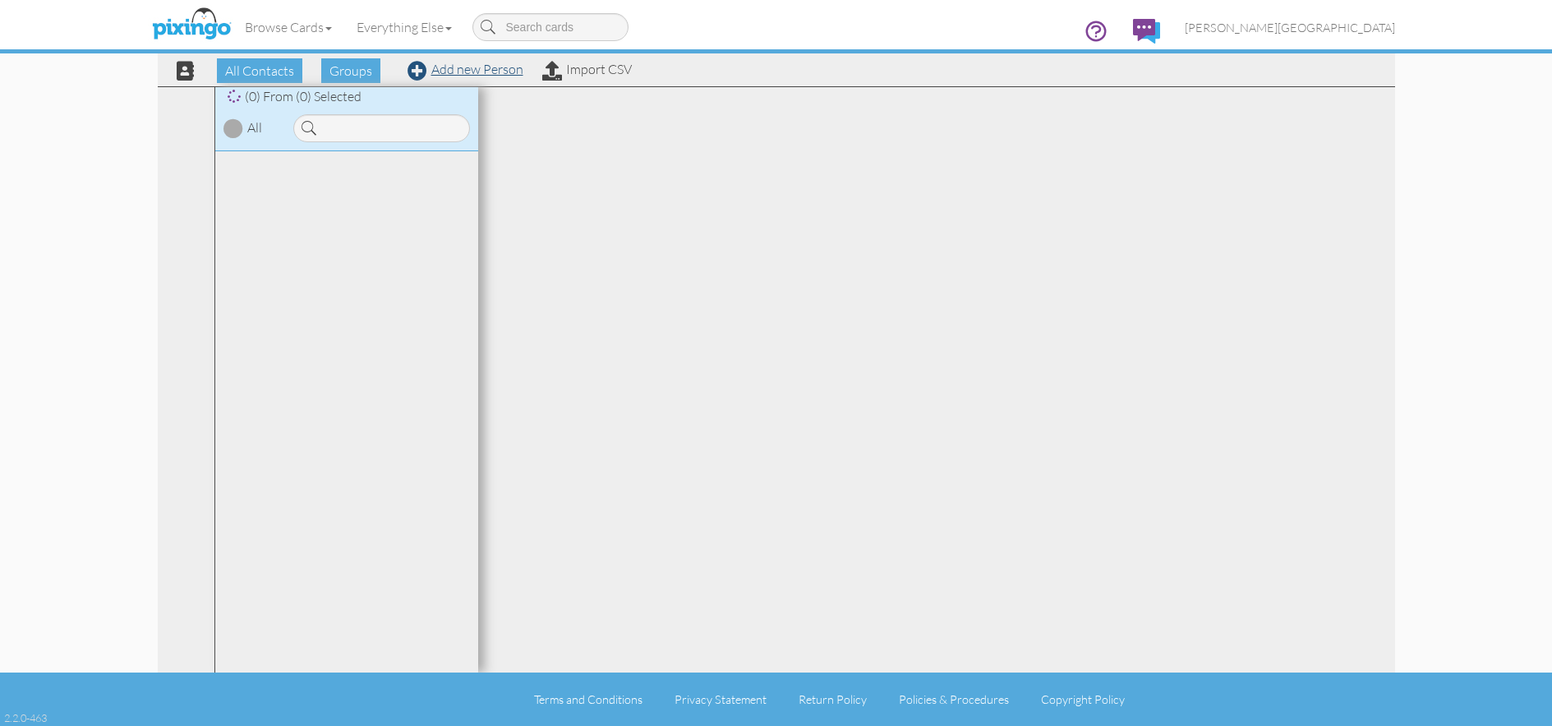
click at [493, 76] on div "All Contacts Groups Add new Person Import CSV" at bounding box center [398, 70] width 476 height 29
click at [487, 71] on link "Add new Person" at bounding box center [466, 69] width 116 height 16
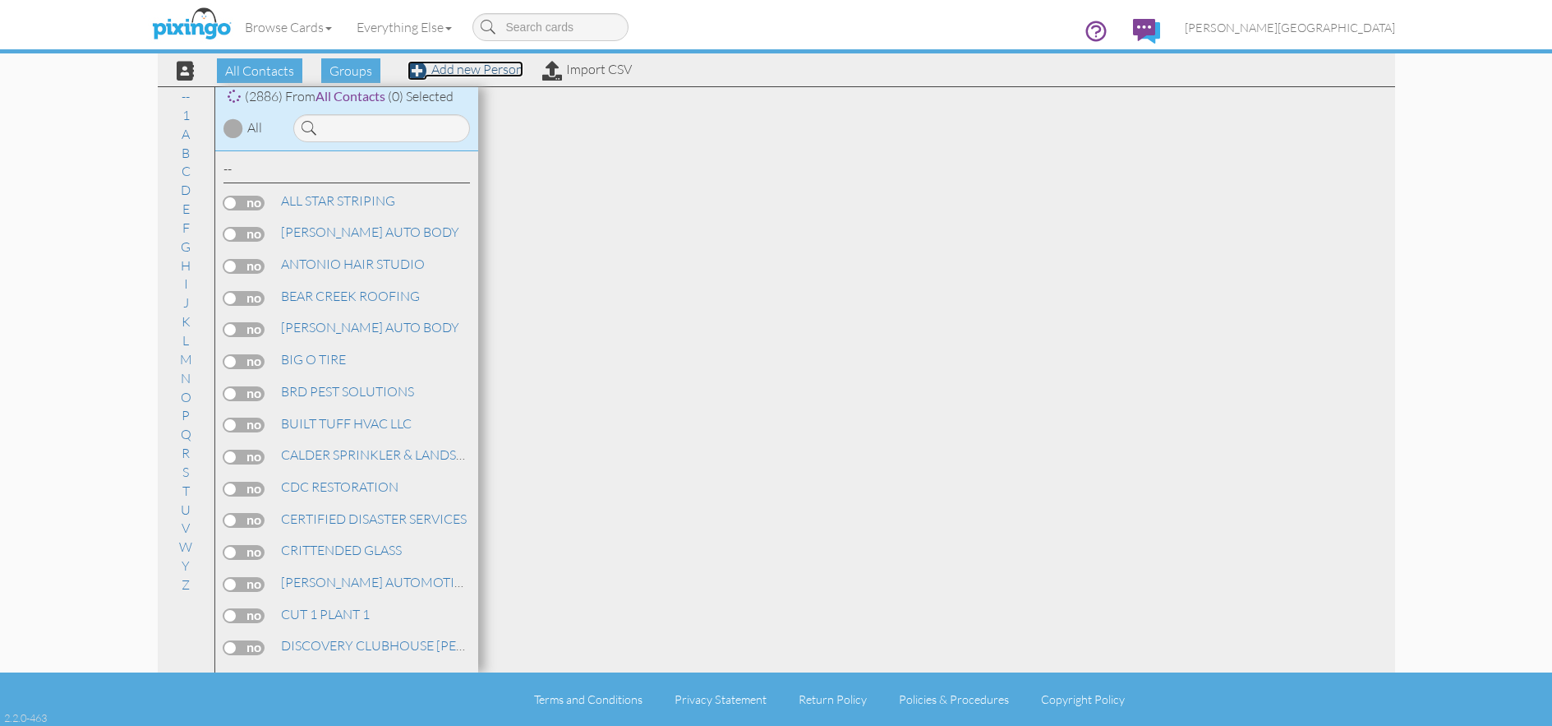
drag, startPoint x: 468, startPoint y: 71, endPoint x: 643, endPoint y: 154, distance: 194.4
click at [468, 73] on link "Add new Person" at bounding box center [466, 69] width 116 height 16
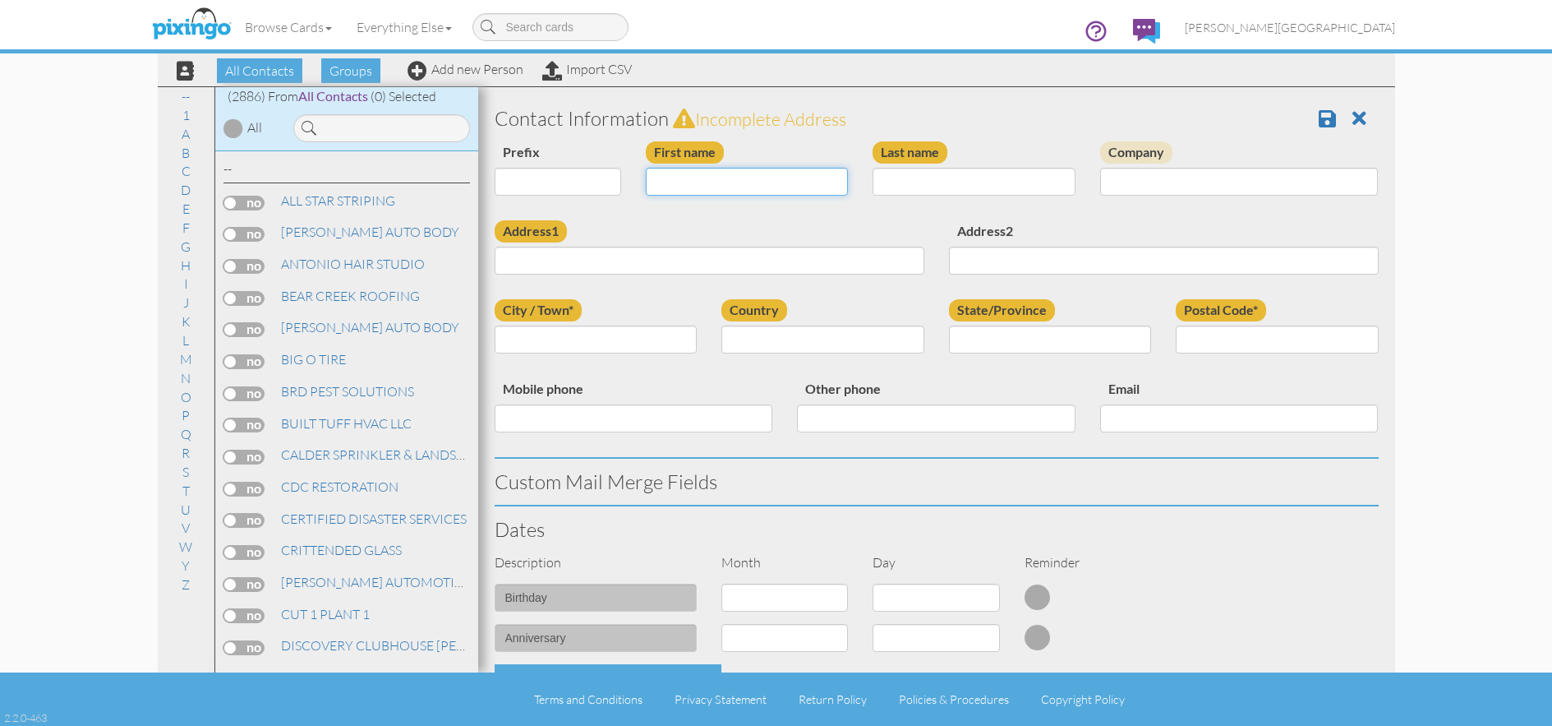
click at [737, 187] on input "First name" at bounding box center [747, 182] width 203 height 28
type input "[PERSON_NAME]"
type input "BUHLER"
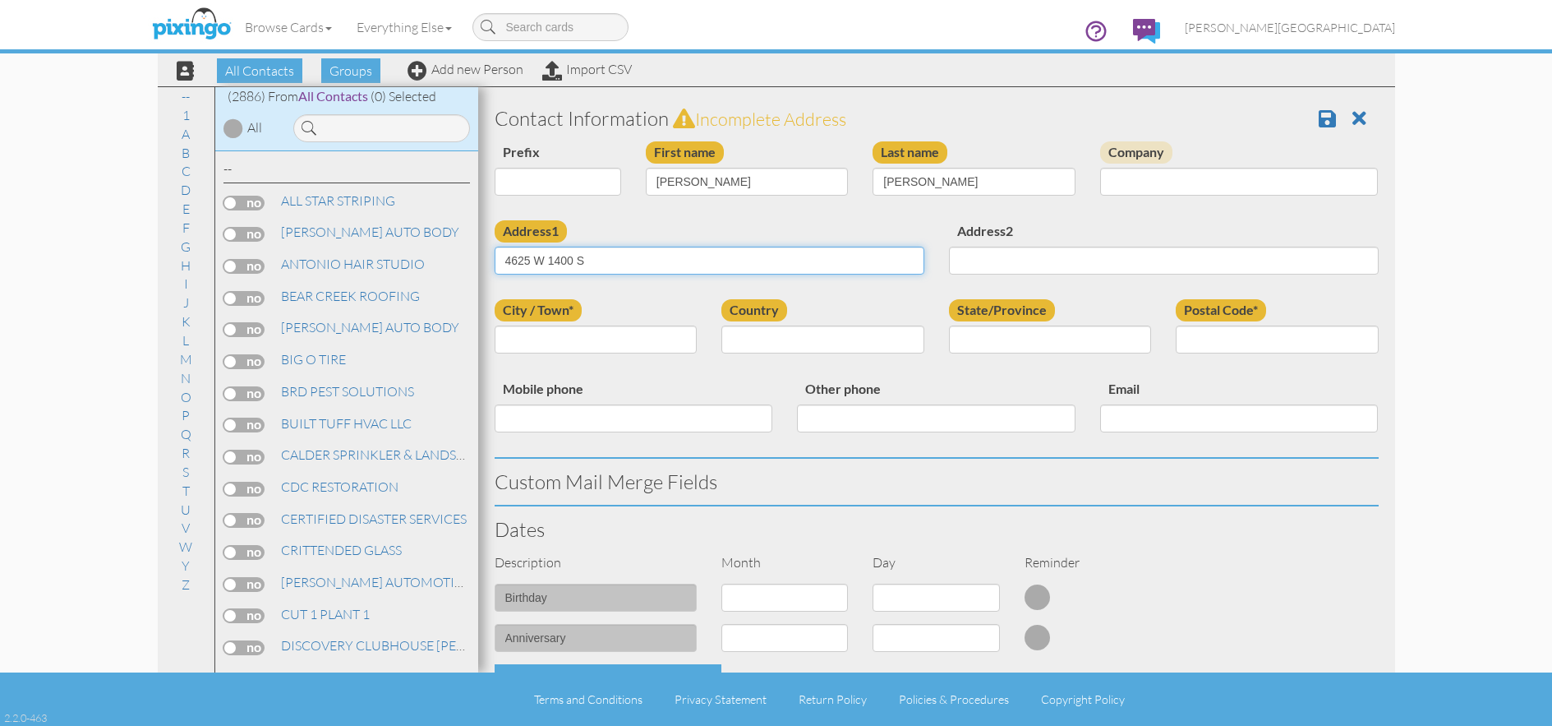
type input "4625 W 1400 S"
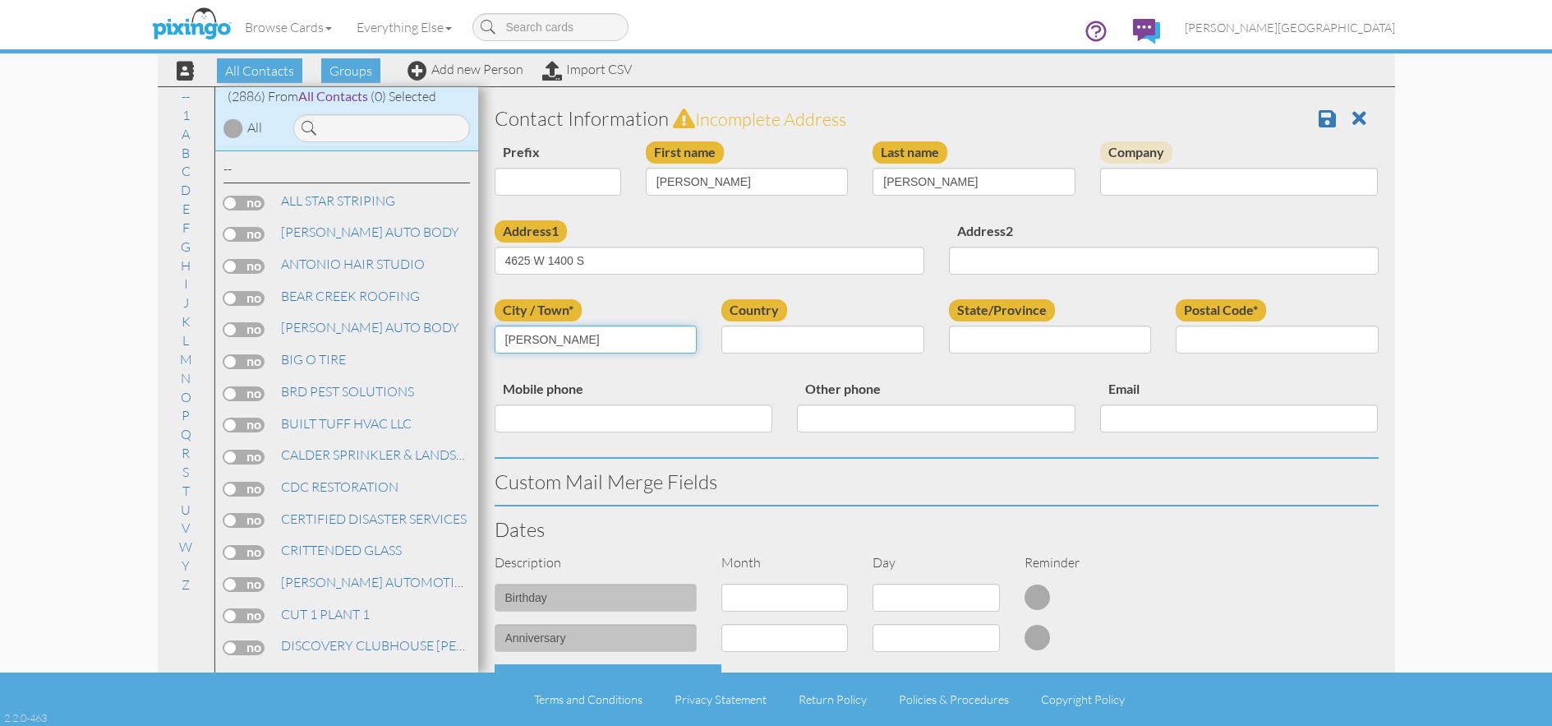
type input "OGDEN"
select select "object:8855"
select select "object:9154"
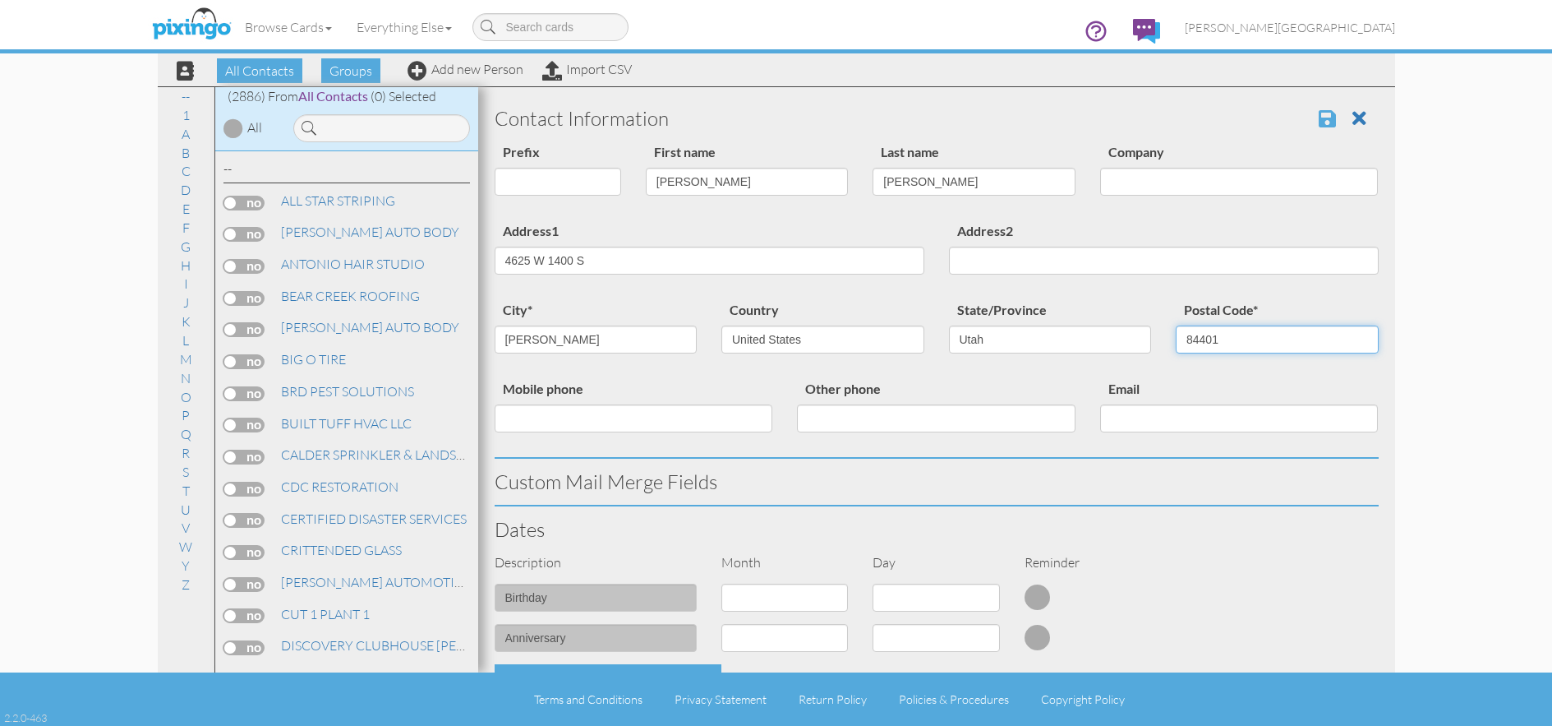
type input "84401"
click at [1320, 122] on span at bounding box center [1327, 118] width 17 height 20
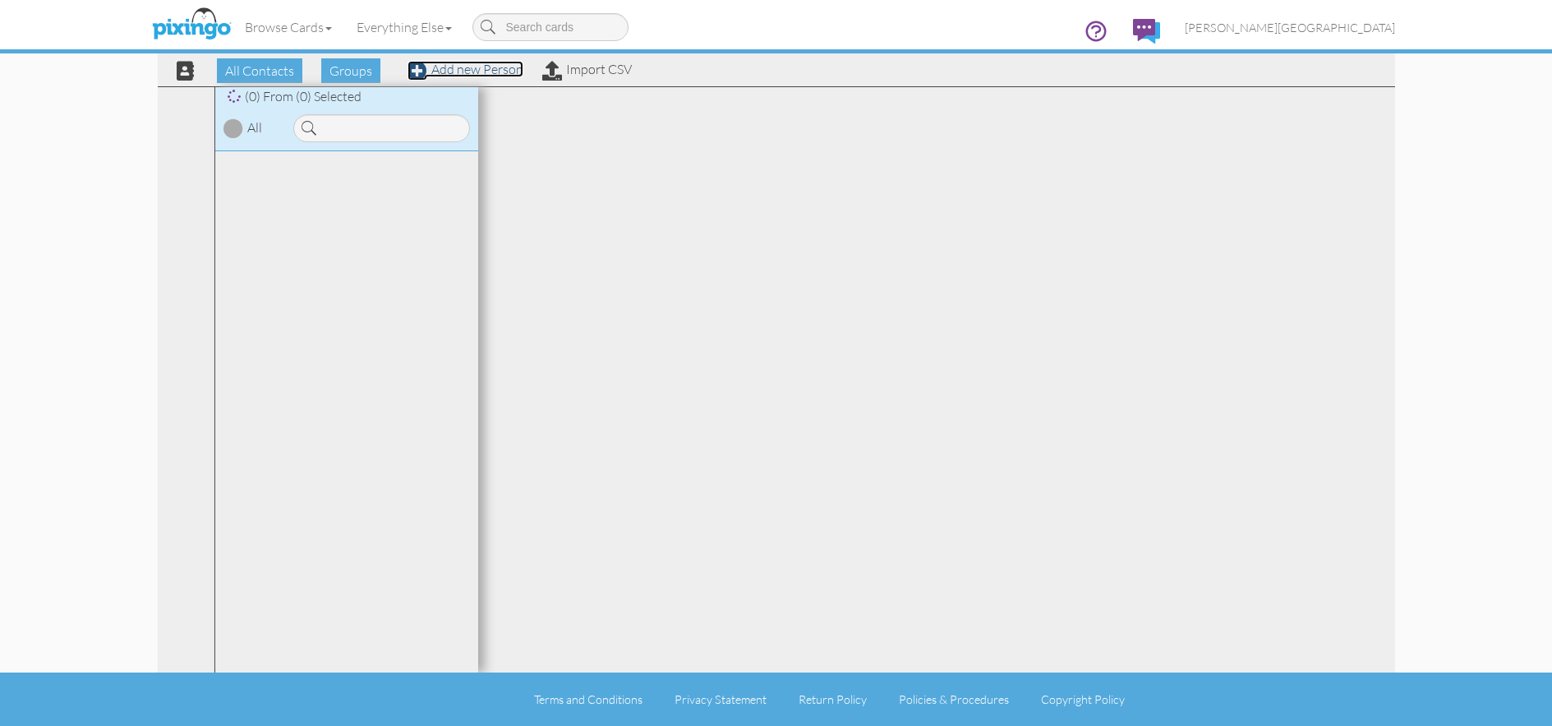
click at [465, 72] on link "Add new Person" at bounding box center [466, 69] width 116 height 16
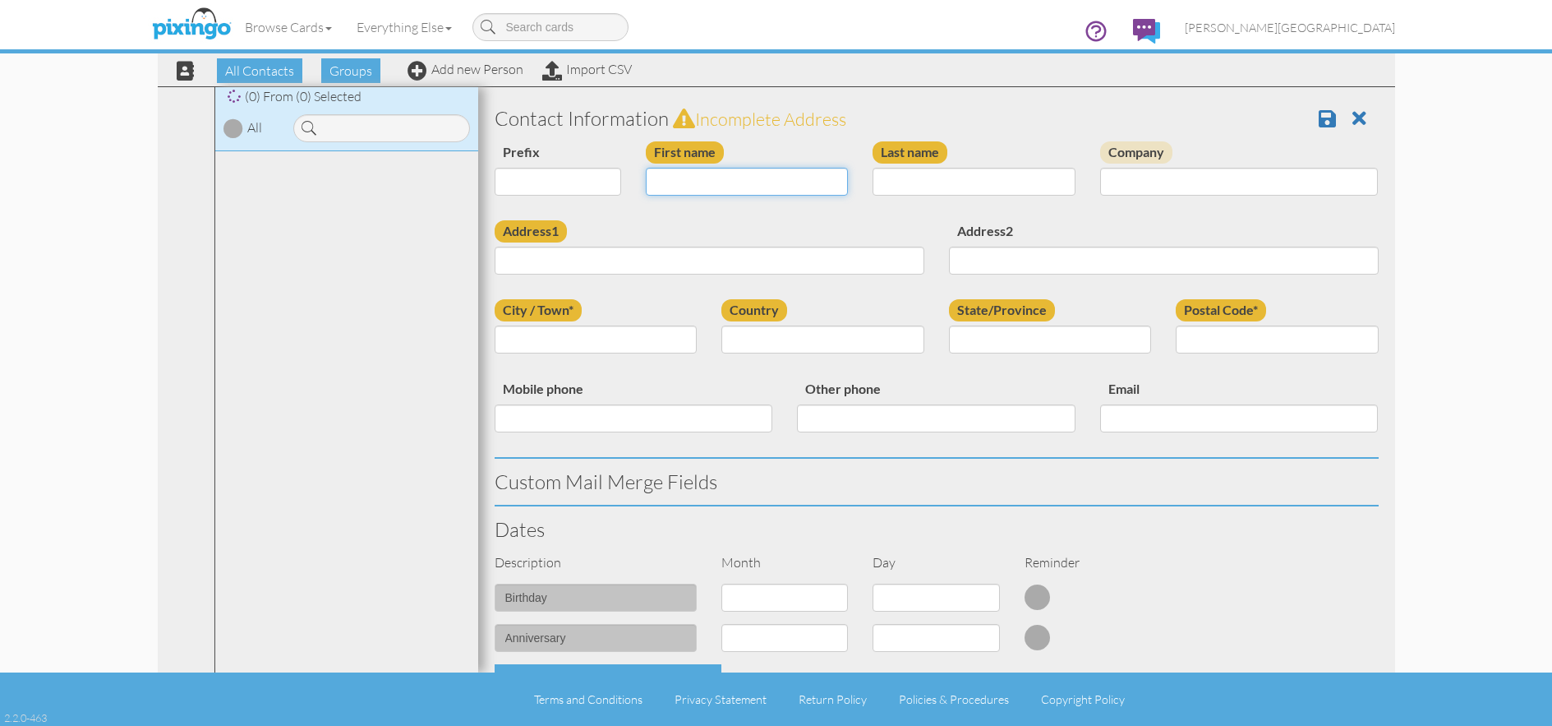
click at [758, 184] on input "First name" at bounding box center [747, 182] width 203 height 28
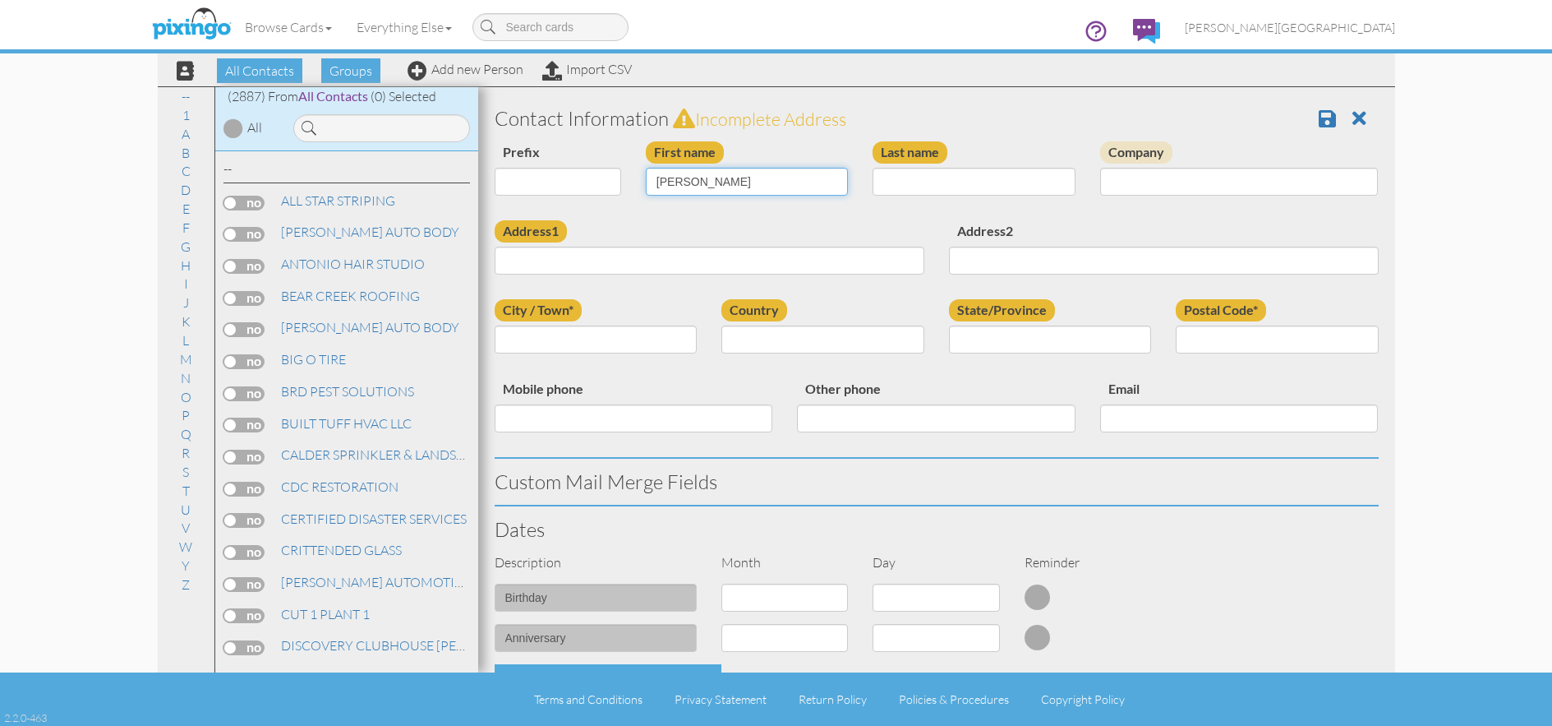
drag, startPoint x: 758, startPoint y: 184, endPoint x: 680, endPoint y: 196, distance: 78.9
click at [680, 196] on input "[PERSON_NAME]" at bounding box center [747, 182] width 203 height 28
type input "[PERSON_NAME]"
type input "LANDRITH"
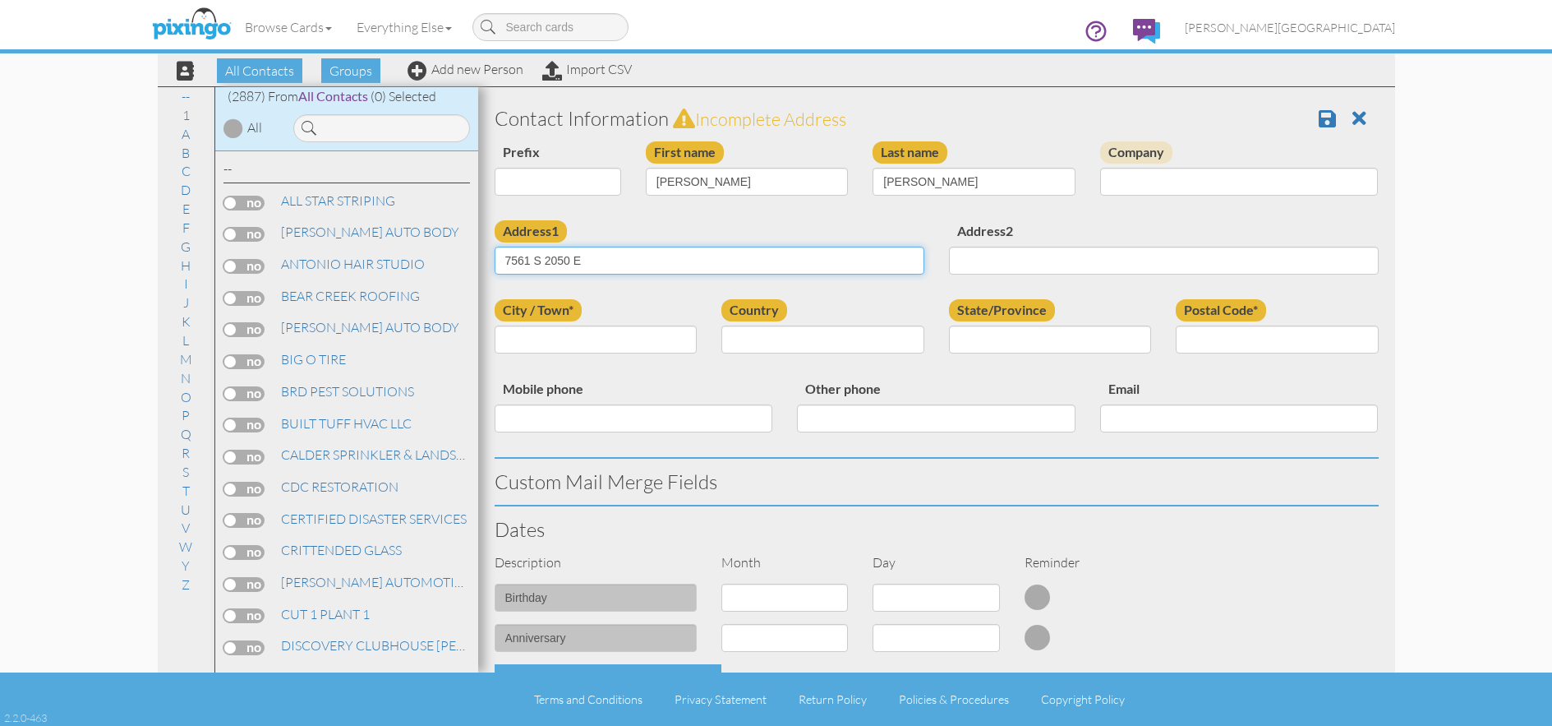
type input "7561 S 2050 E"
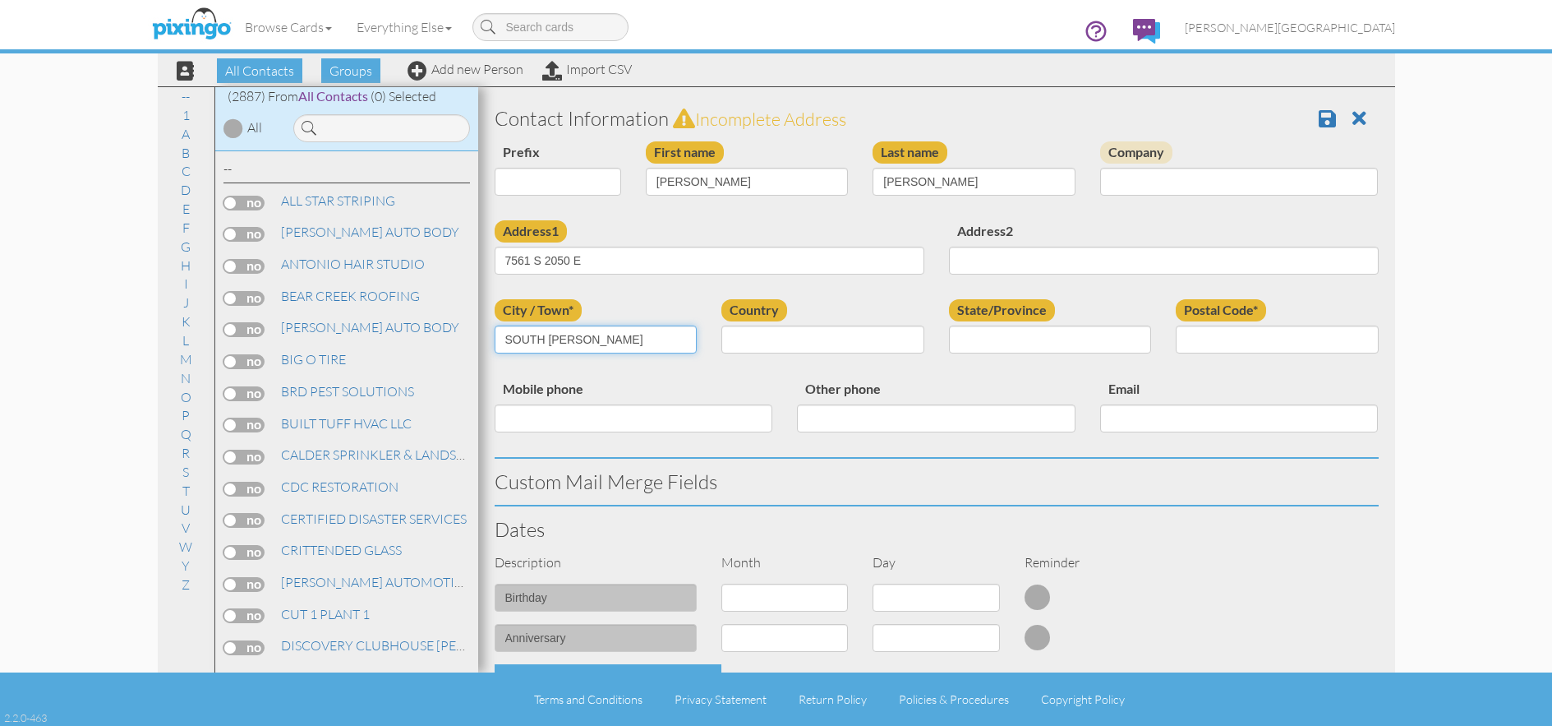
type input "SOUTH WEBER"
select select "object:180"
select select "object:9157"
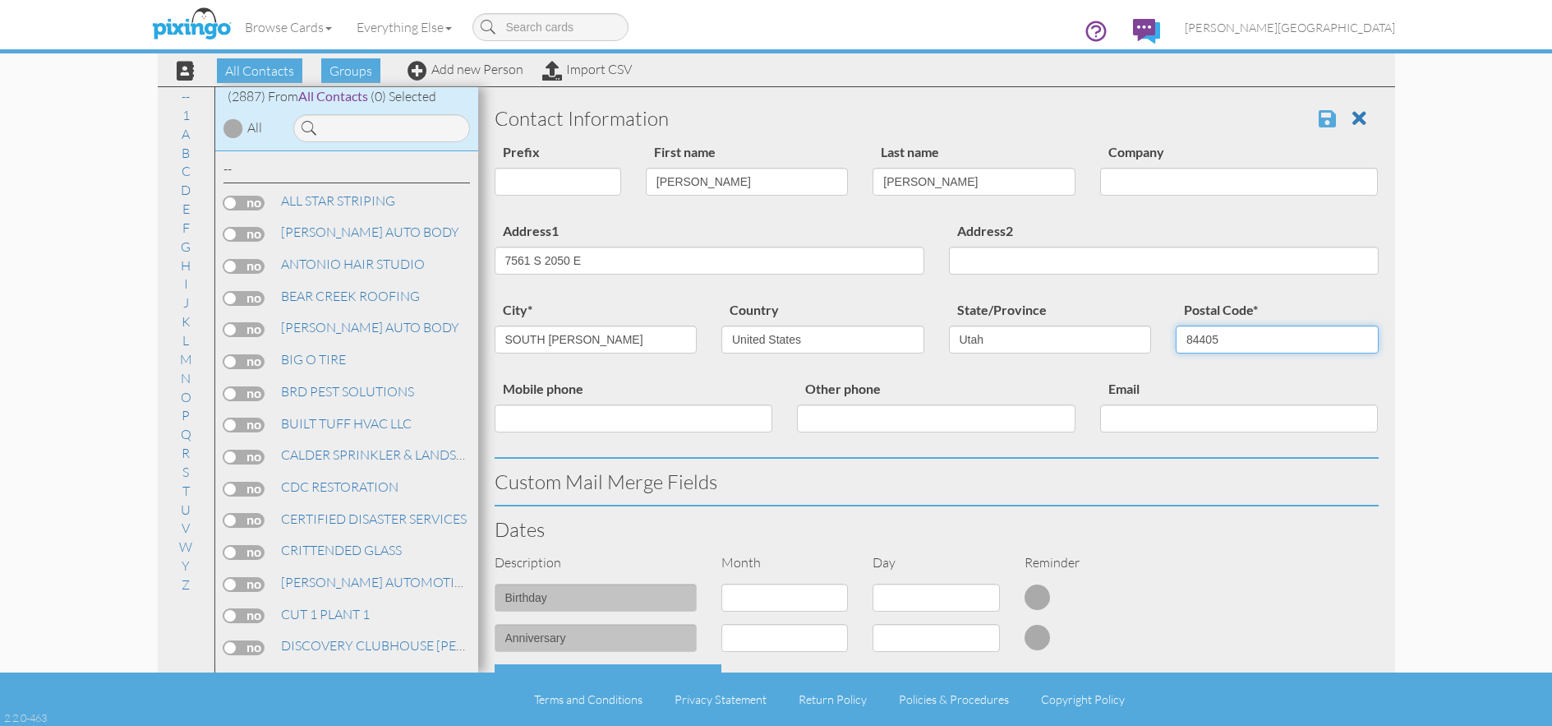
type input "84405"
click at [1320, 119] on span at bounding box center [1327, 118] width 17 height 20
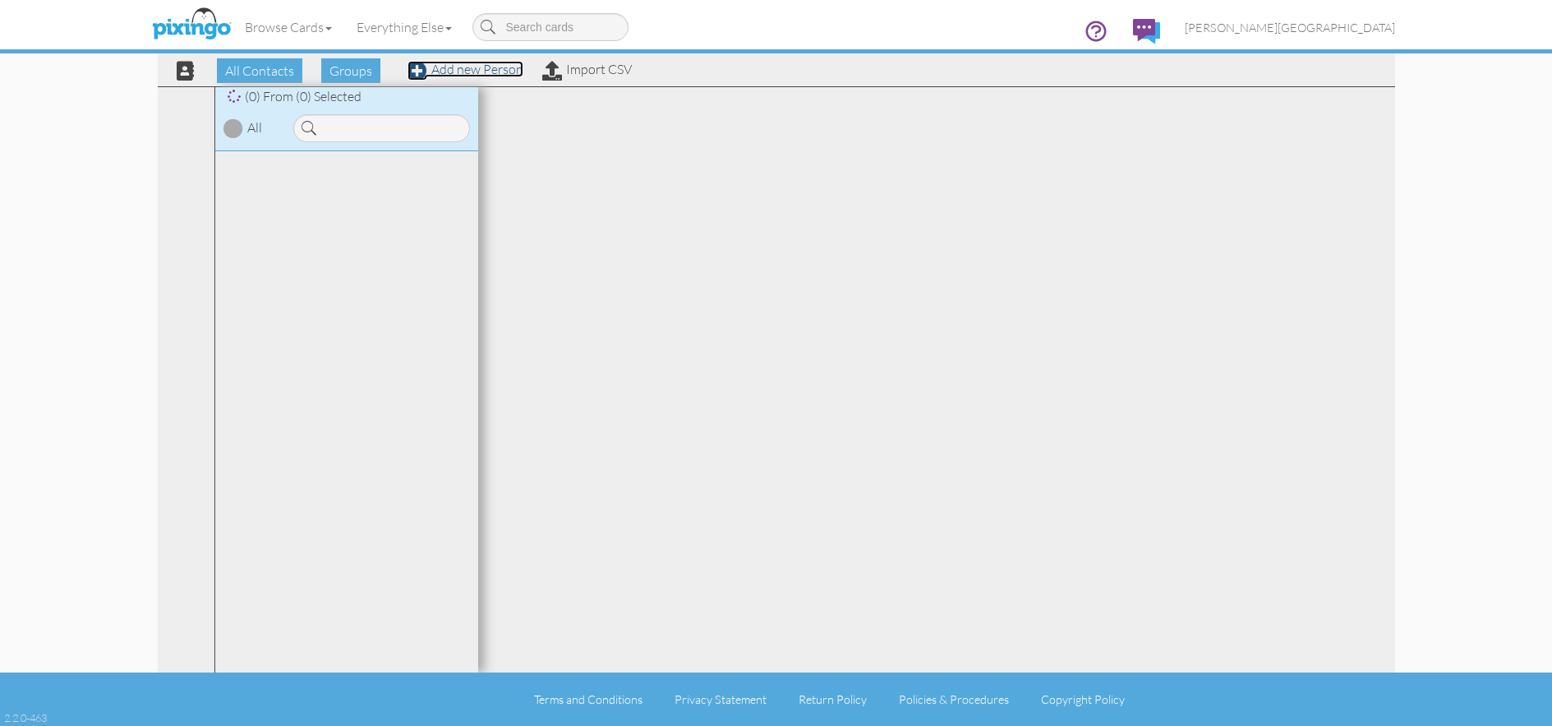
click at [468, 69] on link "Add new Person" at bounding box center [466, 69] width 116 height 16
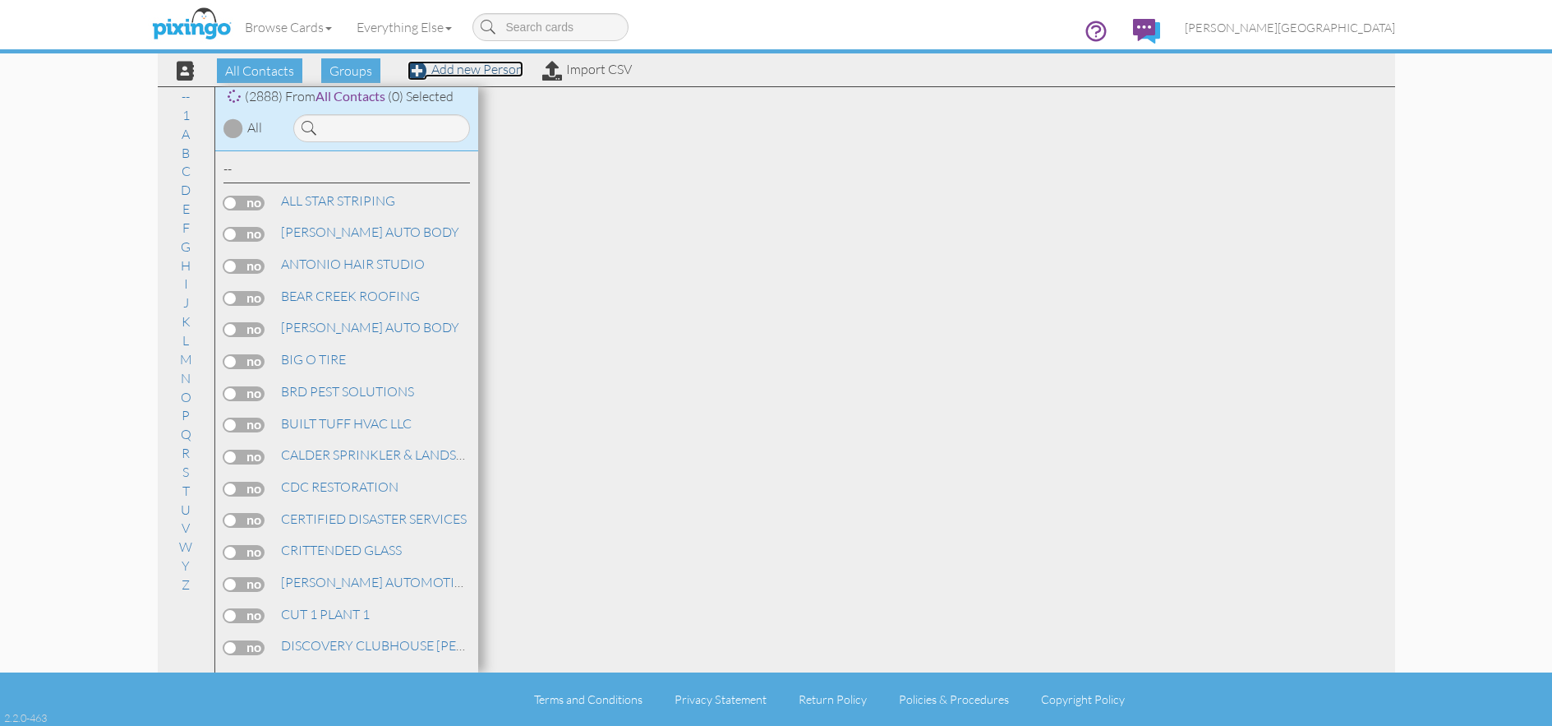
click at [468, 71] on link "Add new Person" at bounding box center [466, 69] width 116 height 16
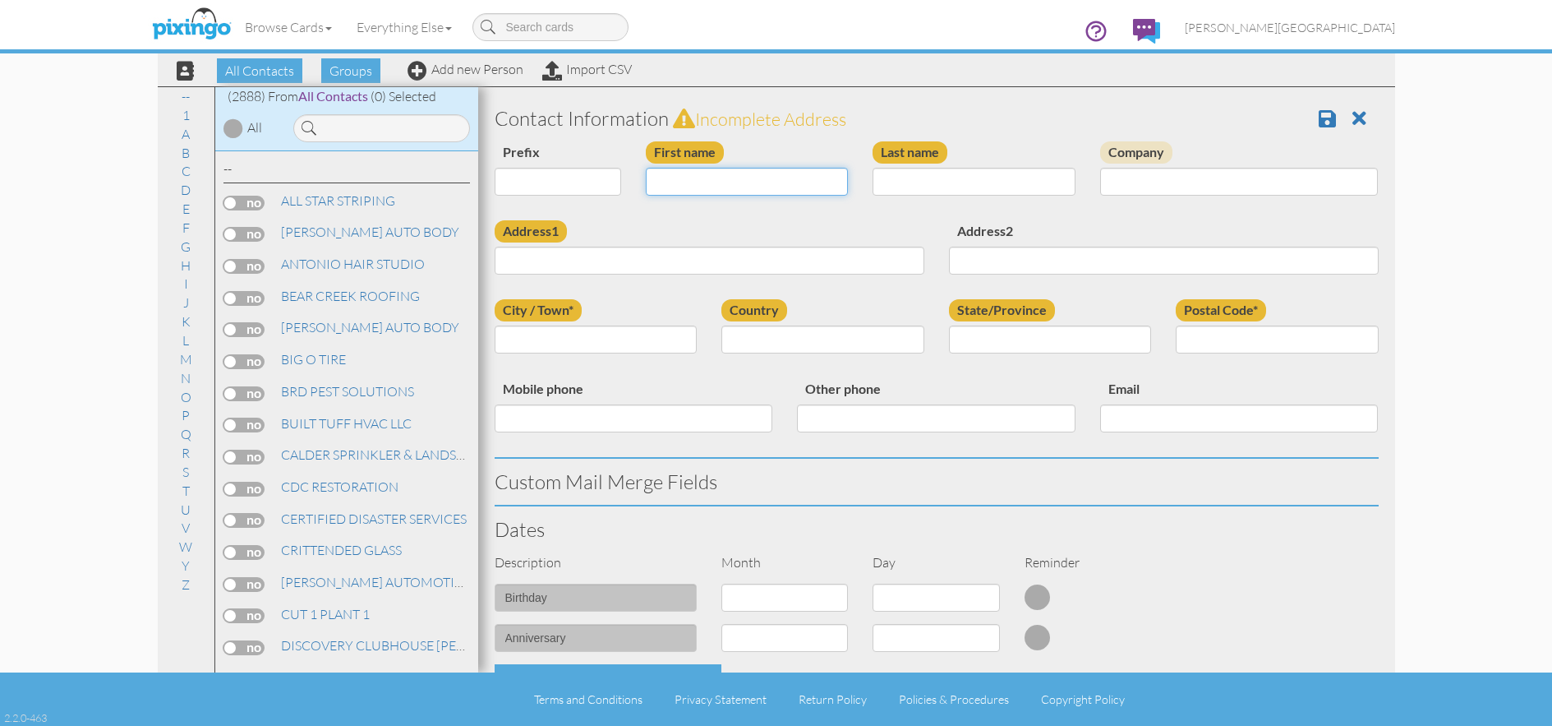
click at [699, 175] on input "First name" at bounding box center [747, 182] width 203 height 28
drag, startPoint x: 694, startPoint y: 182, endPoint x: 859, endPoint y: 258, distance: 181.6
click at [694, 183] on input "[PERSON_NAME]" at bounding box center [747, 182] width 203 height 28
type input "KAMRAN"
type input "PISHEVAR"
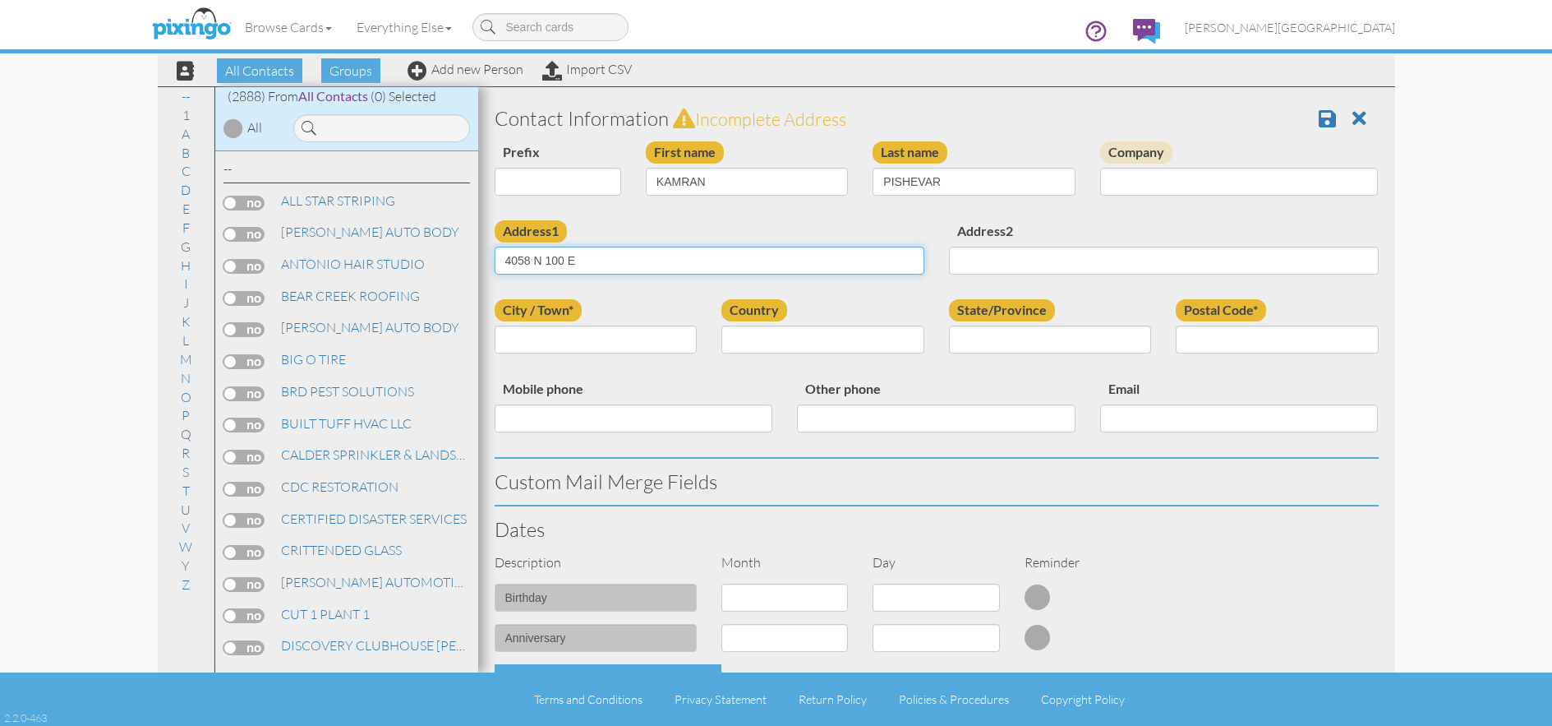
type input "4058 N 100 E"
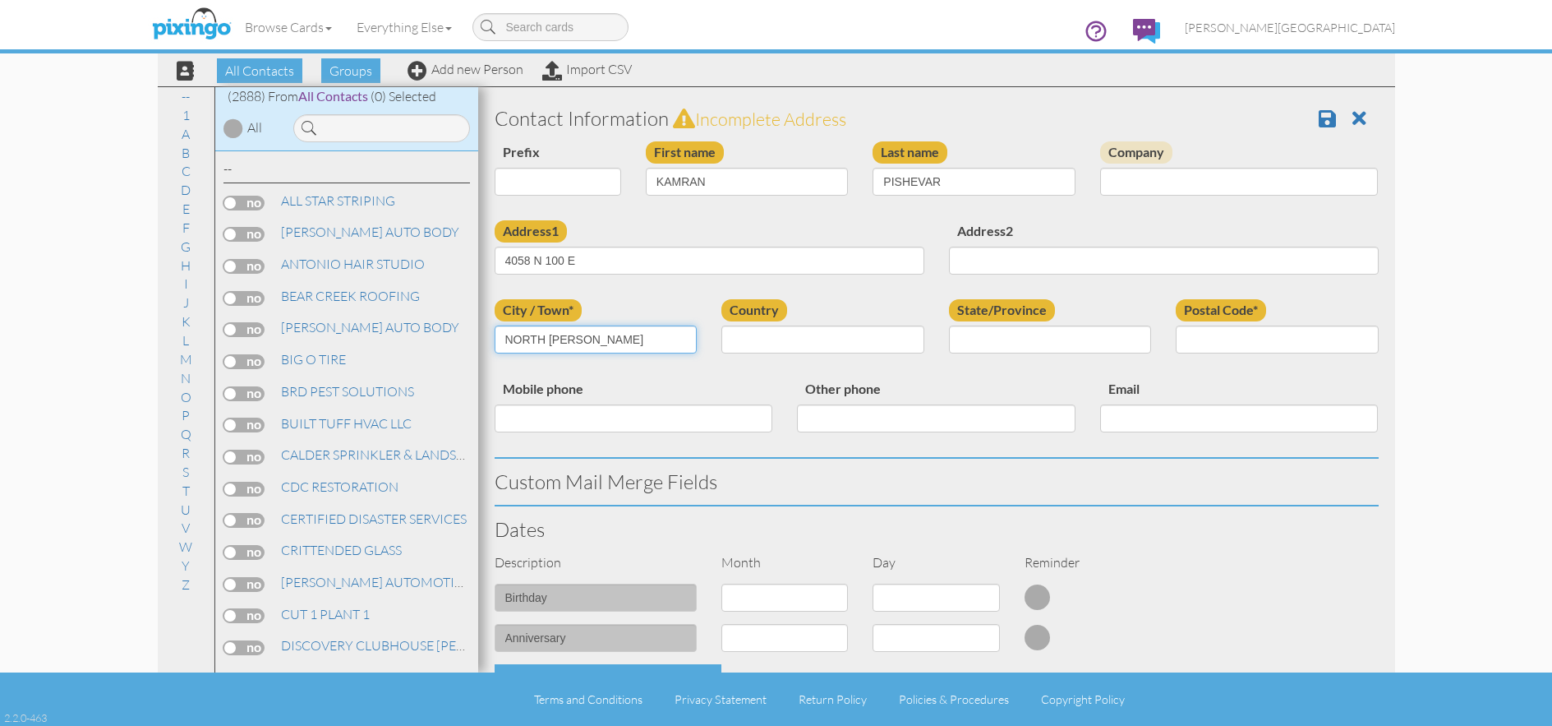
type input "NORTH OGDEN"
select select "object:8861"
select select "object:9160"
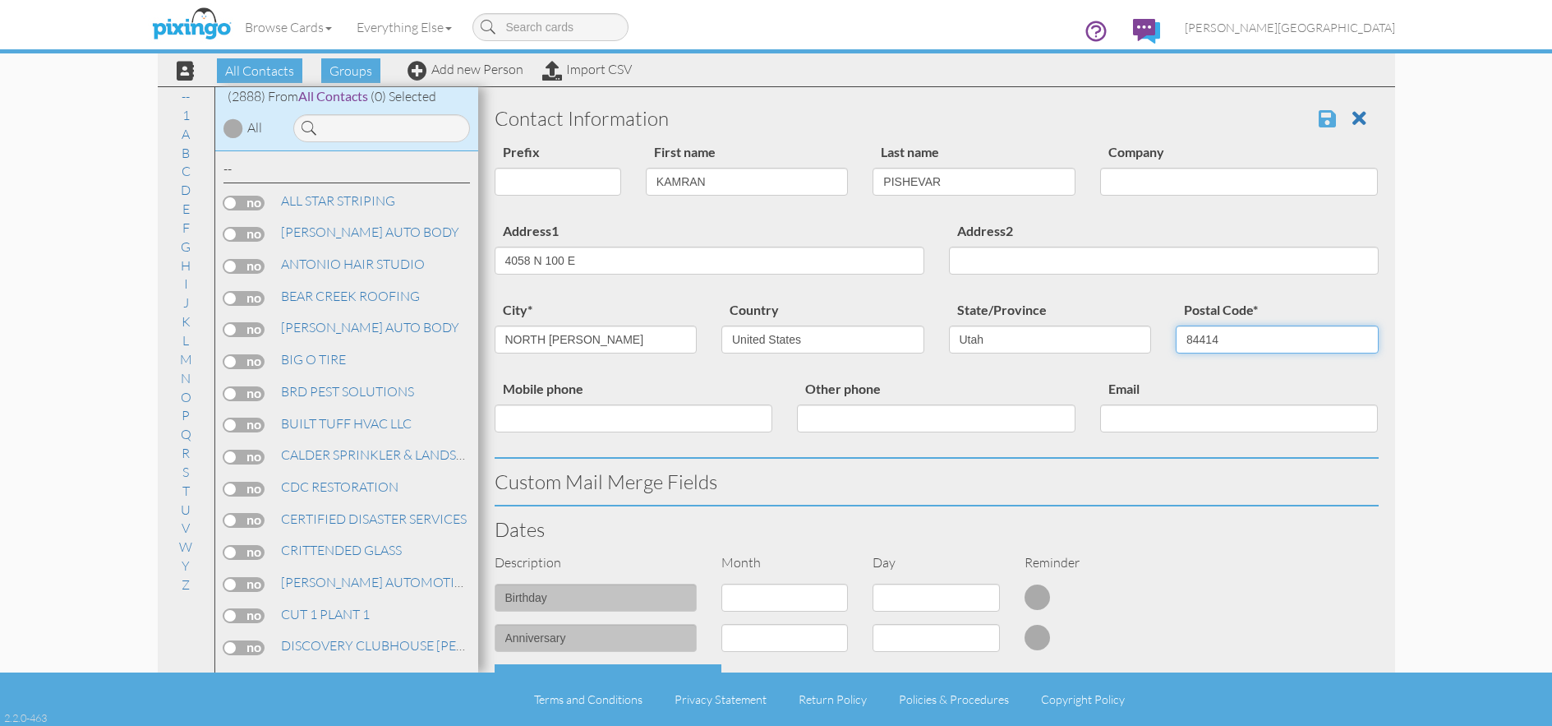
type input "84414"
click at [1319, 119] on span at bounding box center [1327, 118] width 17 height 20
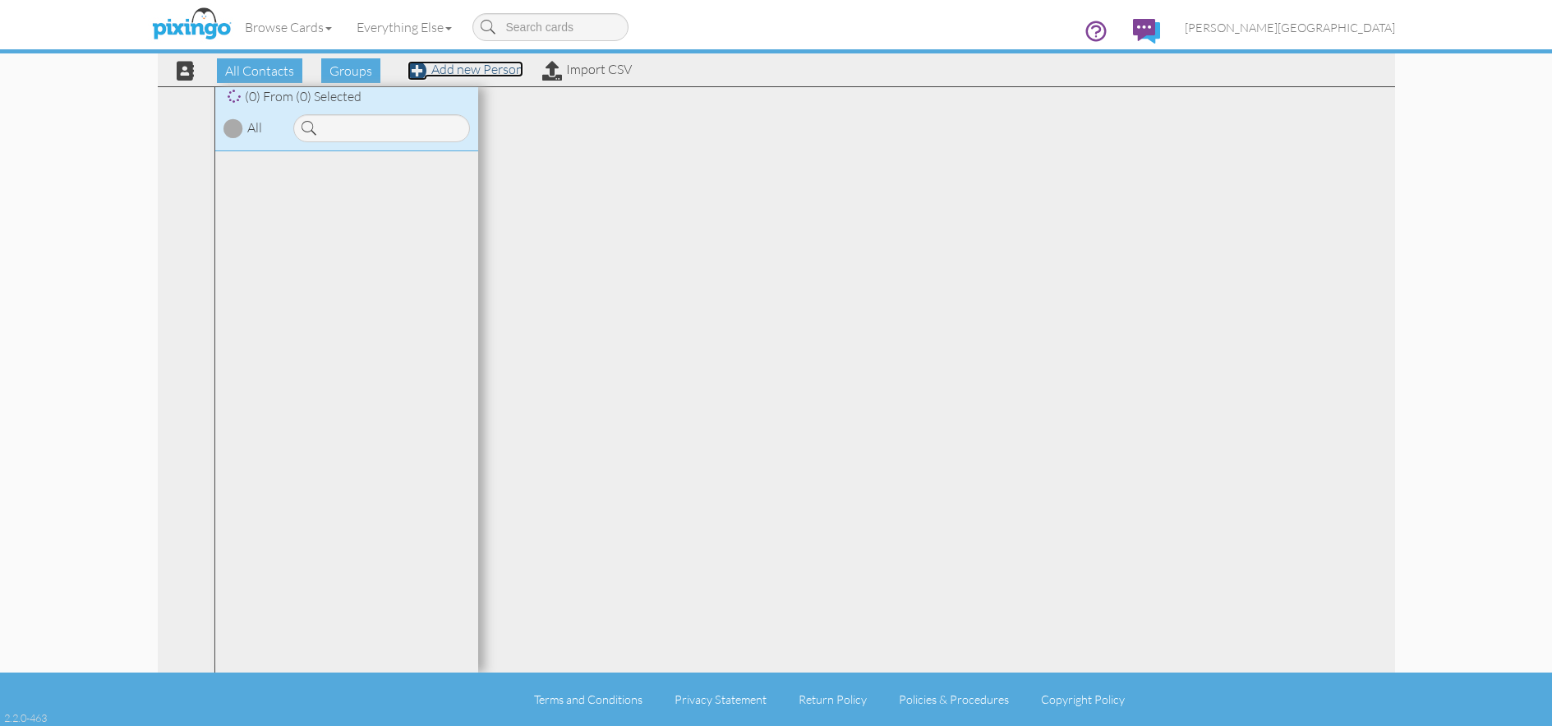
click at [480, 73] on link "Add new Person" at bounding box center [466, 69] width 116 height 16
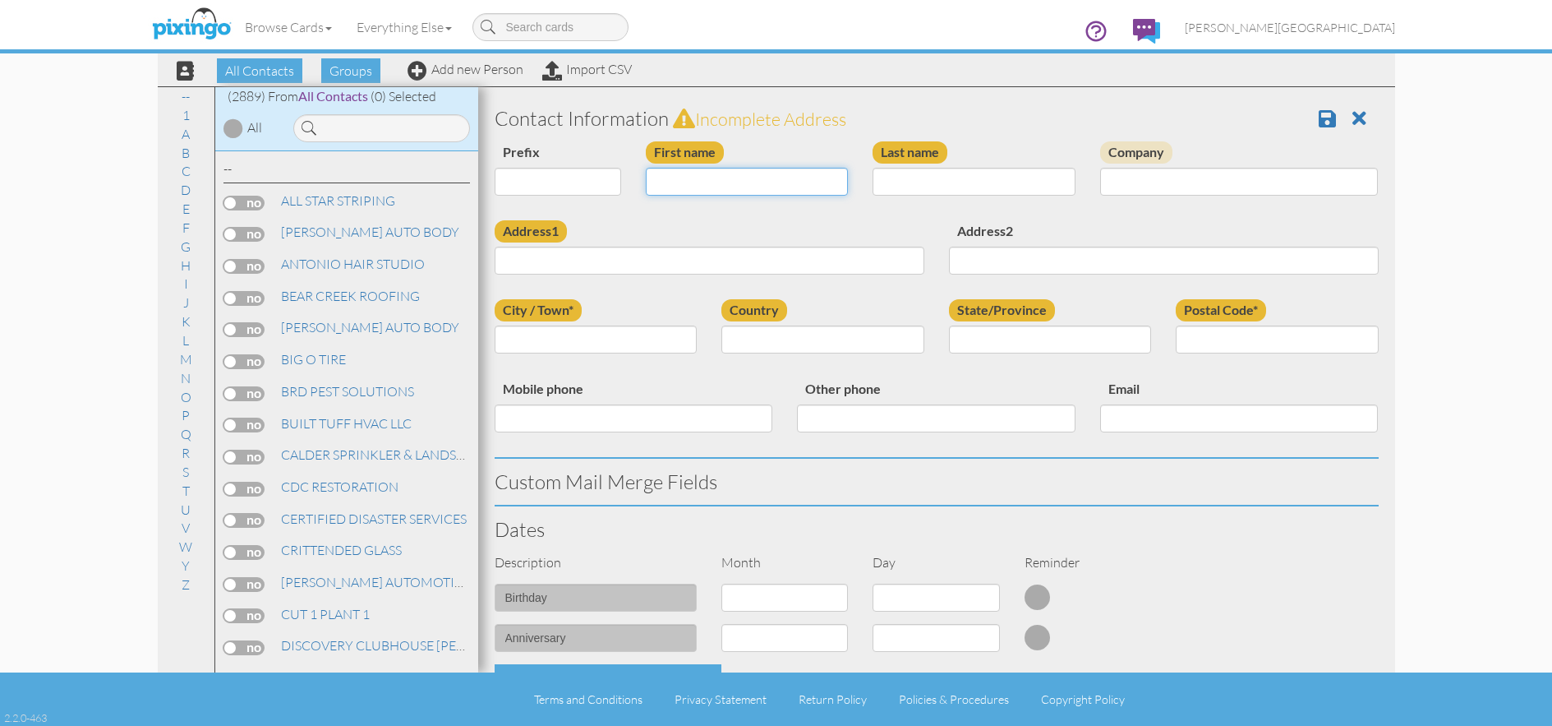
click at [779, 182] on input "First name" at bounding box center [747, 182] width 203 height 28
type input "[PERSON_NAME]"
type input "SOWBY"
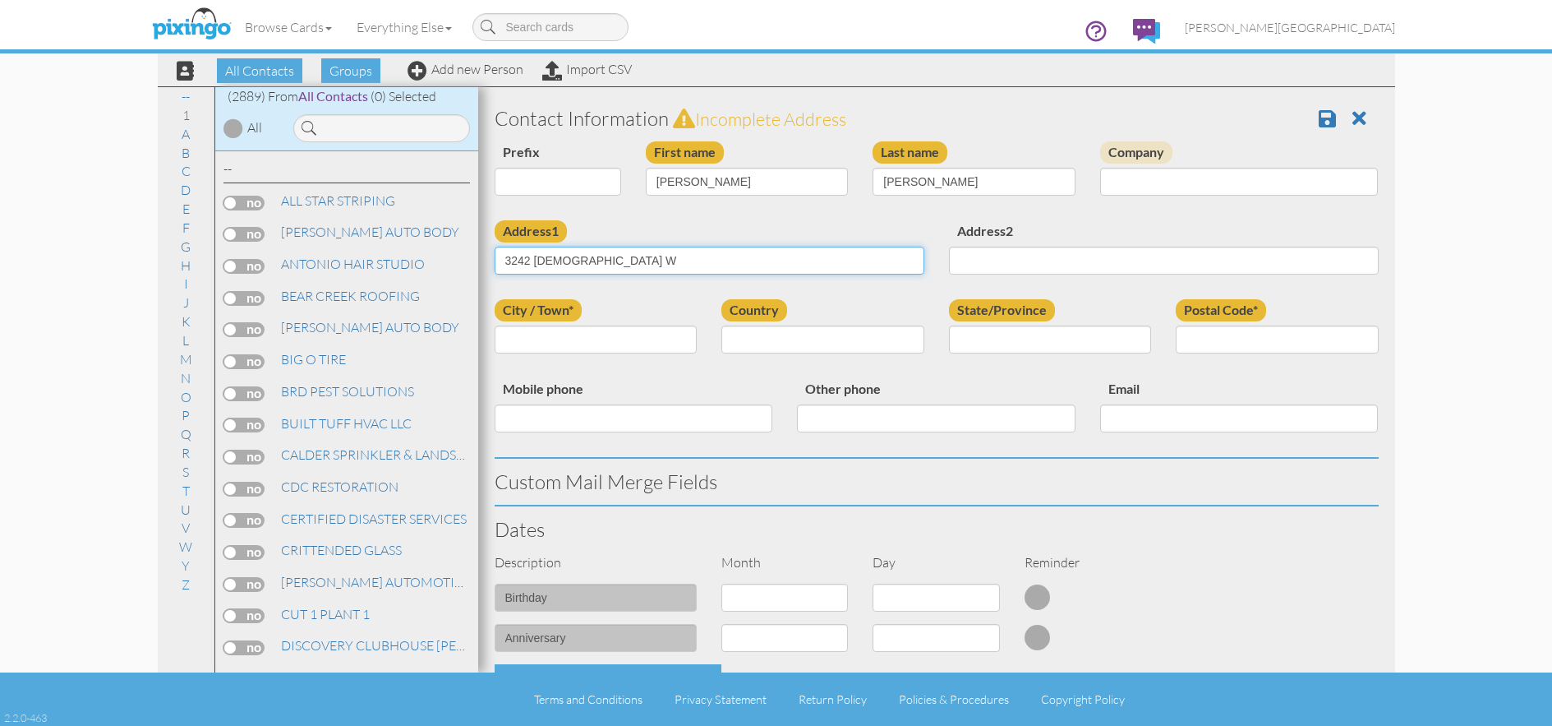
type input "3242 N 400 W"
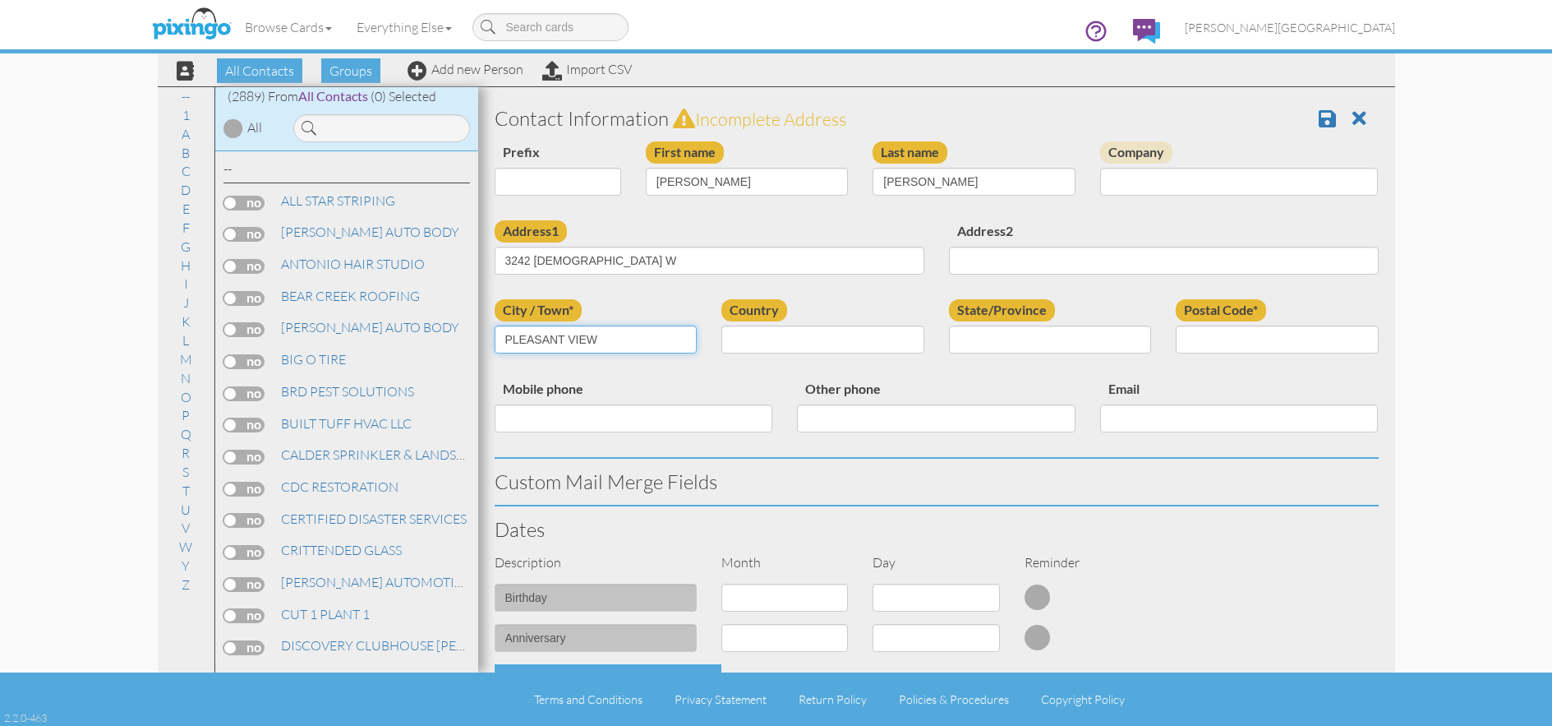
type input "PLEASANT VIEW"
select select "object:180"
select select "object:9163"
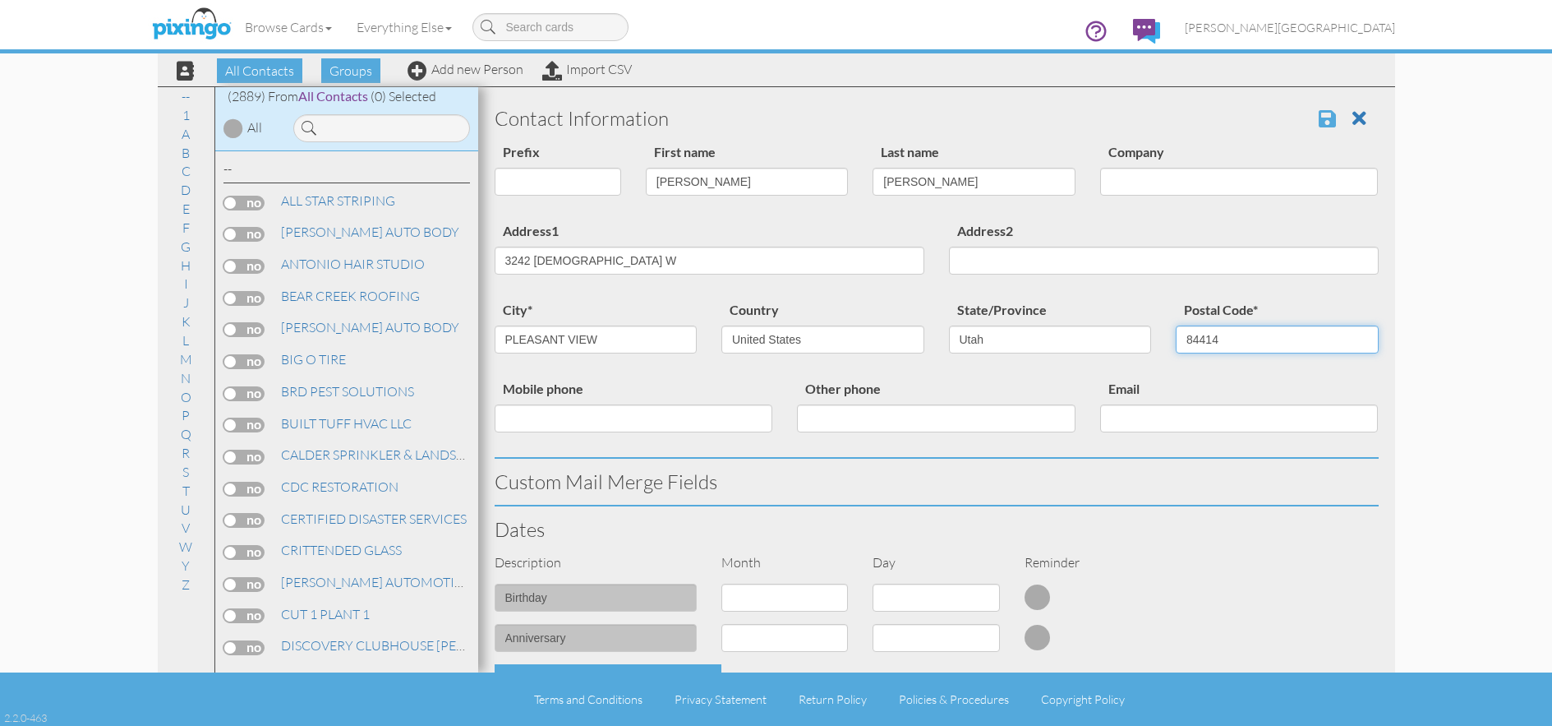
type input "84414"
click at [1319, 122] on span at bounding box center [1327, 118] width 17 height 20
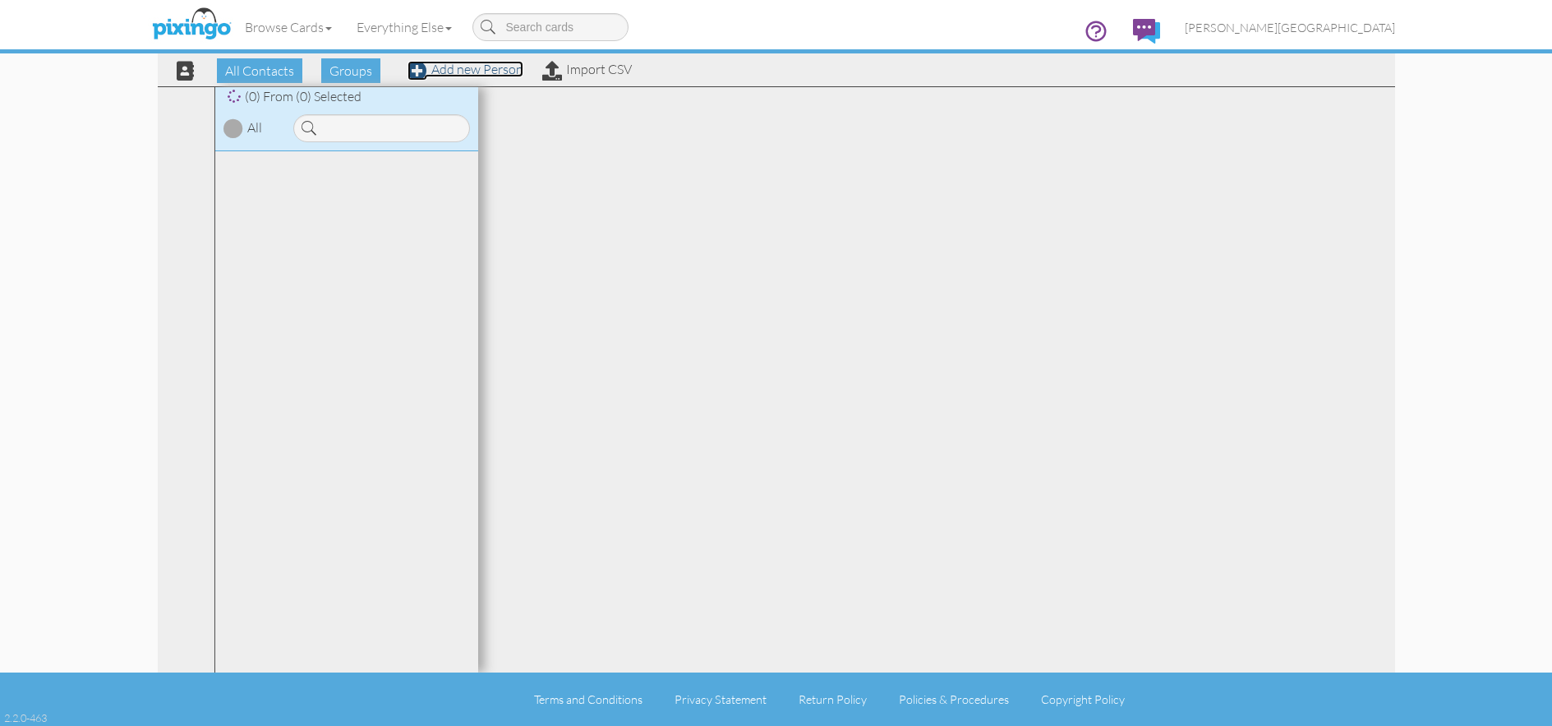
click at [486, 70] on link "Add new Person" at bounding box center [466, 69] width 116 height 16
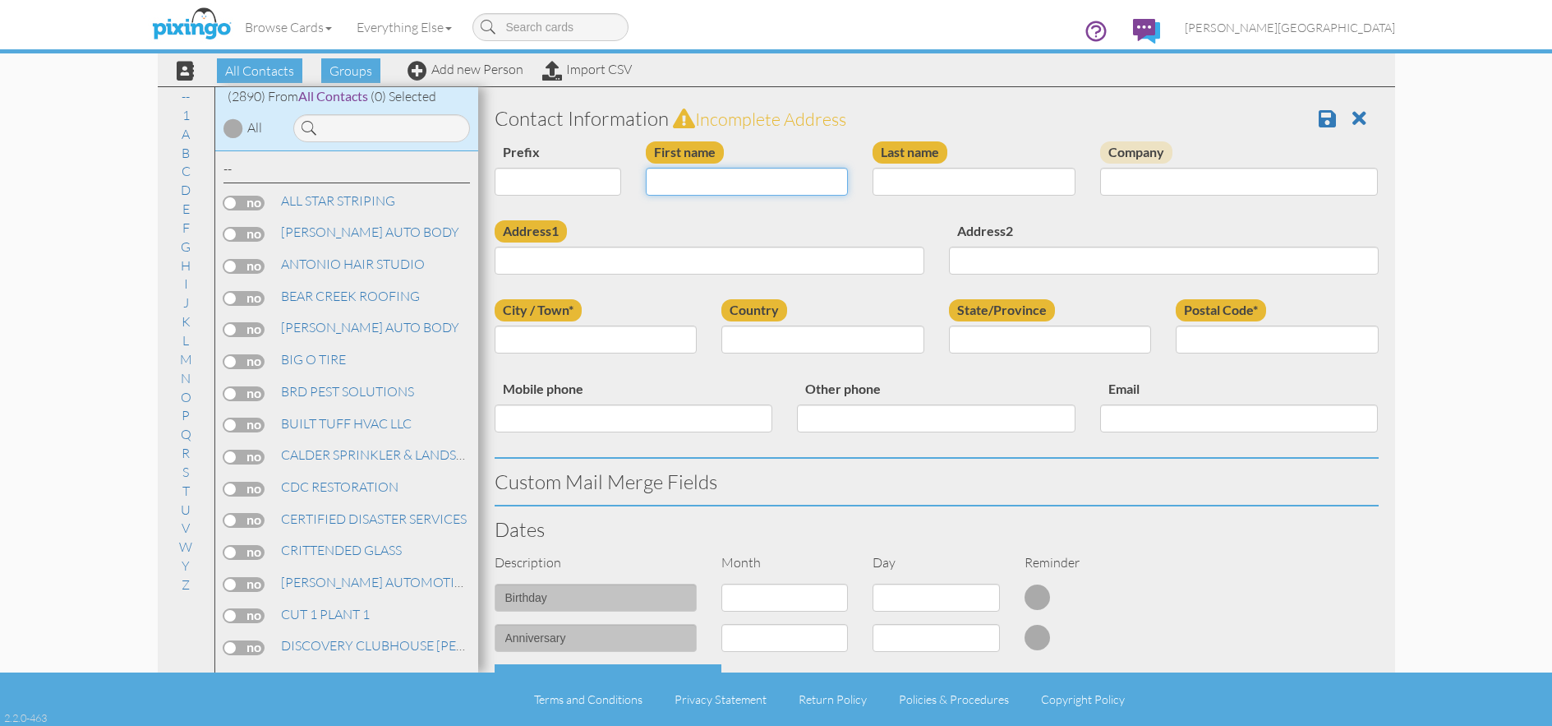
click at [726, 186] on input "First name" at bounding box center [747, 182] width 203 height 28
type input "[PERSON_NAME]"
click at [910, 182] on input "ROGME" at bounding box center [974, 182] width 203 height 28
type input "ROGNE"
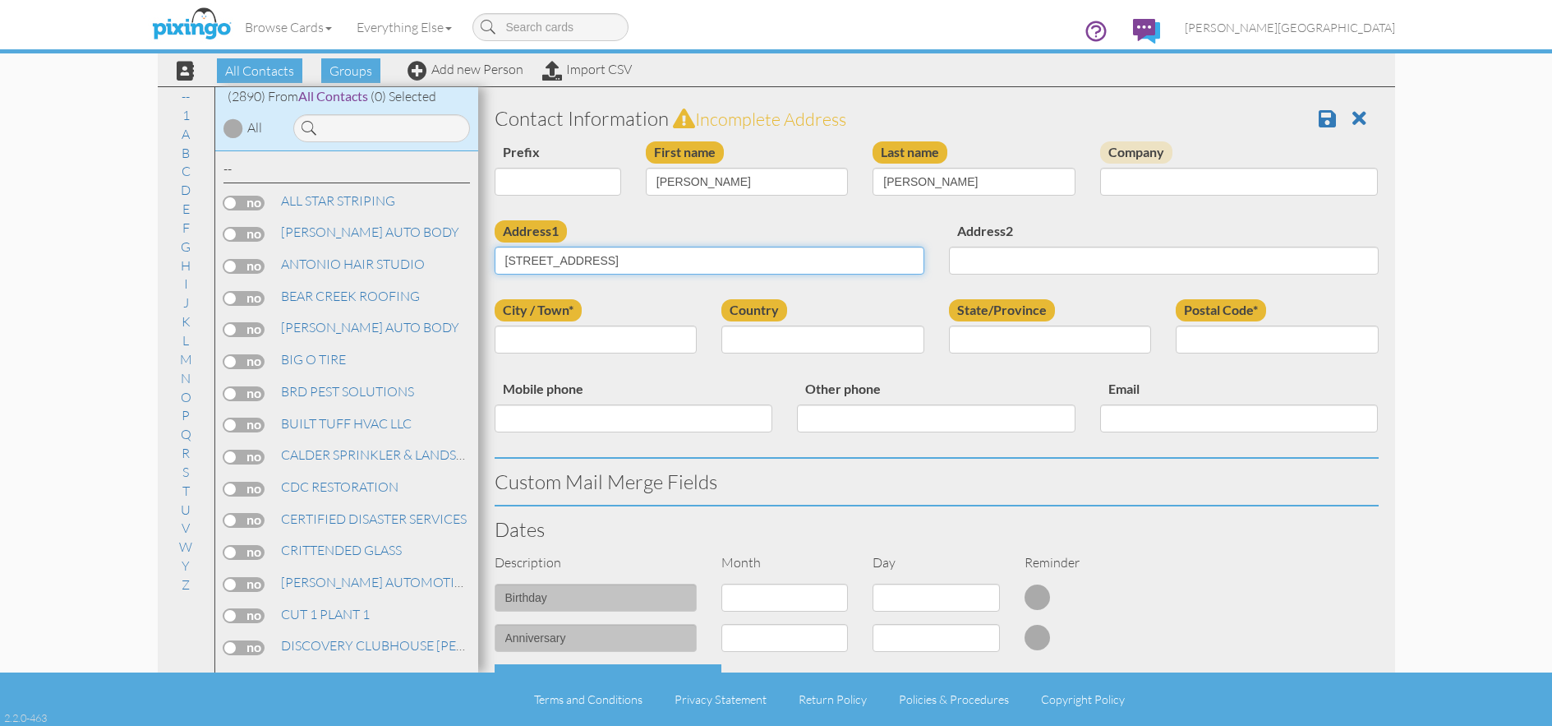
type input "[STREET_ADDRESS]"
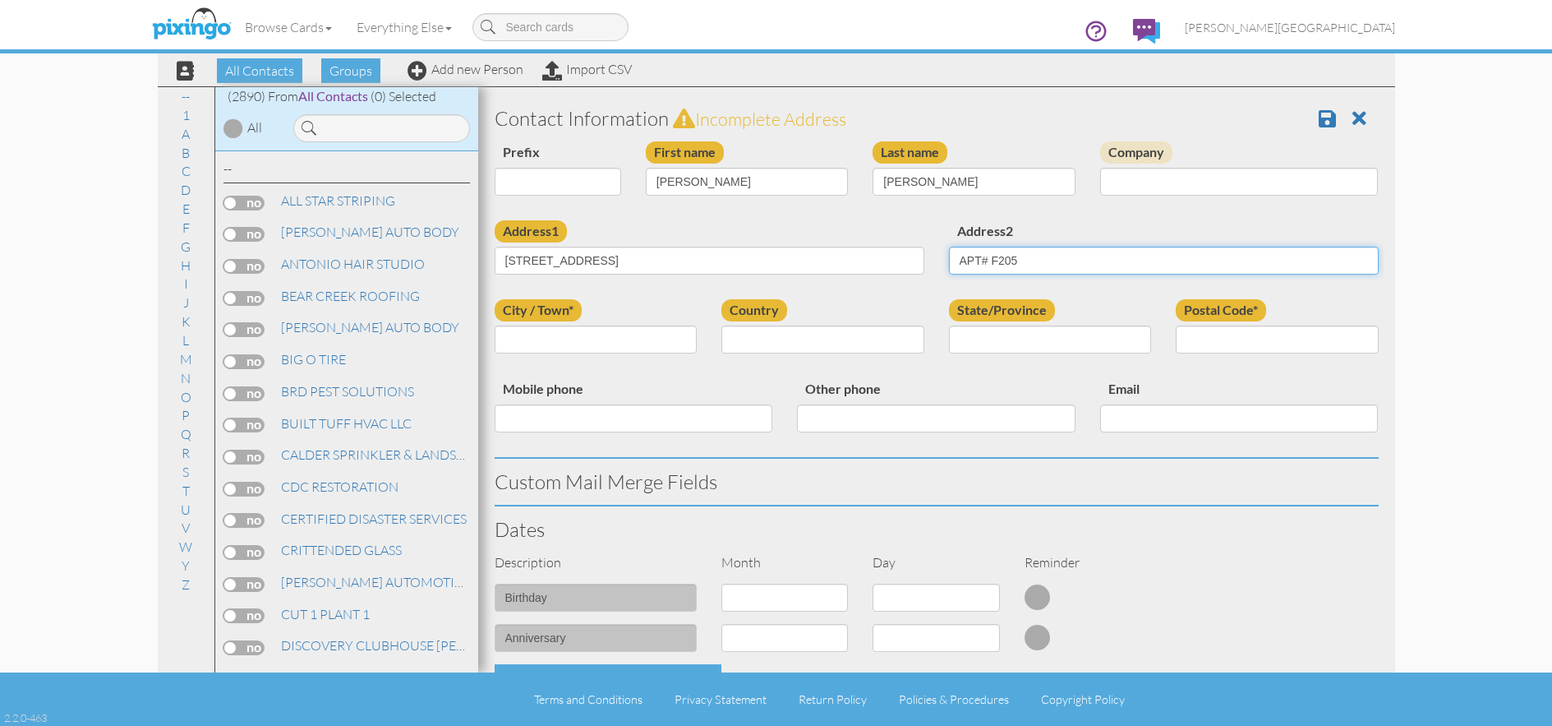
type input "APT# F205"
click at [668, 343] on input "City / Town*" at bounding box center [596, 339] width 203 height 28
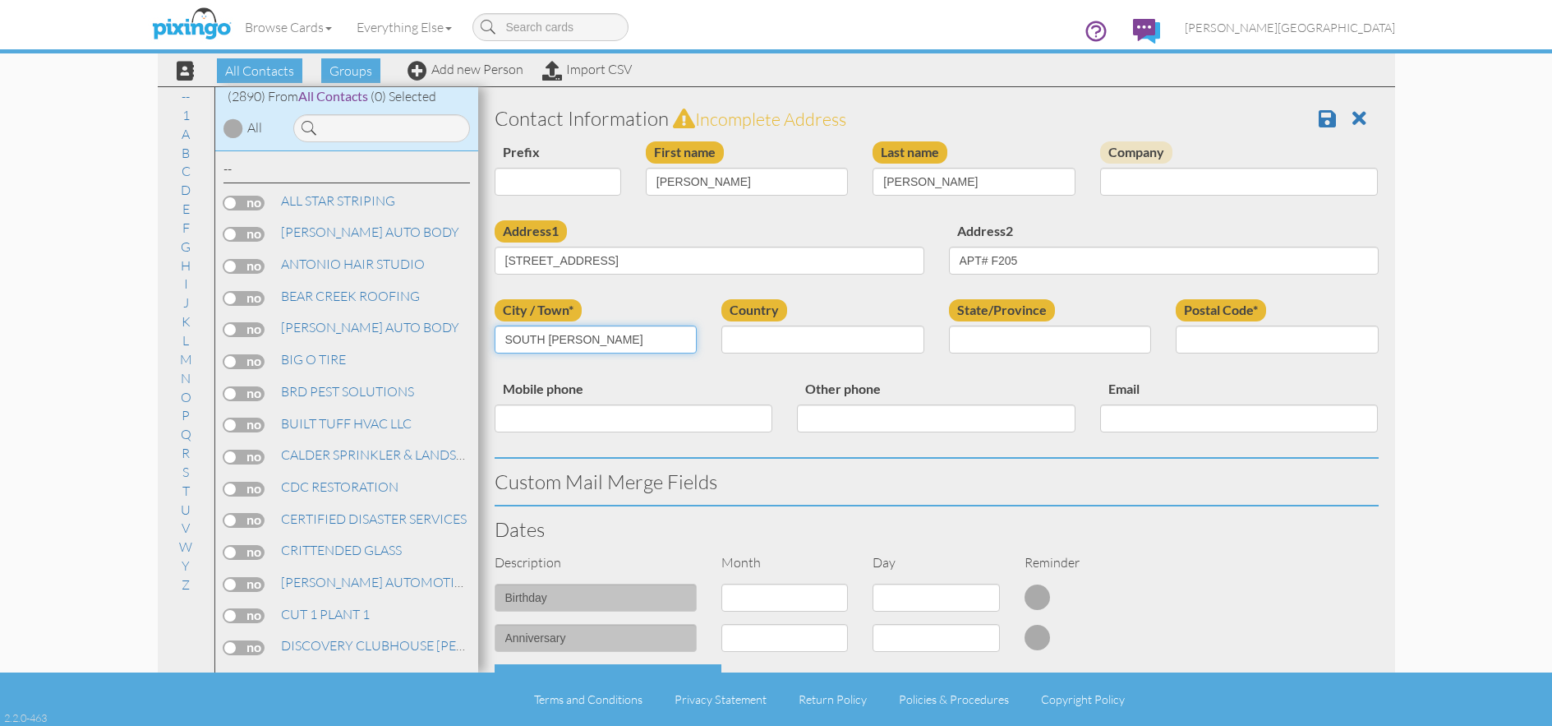
type input "SOUTH OGDEN"
select select "object:8867"
select select "object:9166"
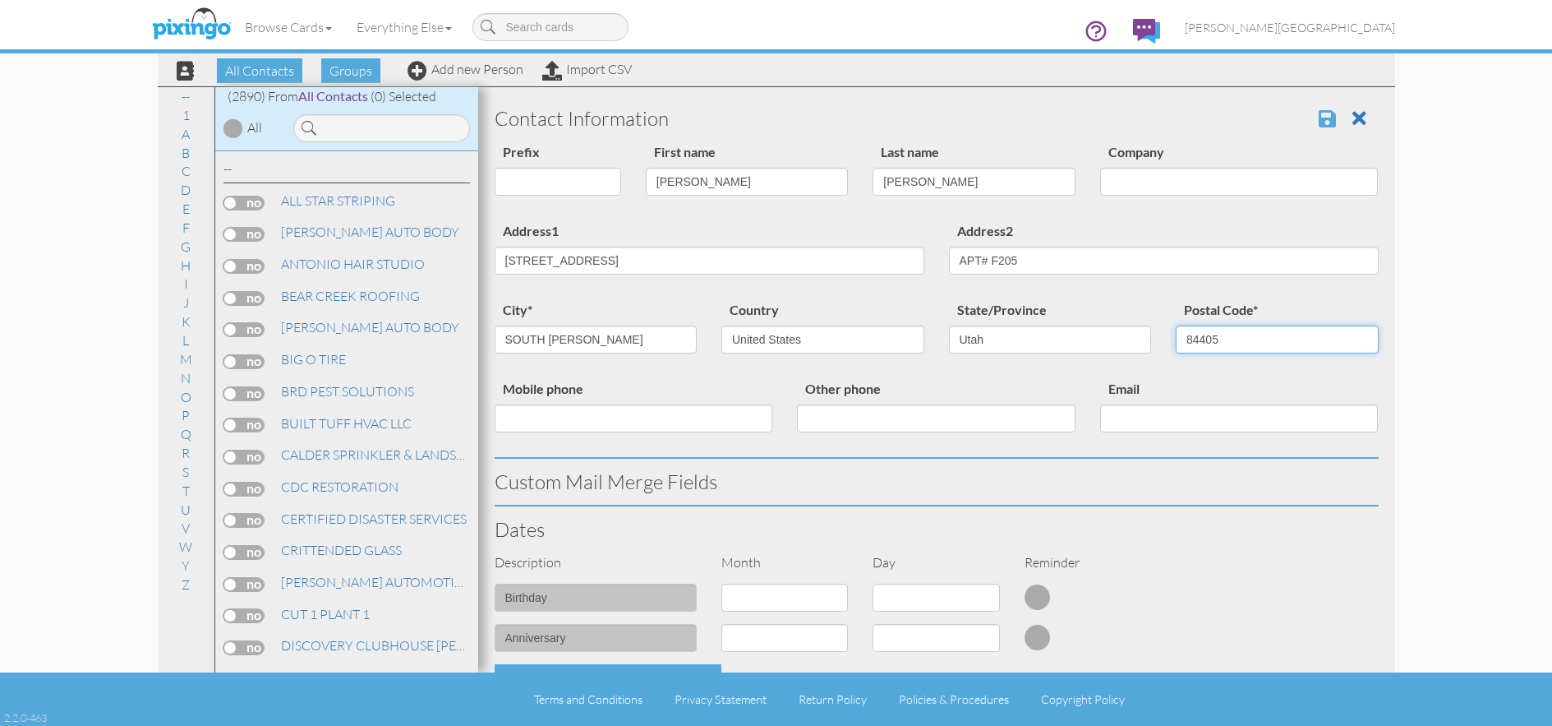
type input "84405"
click at [1319, 118] on span at bounding box center [1327, 118] width 17 height 20
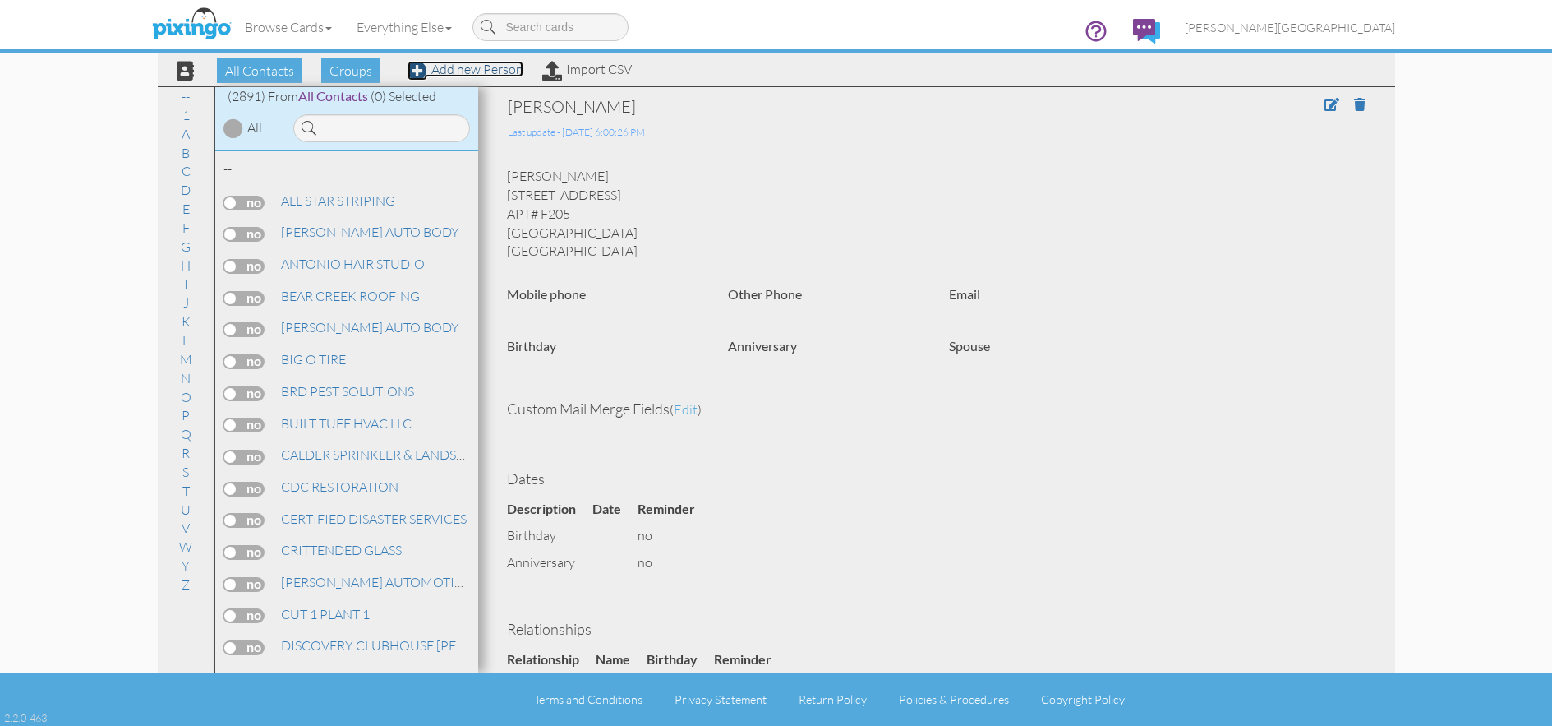
click at [489, 69] on link "Add new Person" at bounding box center [466, 69] width 116 height 16
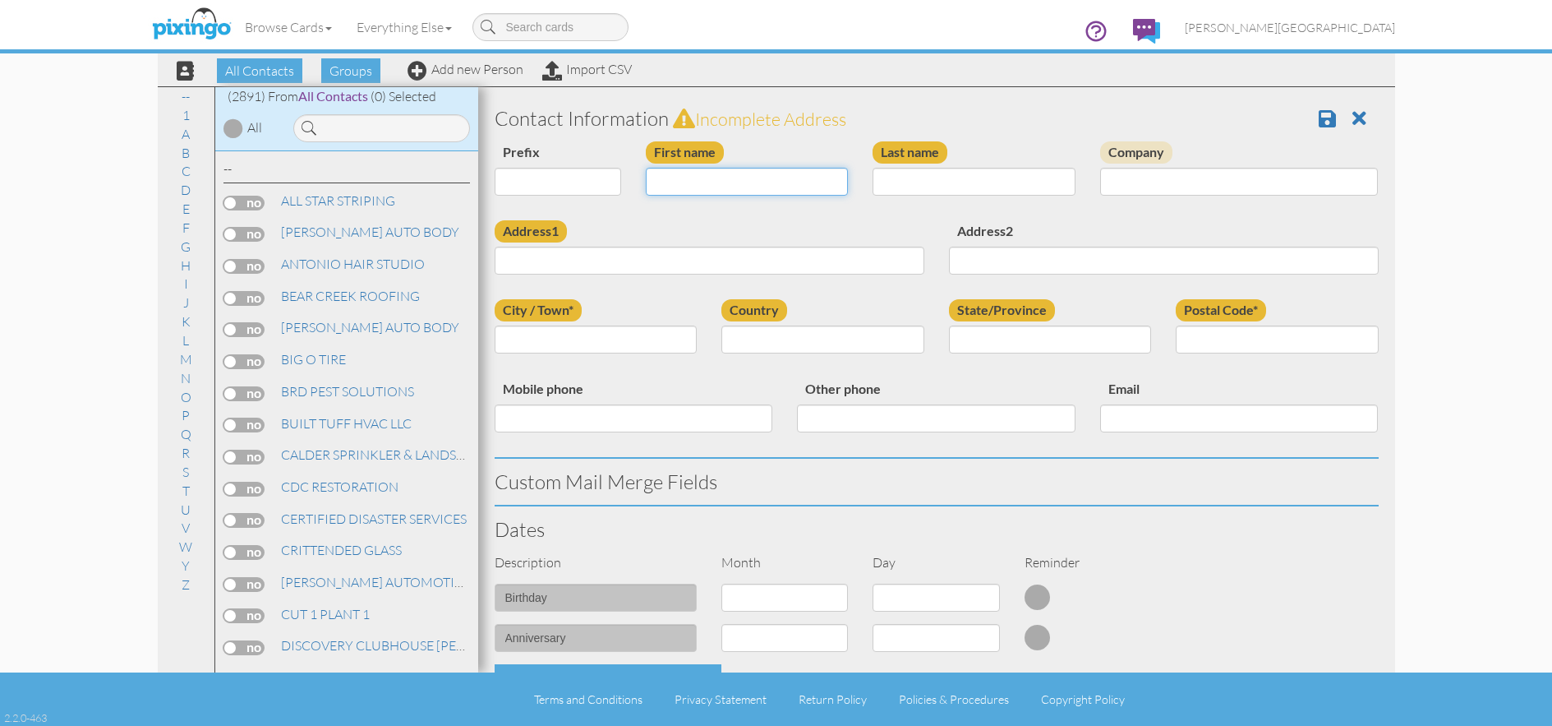
click at [730, 179] on input "First name" at bounding box center [747, 182] width 203 height 28
type input "[PERSON_NAME]"
type input "GEE"
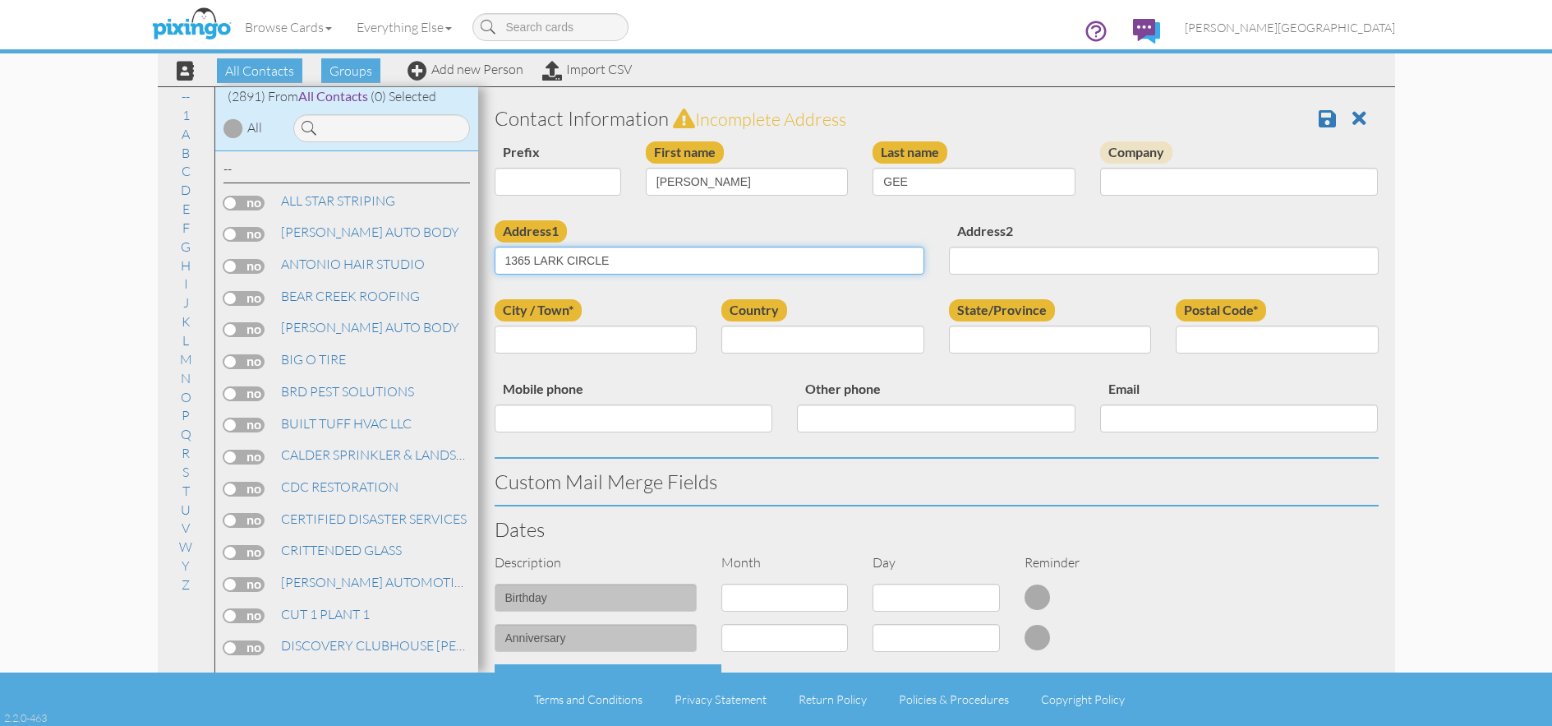
type input "1365 LARK CIRCLE"
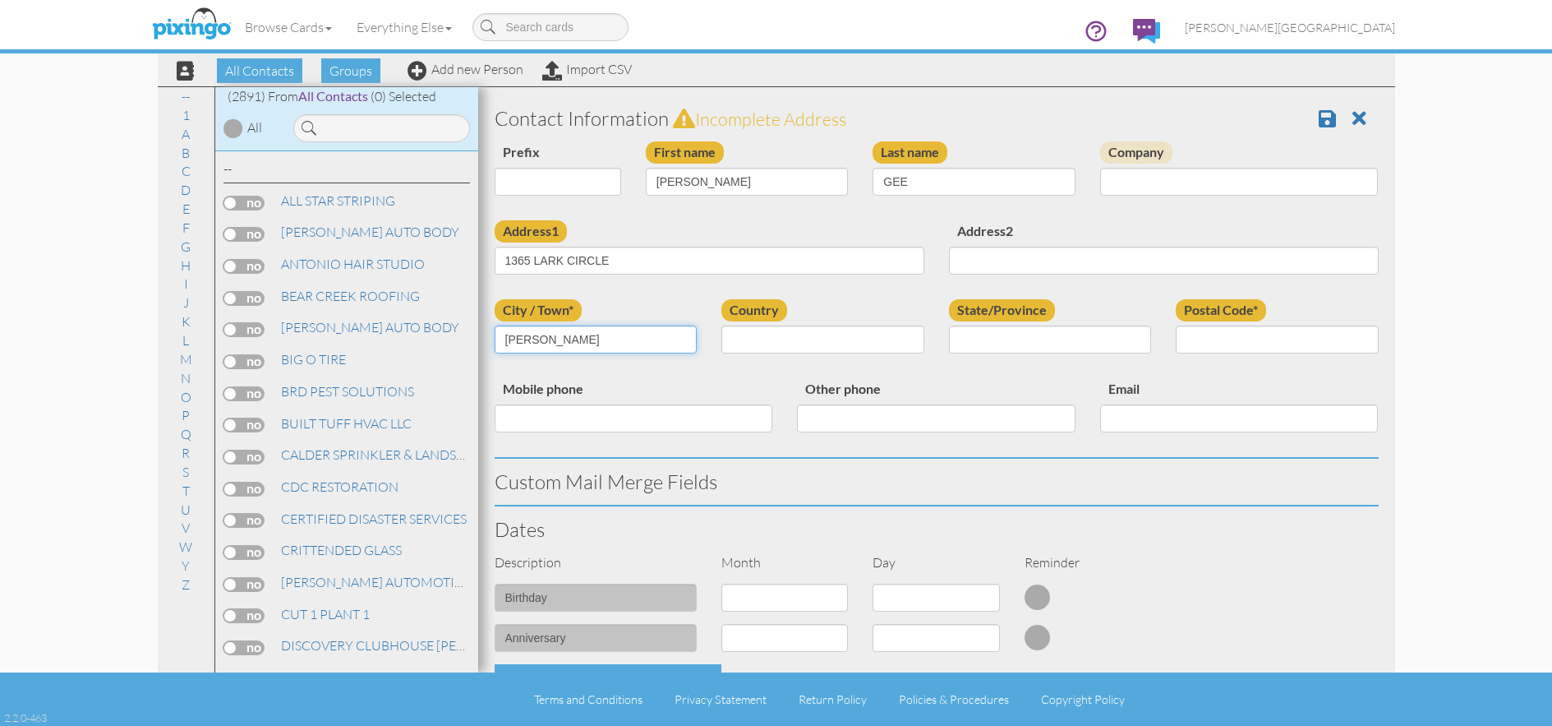
type input "[PERSON_NAME]"
select select "object:8884"
select select "object:9183"
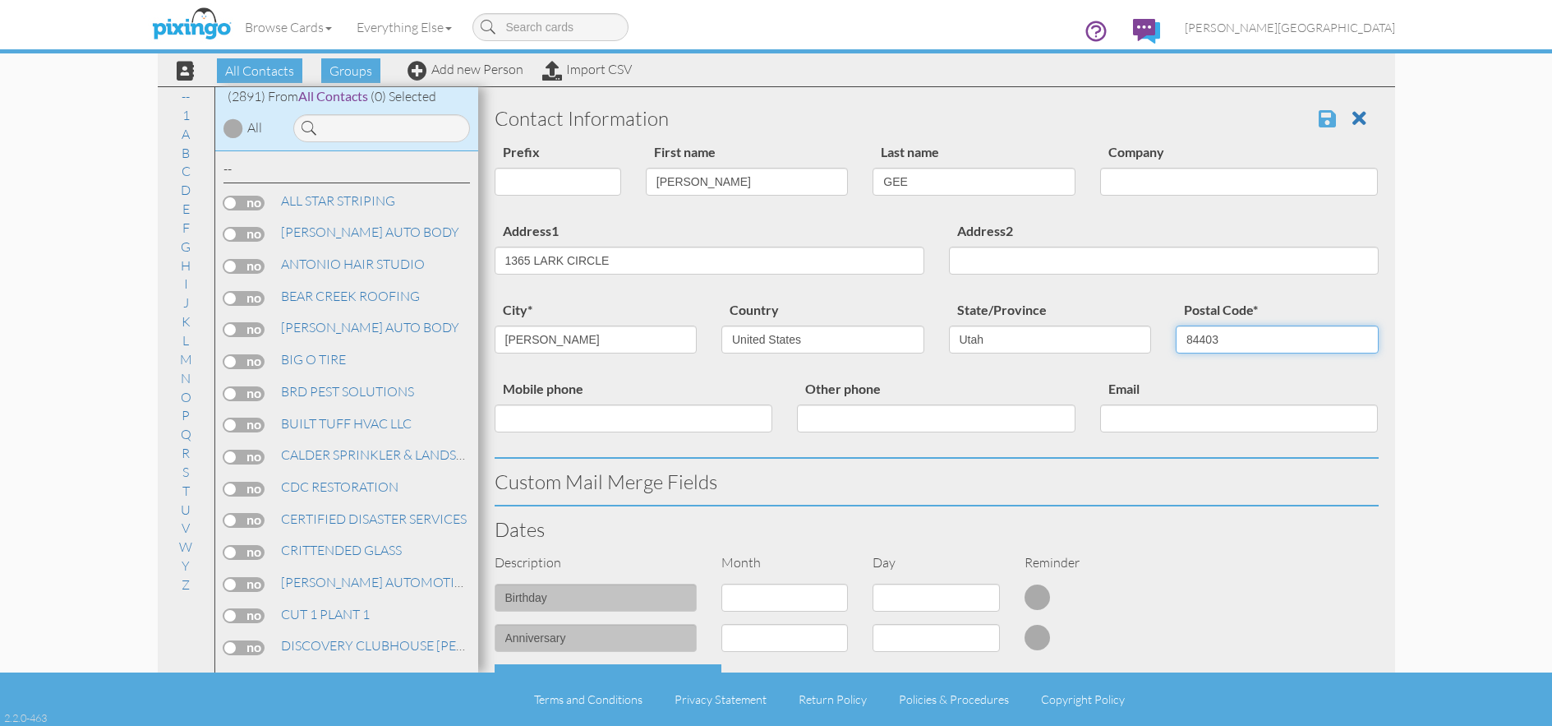
type input "84403"
click at [1319, 117] on span at bounding box center [1327, 118] width 17 height 20
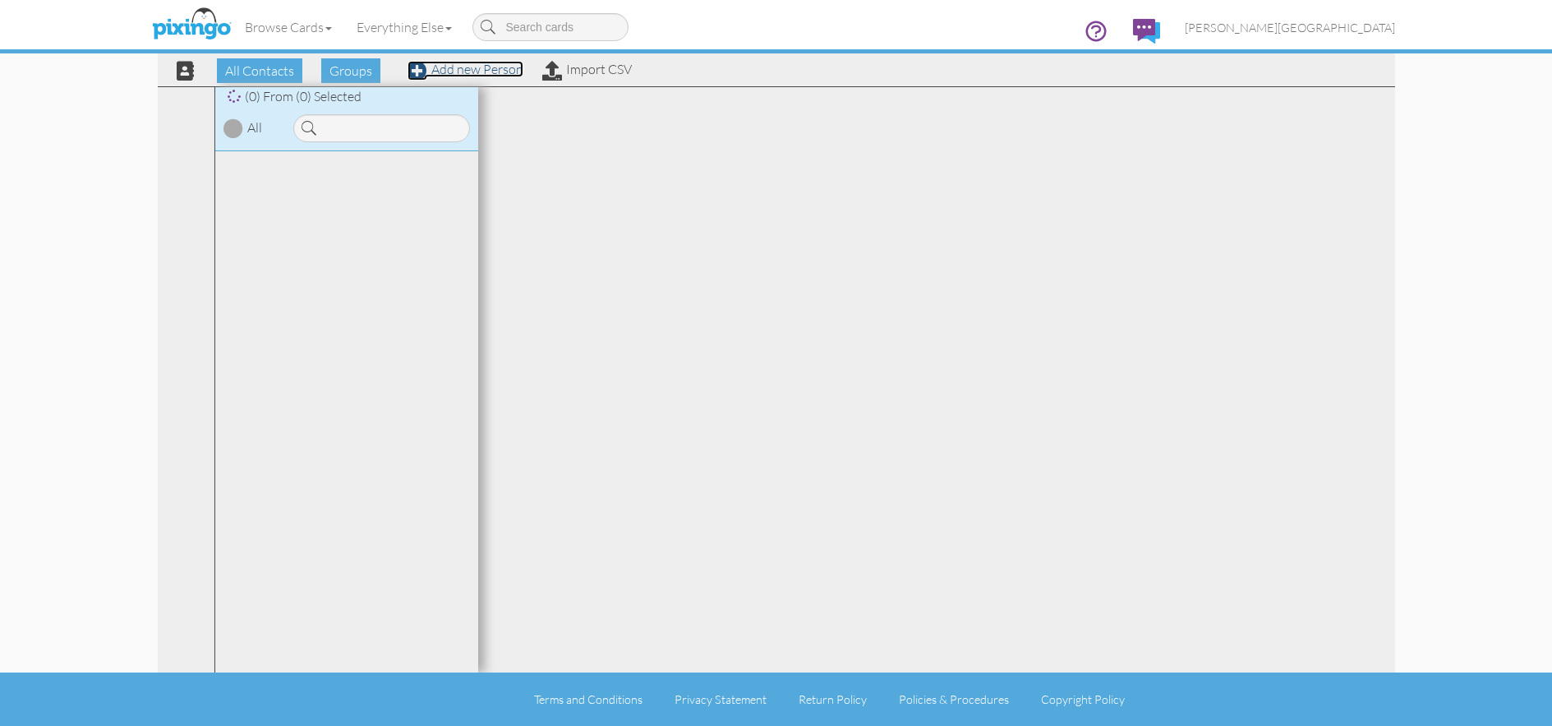
click at [486, 71] on link "Add new Person" at bounding box center [466, 69] width 116 height 16
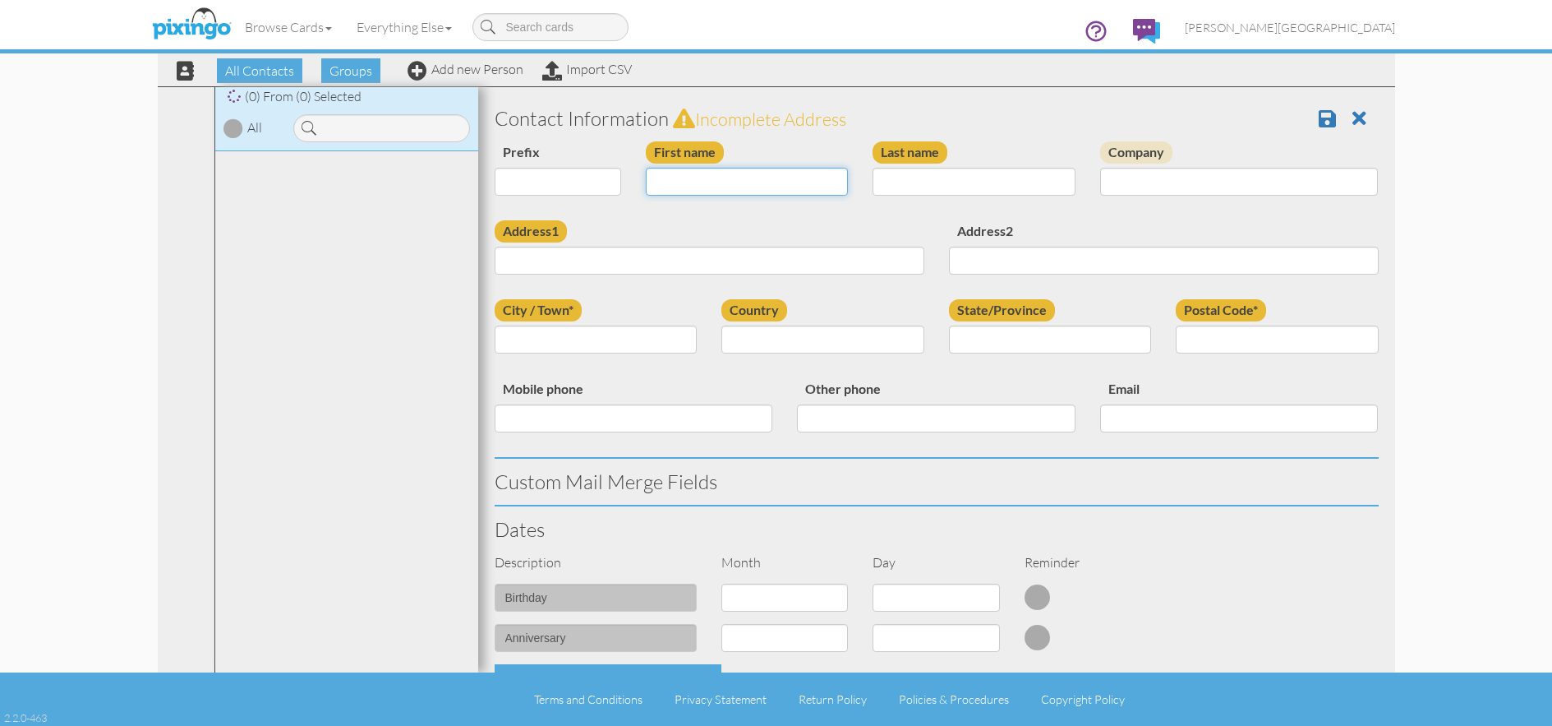
click at [691, 180] on input "First name" at bounding box center [747, 182] width 203 height 28
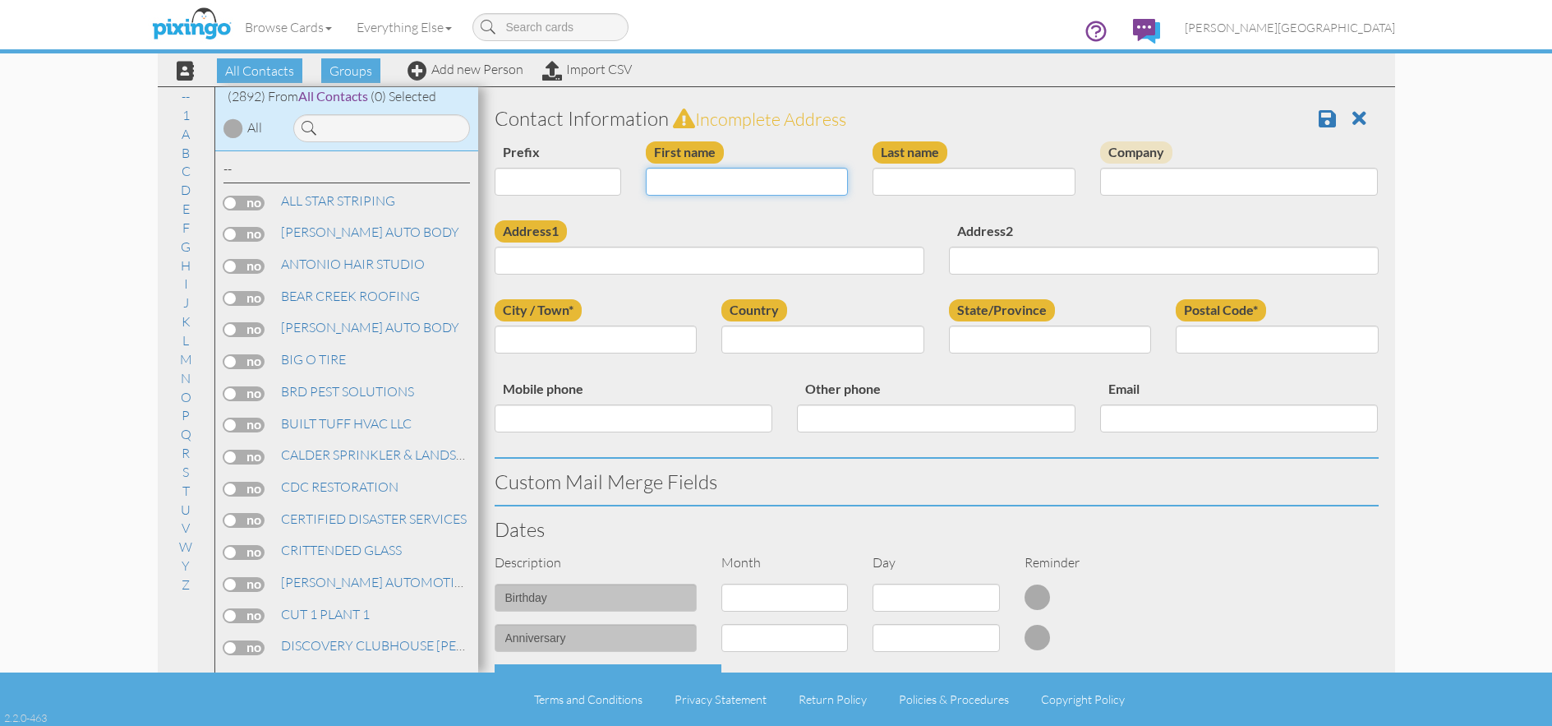
click at [732, 177] on input "First name" at bounding box center [747, 182] width 203 height 28
type input "[PERSON_NAME]"
type input "WARNICK"
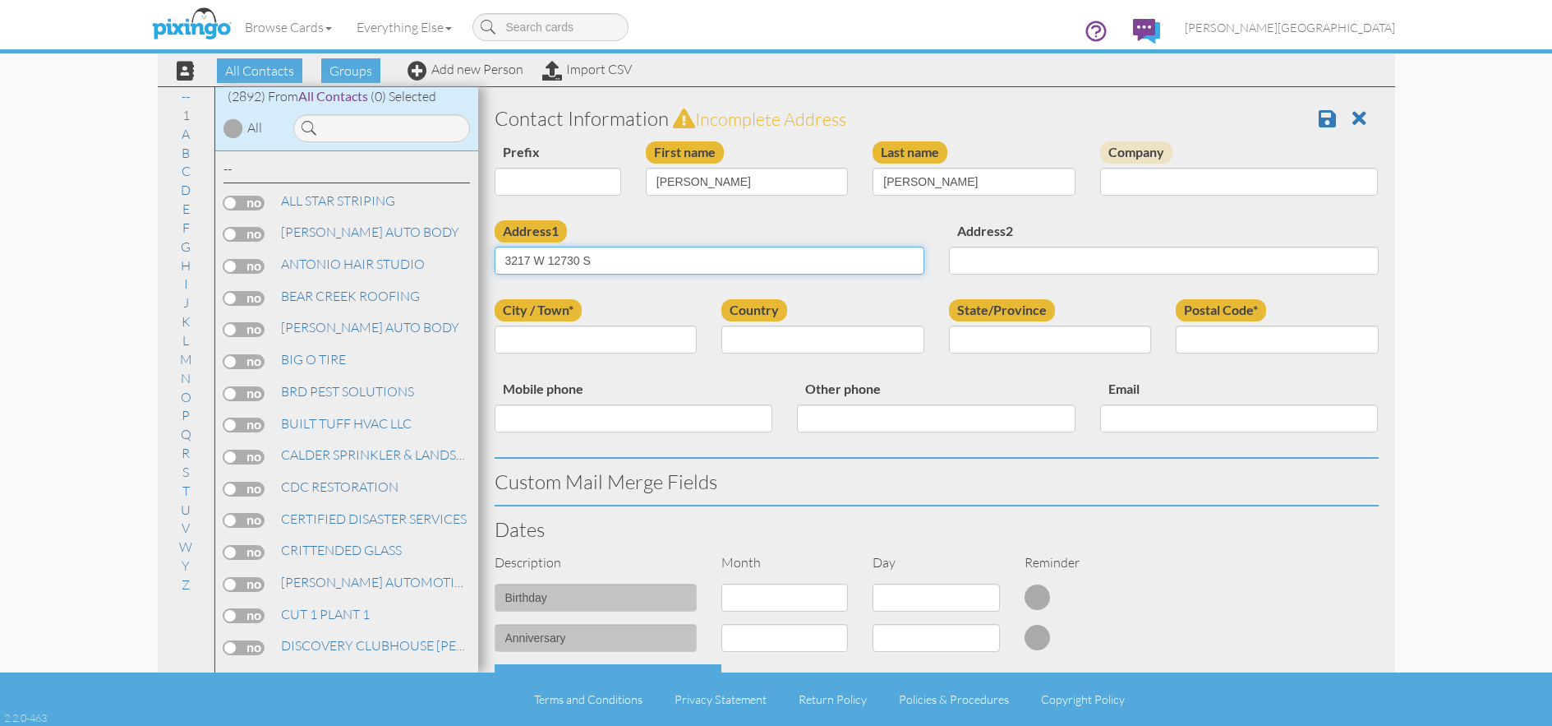
type input "3217 W 12730 S"
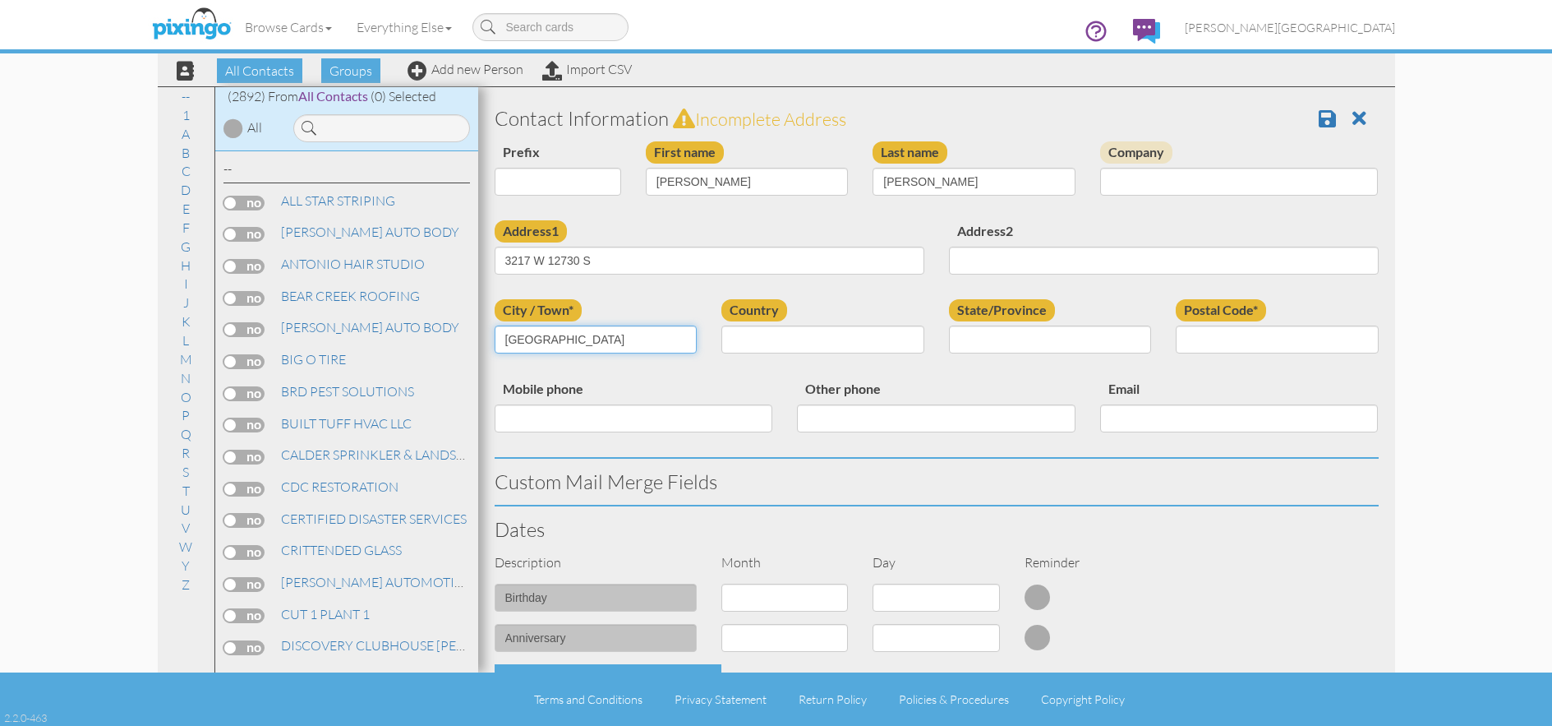
type input "RIVERTON"
select select "object:180"
select select "object:9172"
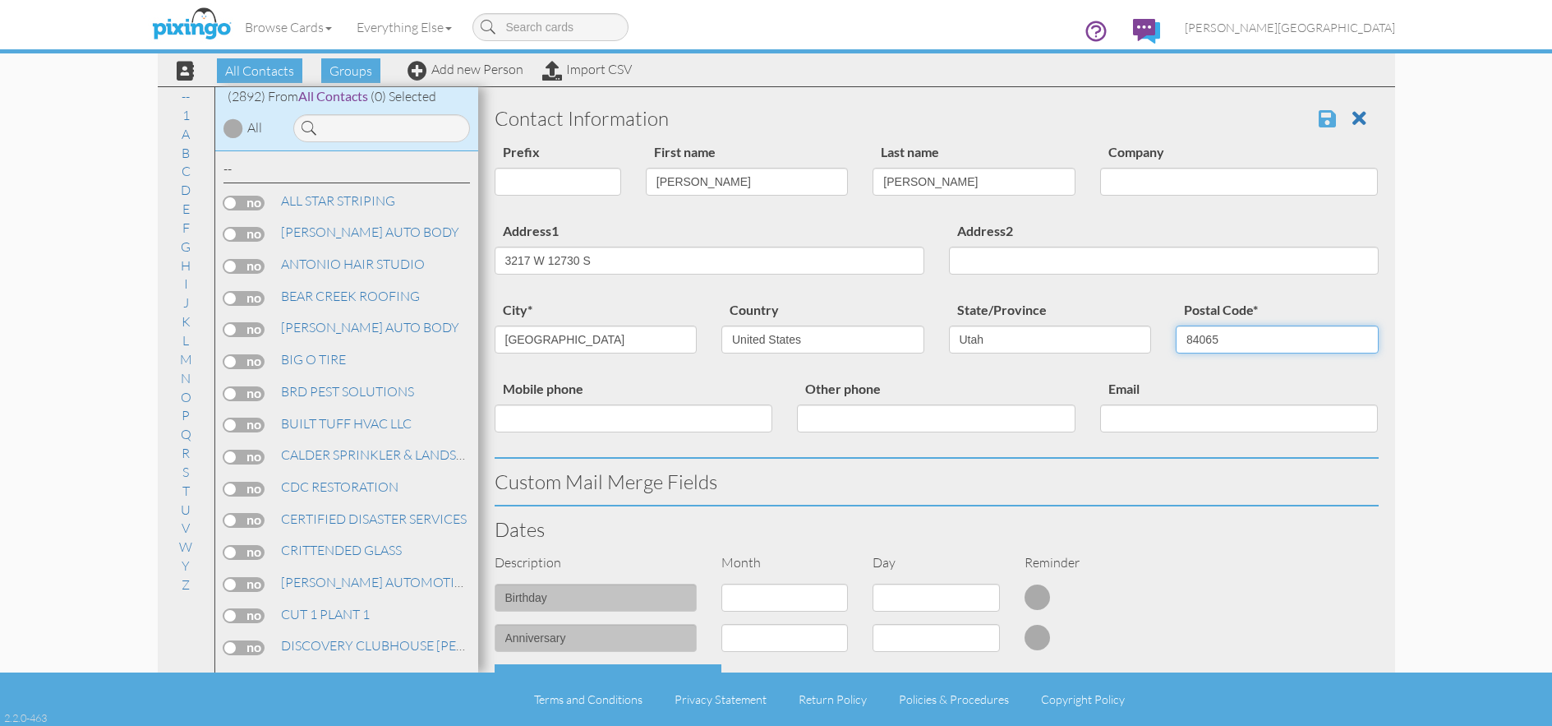
type input "84065"
click at [1319, 113] on span at bounding box center [1327, 118] width 17 height 20
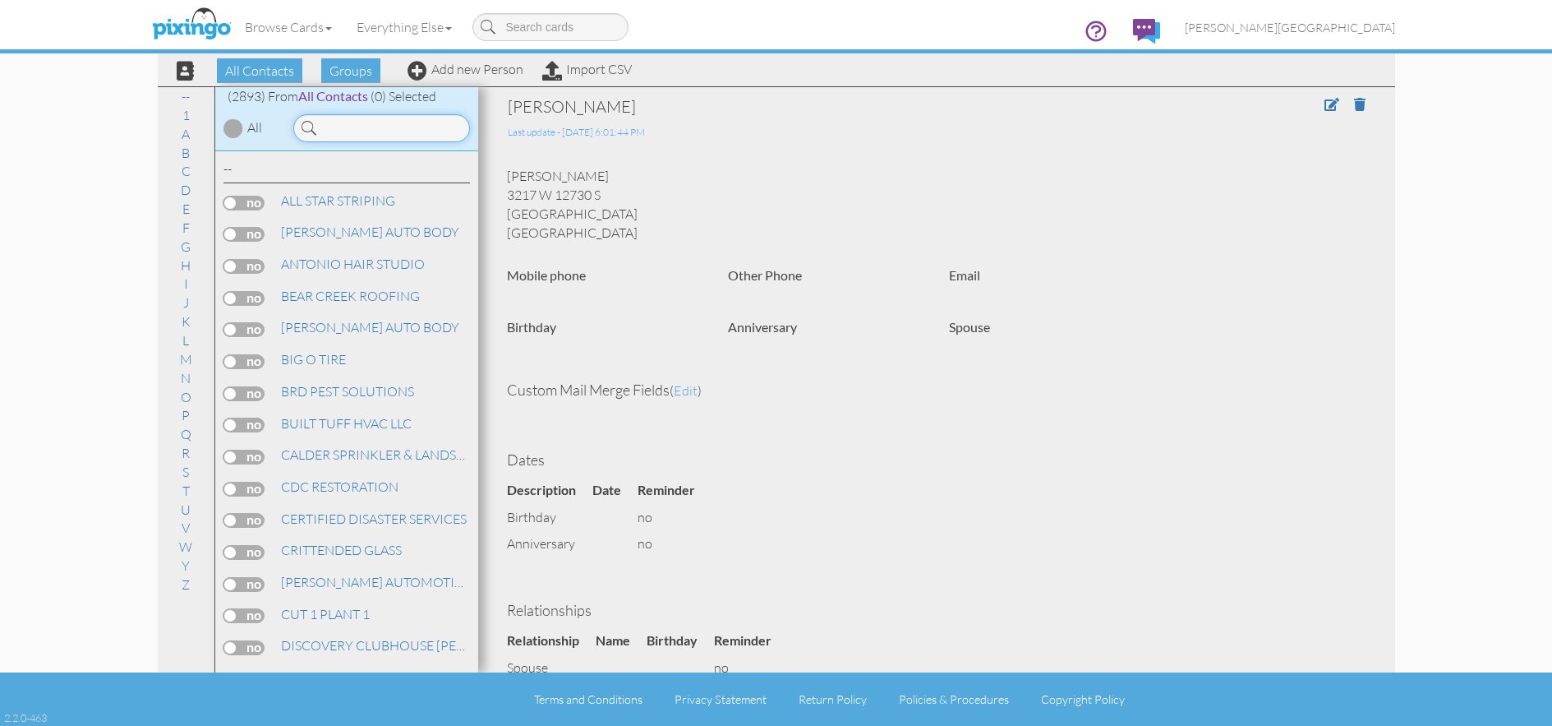
click at [408, 131] on input at bounding box center [381, 128] width 177 height 28
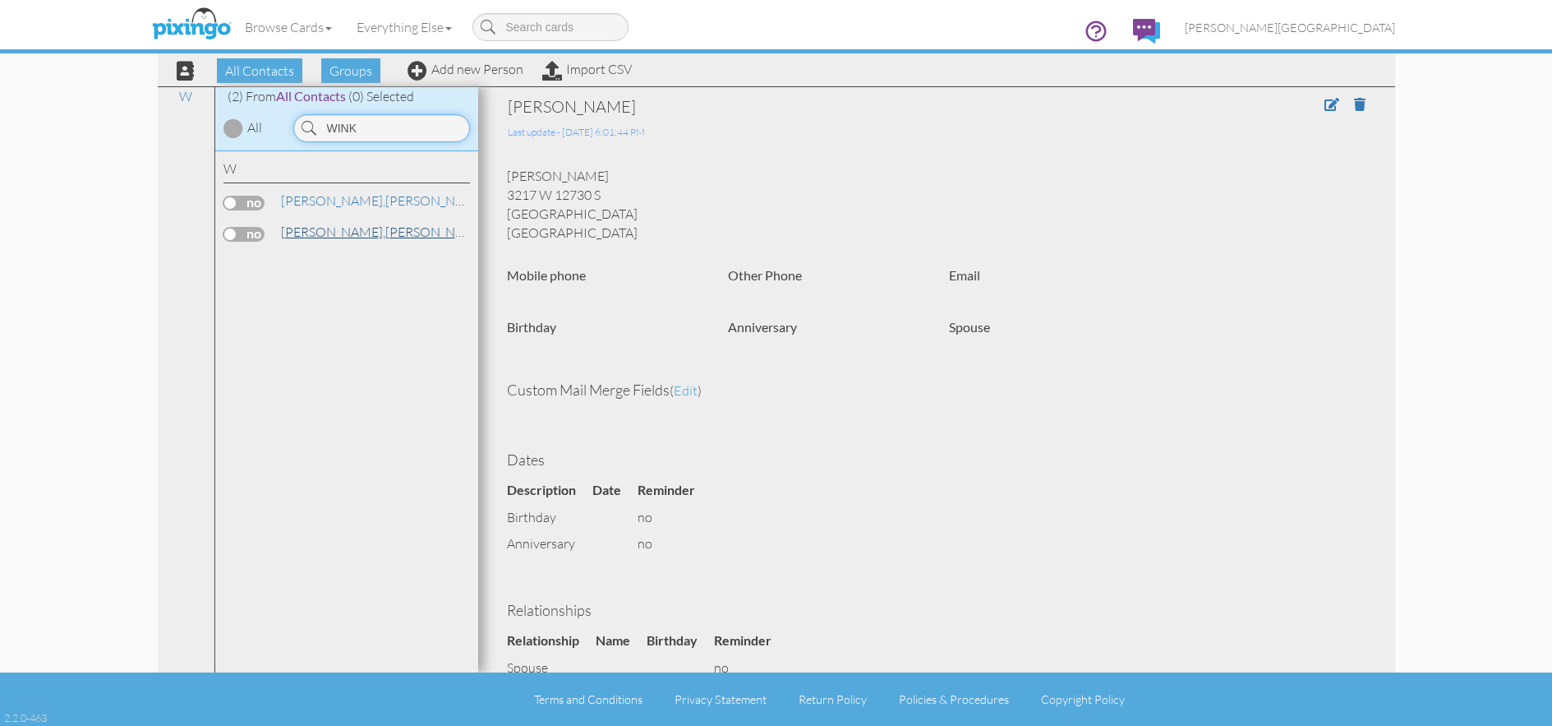
type input "WINK"
click at [333, 231] on span "[PERSON_NAME]," at bounding box center [333, 231] width 104 height 16
click at [327, 200] on span "[PERSON_NAME]," at bounding box center [333, 200] width 104 height 16
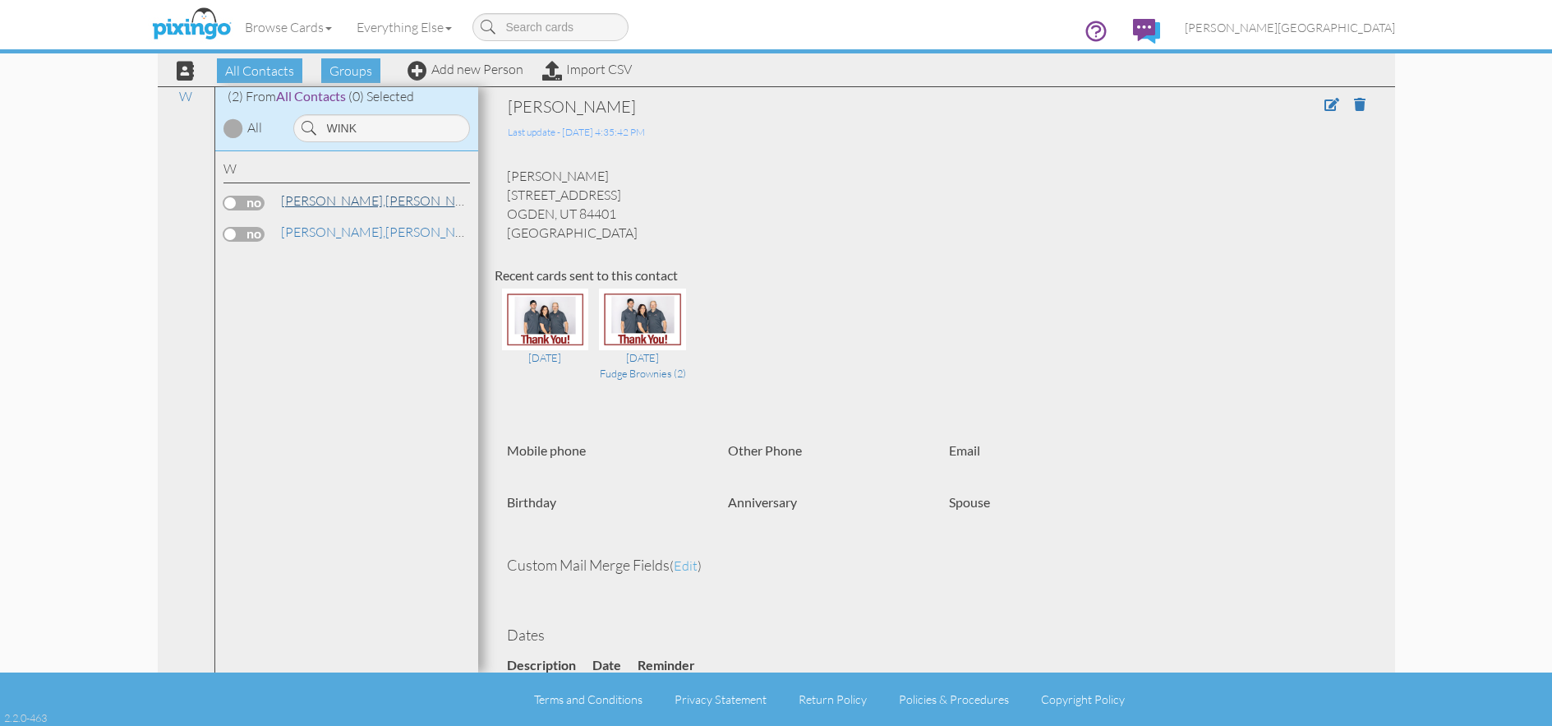
click at [333, 200] on span "[PERSON_NAME]," at bounding box center [333, 200] width 104 height 16
click at [340, 196] on link "[PERSON_NAME]" at bounding box center [384, 201] width 210 height 20
click at [330, 231] on span "[PERSON_NAME]," at bounding box center [333, 231] width 104 height 16
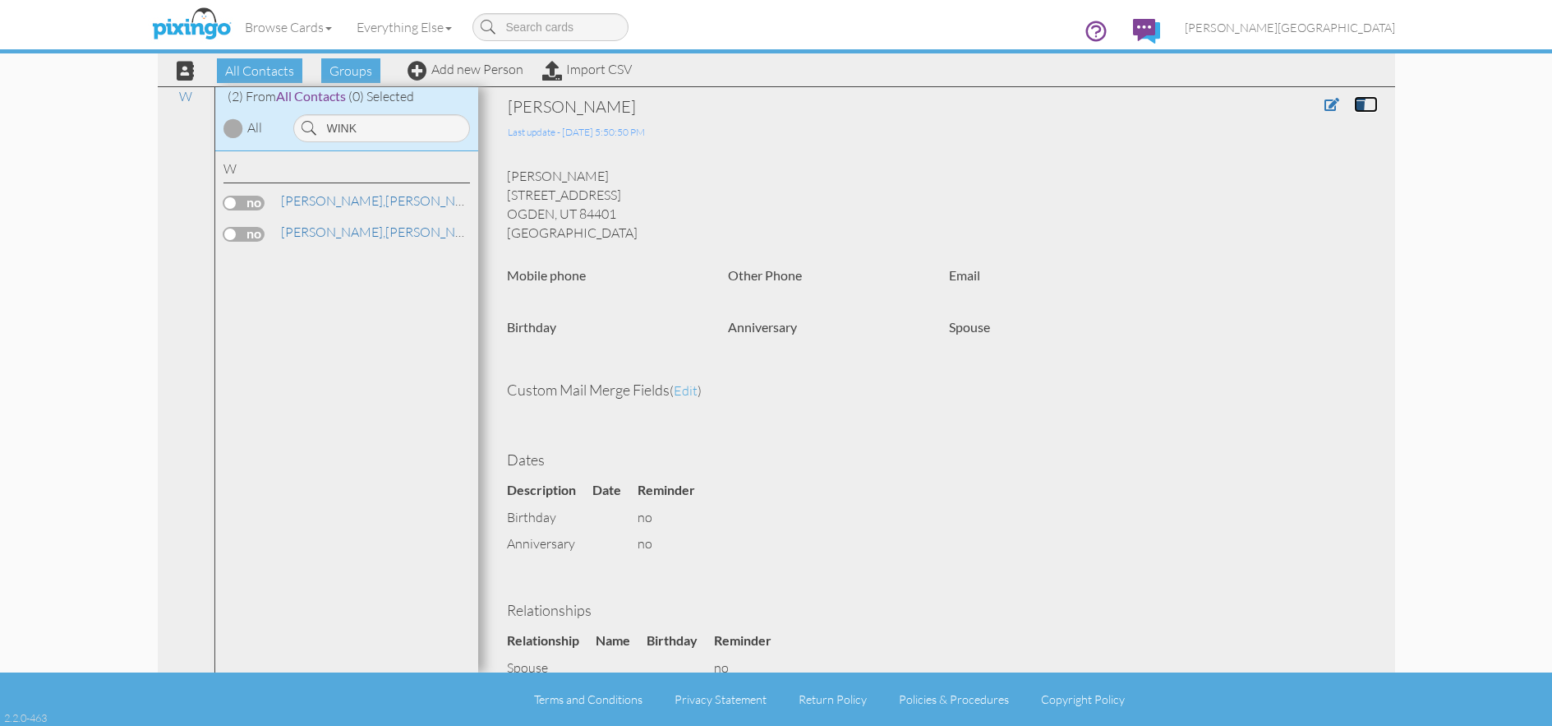
click at [1354, 96] on link at bounding box center [1366, 104] width 24 height 16
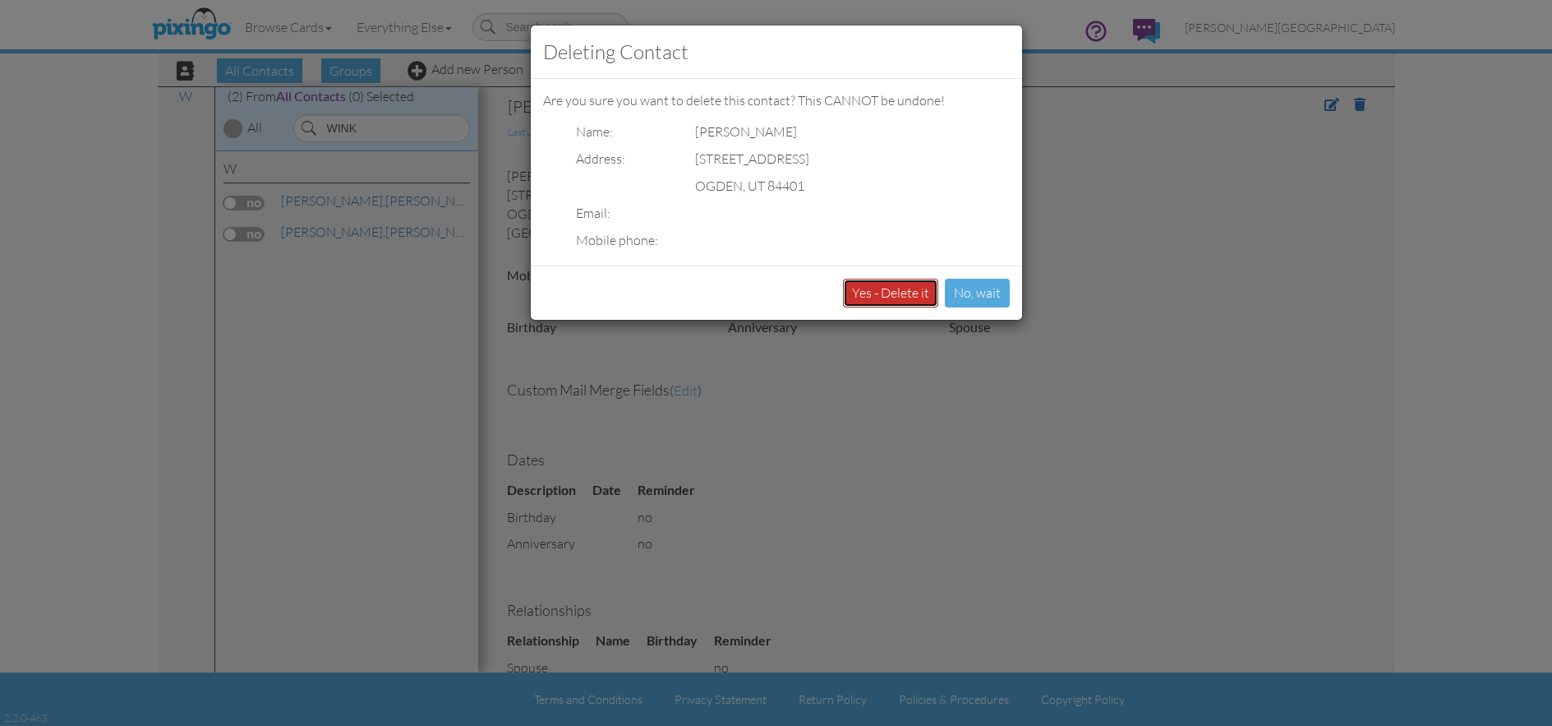
click at [891, 283] on button "Yes - Delete it" at bounding box center [890, 293] width 95 height 29
